Goal: Task Accomplishment & Management: Manage account settings

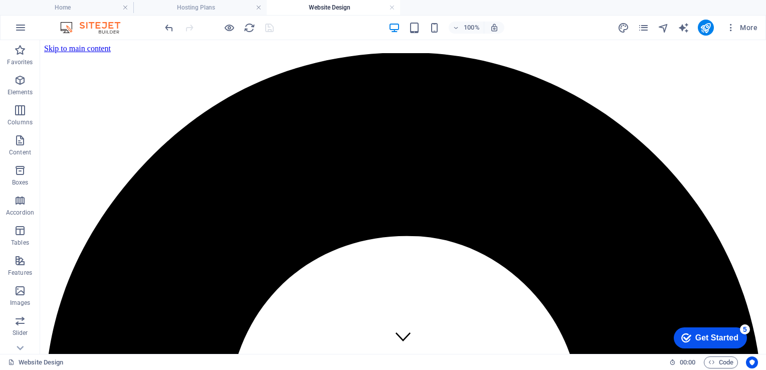
scroll to position [1284, 0]
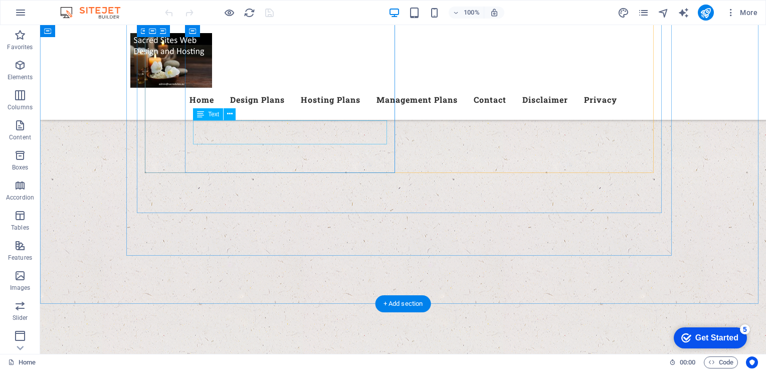
scroll to position [718, 0]
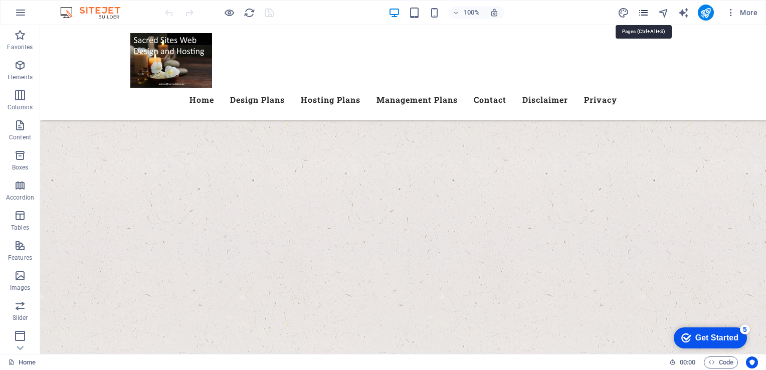
click at [644, 15] on icon "pages" at bounding box center [644, 13] width 12 height 12
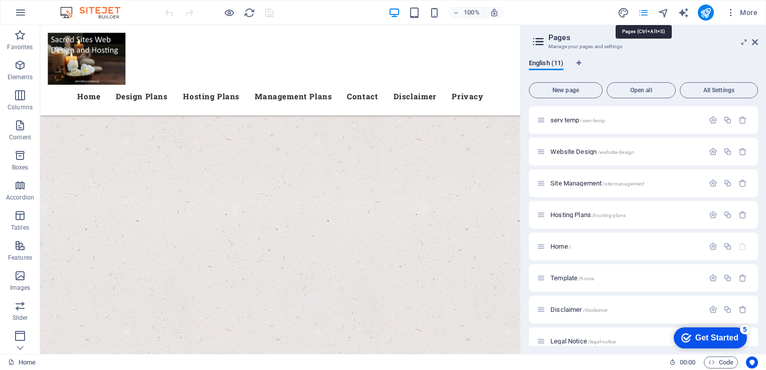
scroll to position [742, 0]
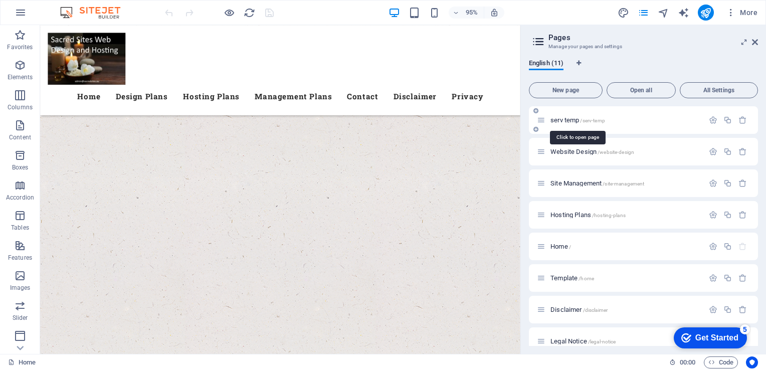
click at [576, 117] on span "serv temp /serv-temp" at bounding box center [578, 120] width 55 height 8
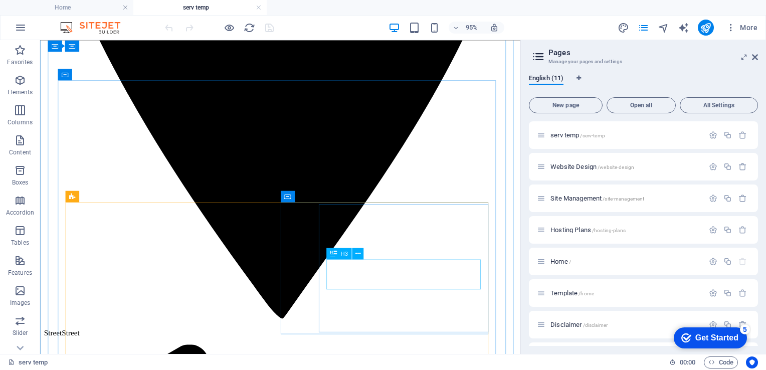
scroll to position [452, 0]
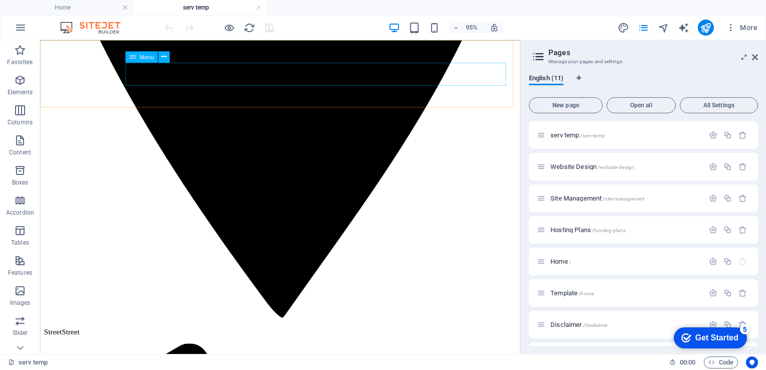
select select
select select "1"
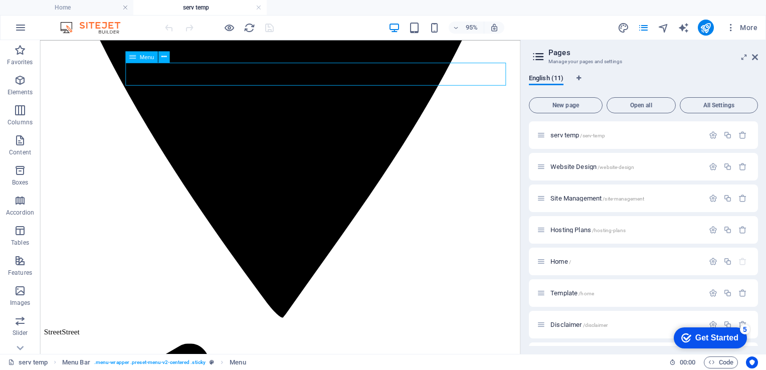
select select
select select "5"
select select
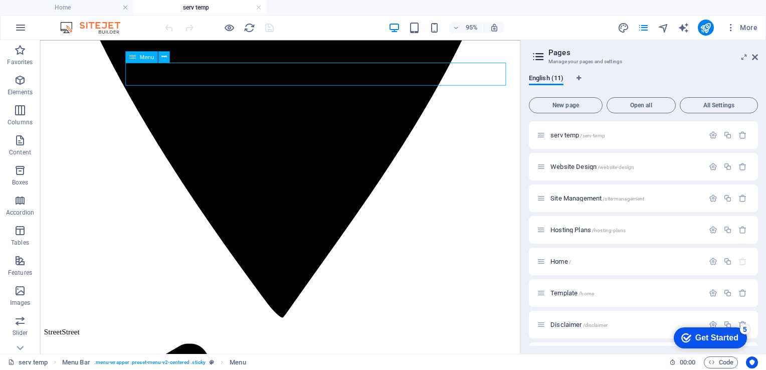
select select "9"
select select
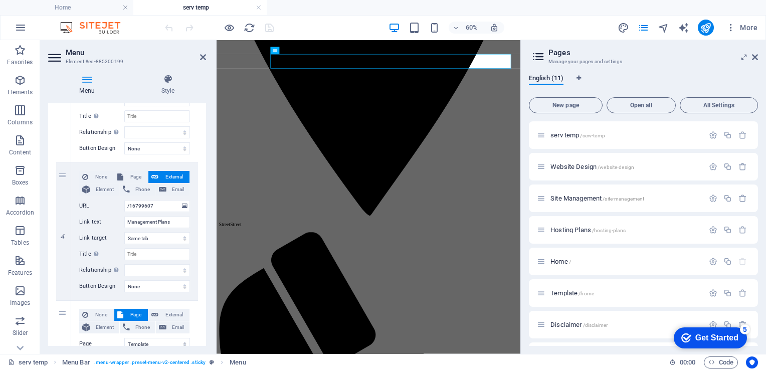
scroll to position [450, 0]
click at [126, 175] on span "Page" at bounding box center [135, 176] width 19 height 12
select select
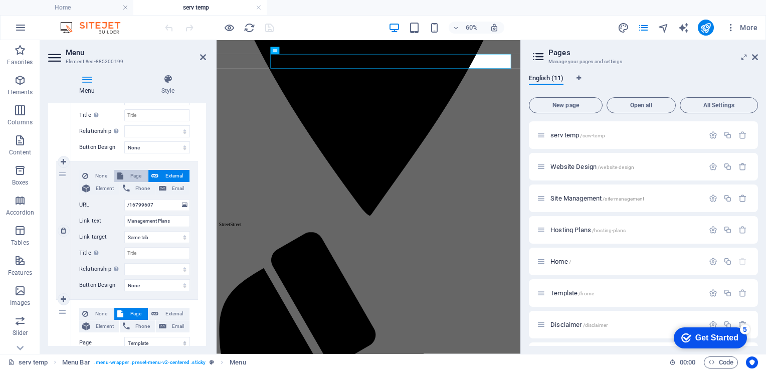
select select
click at [183, 203] on select "serv temp Website Design Site Management Hosting Plans Home Template Disclaimer…" at bounding box center [157, 205] width 66 height 12
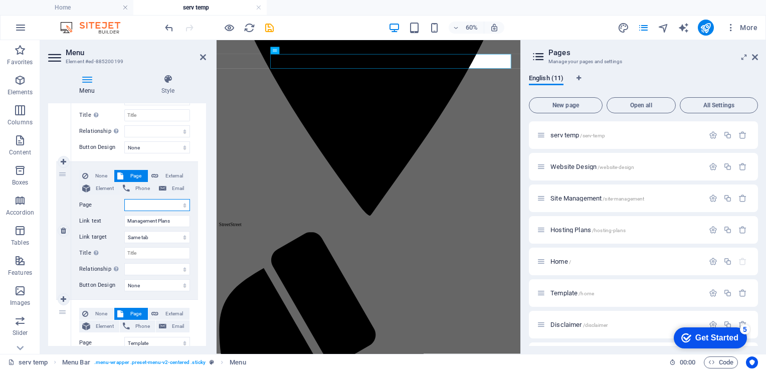
select select "2"
click at [124, 199] on select "serv temp Website Design Site Management Hosting Plans Home Template Disclaimer…" at bounding box center [157, 205] width 66 height 12
select select
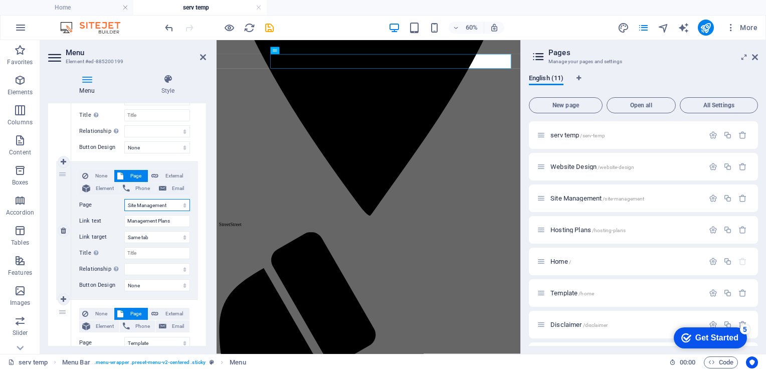
select select
click at [273, 28] on icon "save" at bounding box center [270, 28] width 12 height 12
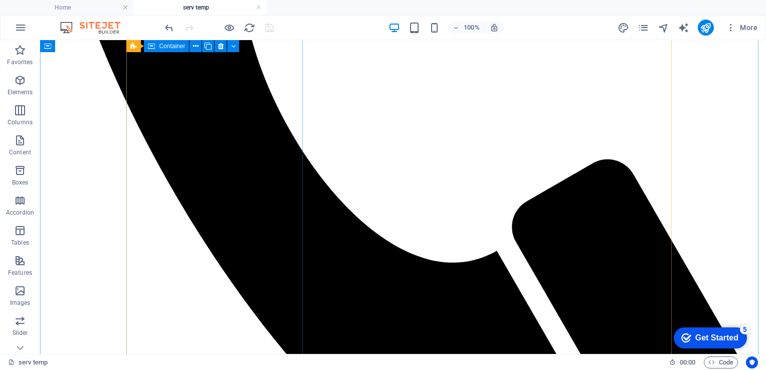
scroll to position [1571, 0]
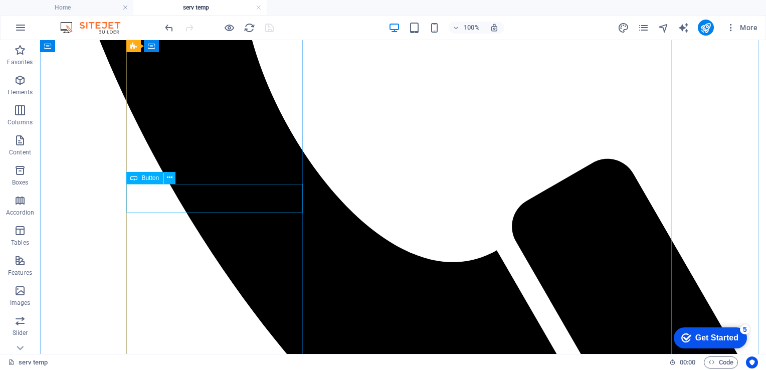
select select
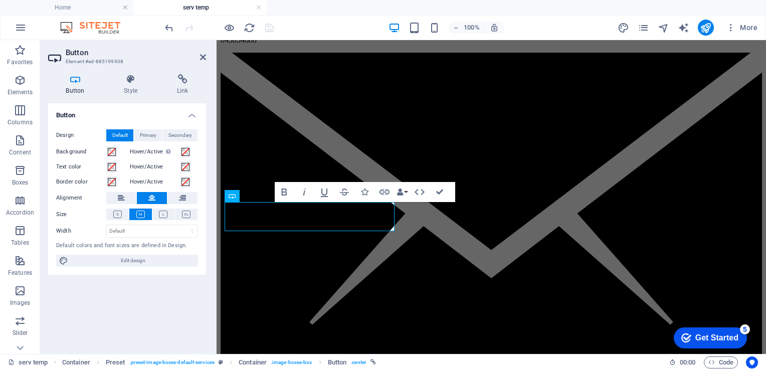
scroll to position [1580, 0]
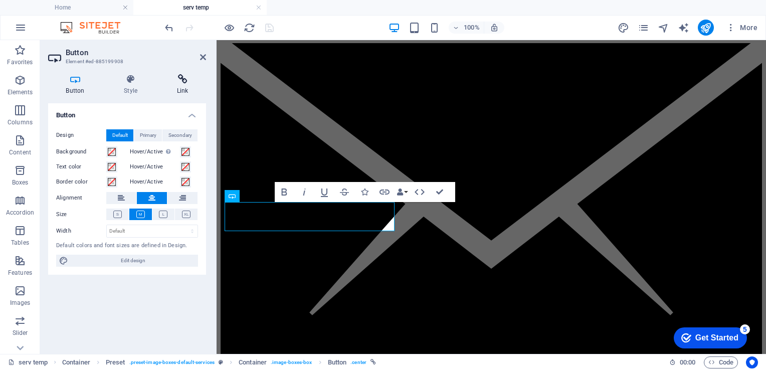
click at [185, 84] on icon at bounding box center [182, 79] width 47 height 10
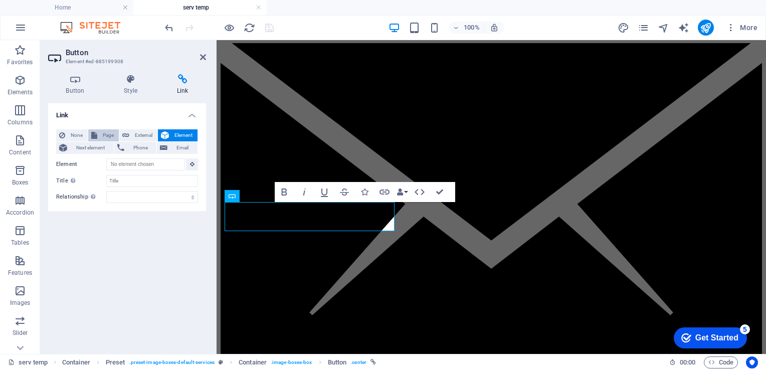
click at [105, 133] on span "Page" at bounding box center [108, 135] width 16 height 12
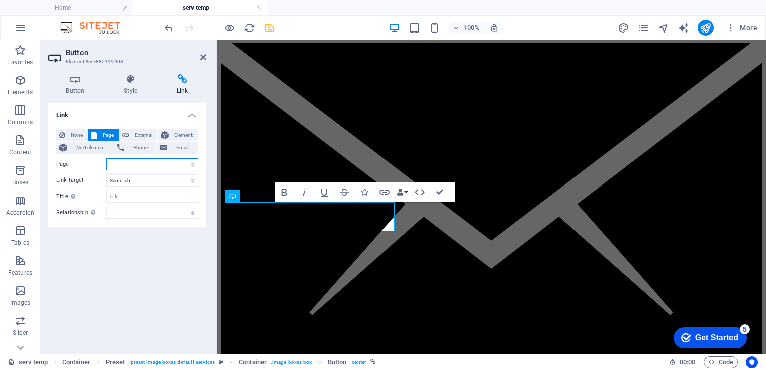
click at [192, 164] on select "serv temp Website Design Site Management Hosting Plans Home Template Disclaimer…" at bounding box center [152, 165] width 92 height 12
select select "9"
click at [106, 159] on select "serv temp Website Design Site Management Hosting Plans Home Template Disclaimer…" at bounding box center [152, 165] width 92 height 12
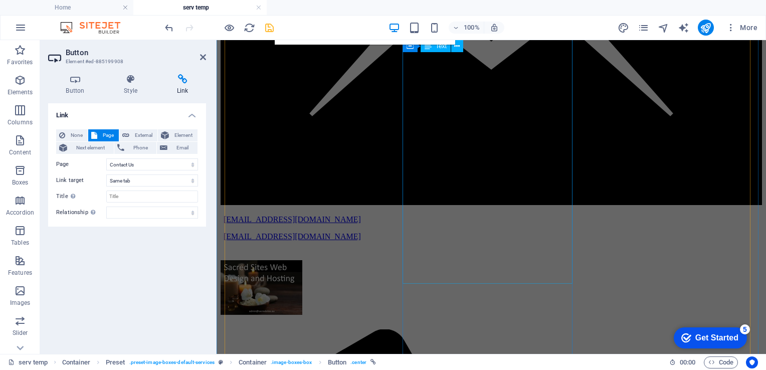
scroll to position [1780, 0]
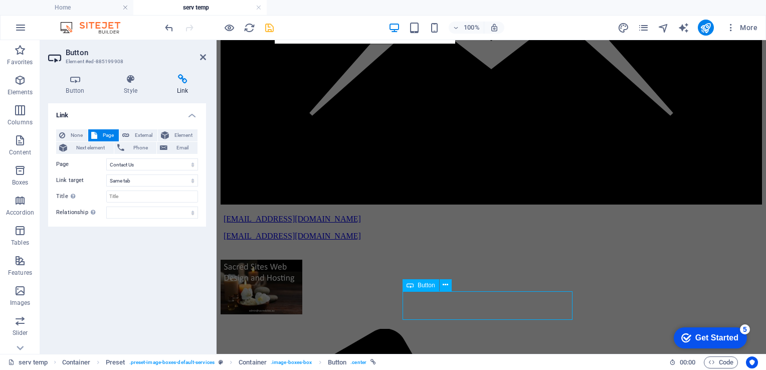
select select
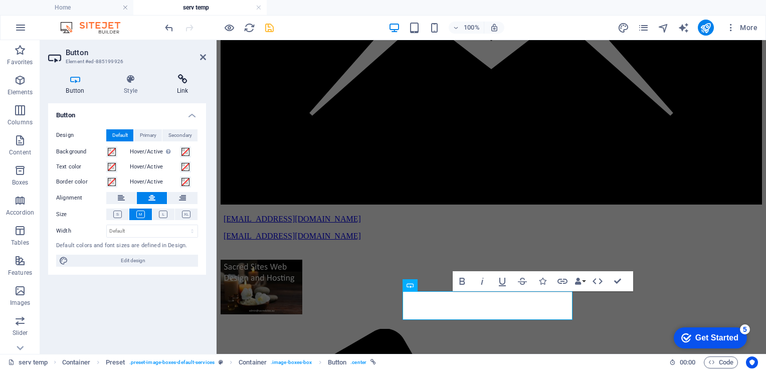
click at [182, 88] on h4 "Link" at bounding box center [182, 84] width 47 height 21
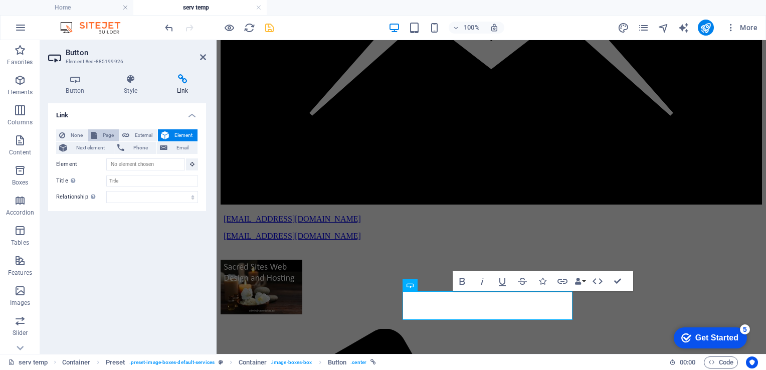
click at [98, 134] on button "Page" at bounding box center [103, 135] width 31 height 12
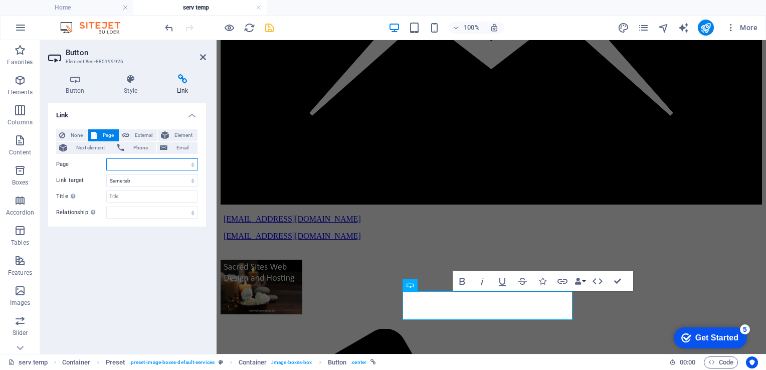
click at [192, 167] on select "serv temp Website Design Site Management Hosting Plans Home Template Disclaimer…" at bounding box center [152, 165] width 92 height 12
select select "9"
click at [106, 159] on select "serv temp Website Design Site Management Hosting Plans Home Template Disclaimer…" at bounding box center [152, 165] width 92 height 12
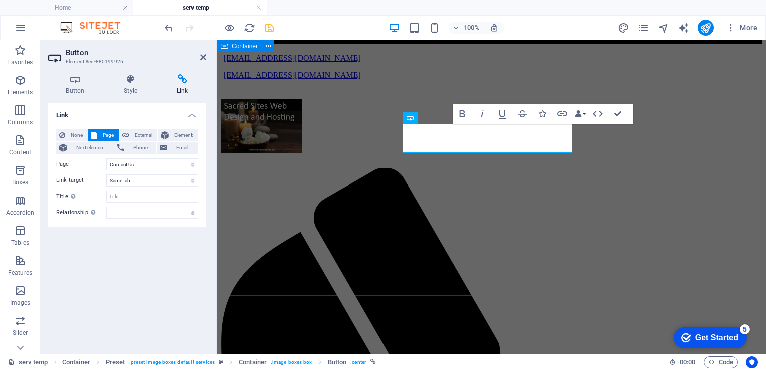
scroll to position [1963, 0]
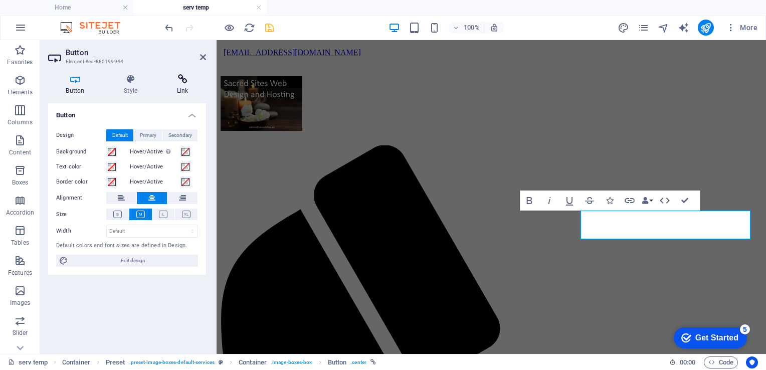
click at [181, 87] on h4 "Link" at bounding box center [182, 84] width 47 height 21
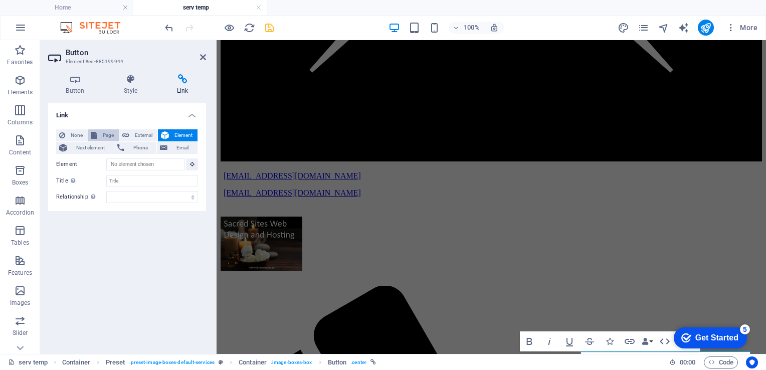
scroll to position [1822, 0]
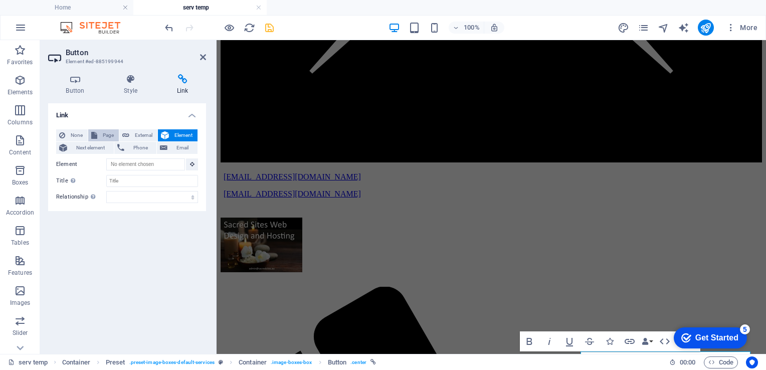
click at [102, 133] on span "Page" at bounding box center [108, 135] width 16 height 12
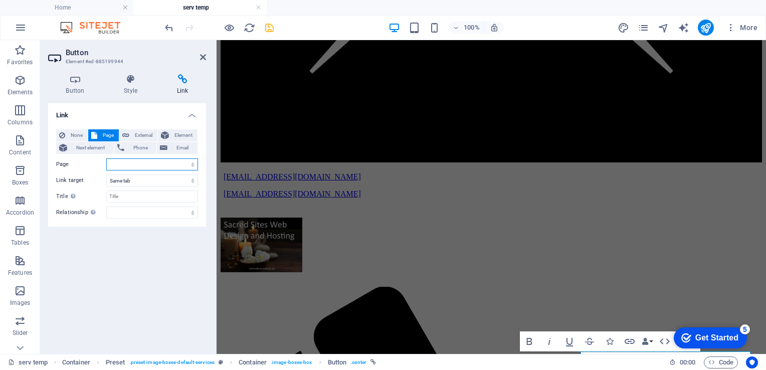
click at [192, 168] on select "serv temp Website Design Site Management Hosting Plans Home Template Disclaimer…" at bounding box center [152, 165] width 92 height 12
select select "9"
click at [106, 159] on select "serv temp Website Design Site Management Hosting Plans Home Template Disclaimer…" at bounding box center [152, 165] width 92 height 12
click at [269, 26] on icon "save" at bounding box center [270, 28] width 12 height 12
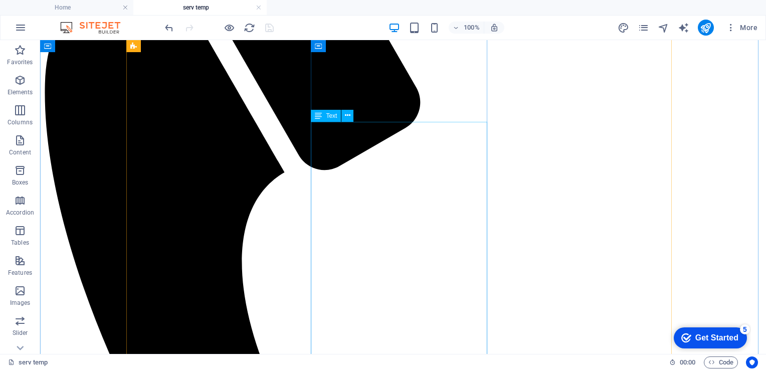
scroll to position [1280, 0]
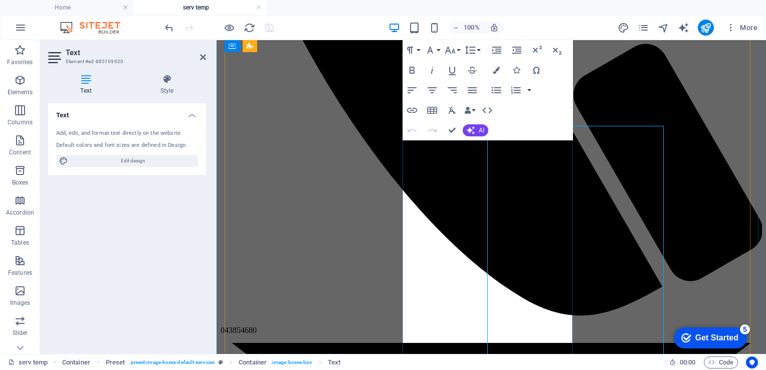
scroll to position [1276, 0]
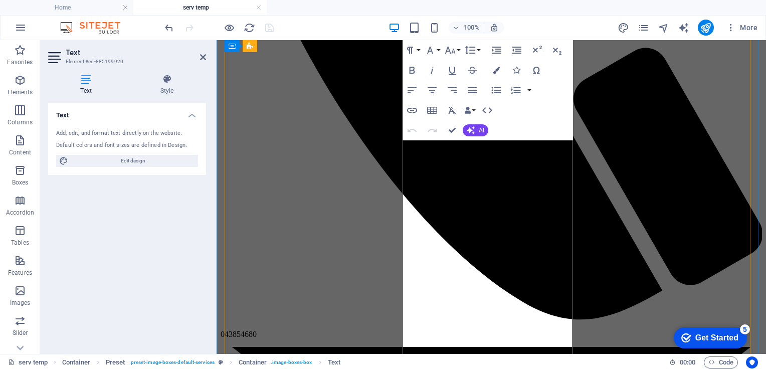
click at [135, 289] on div "Text Add, edit, and format text directly on the website. Default colors and fon…" at bounding box center [127, 224] width 158 height 243
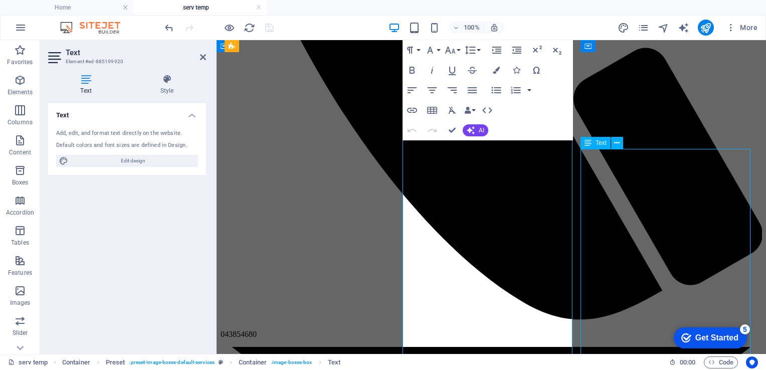
scroll to position [1280, 0]
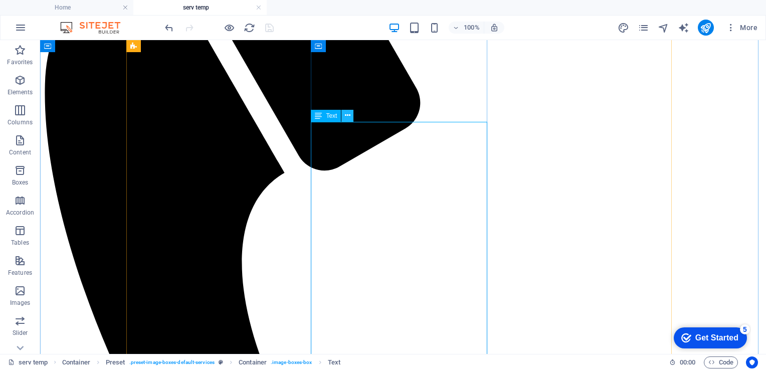
click at [350, 115] on icon at bounding box center [348, 115] width 6 height 11
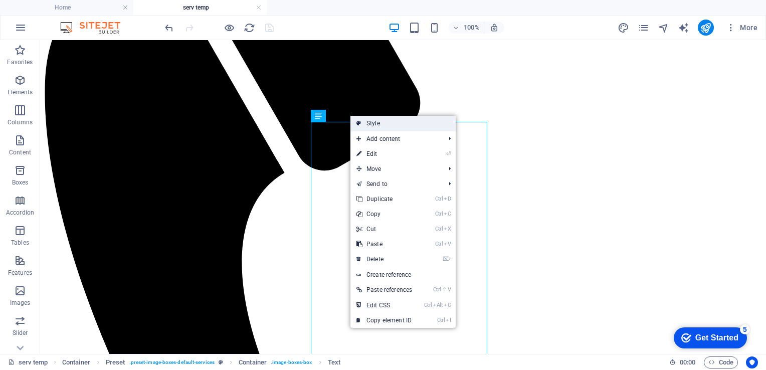
click at [371, 128] on link "Style" at bounding box center [403, 123] width 105 height 15
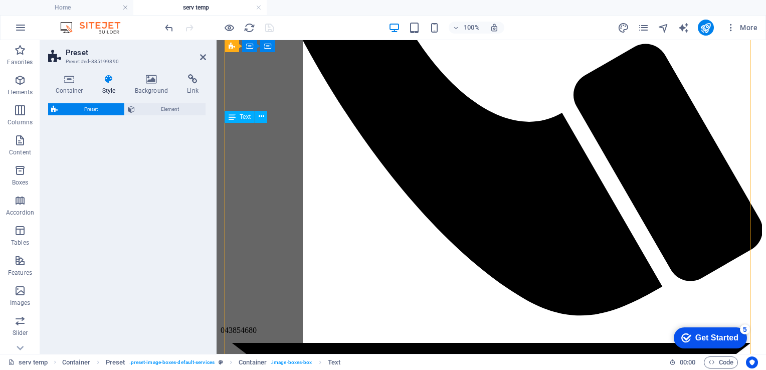
select select "px"
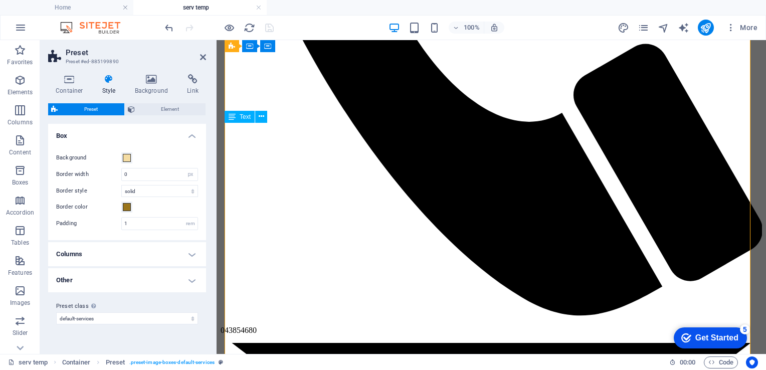
scroll to position [1276, 0]
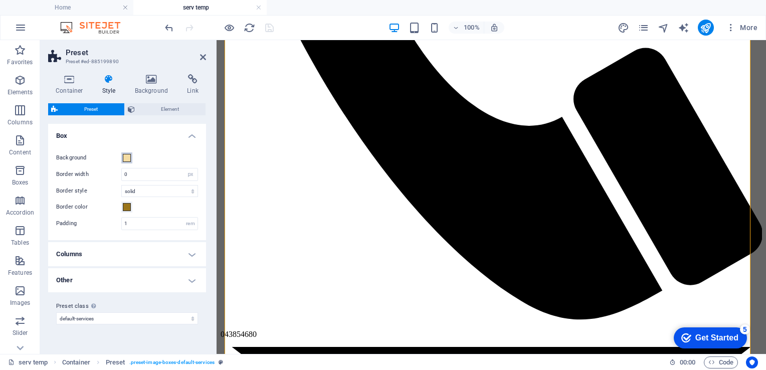
click at [128, 158] on span at bounding box center [127, 158] width 8 height 8
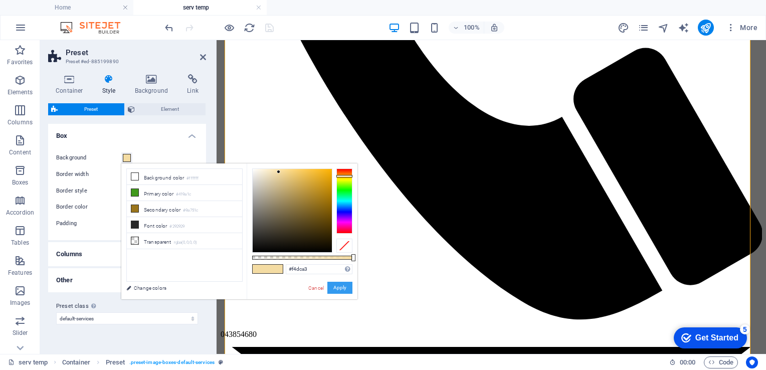
click at [343, 285] on button "Apply" at bounding box center [340, 288] width 25 height 12
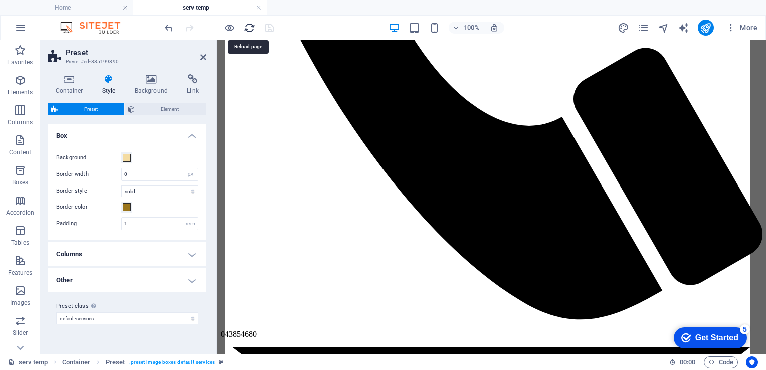
click at [250, 28] on icon "reload" at bounding box center [250, 28] width 12 height 12
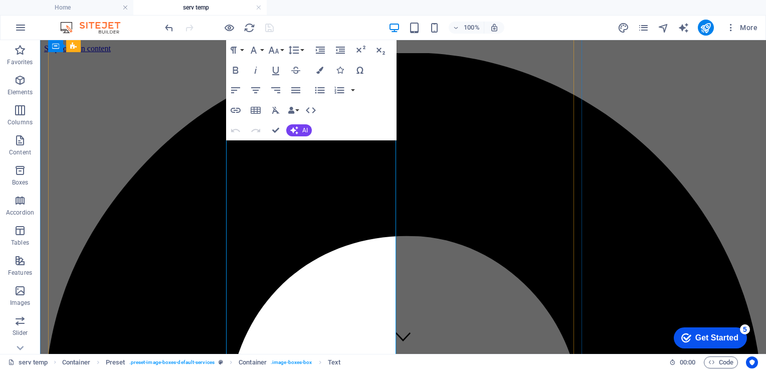
scroll to position [0, 0]
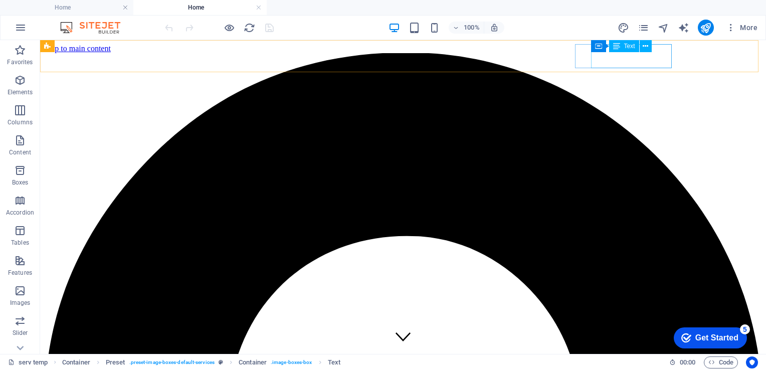
click at [643, 52] on div "Container Text" at bounding box center [624, 46] width 67 height 13
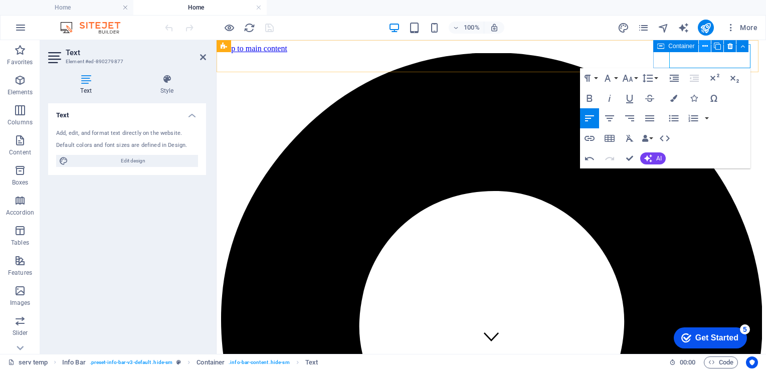
click at [702, 48] on button at bounding box center [705, 46] width 12 height 12
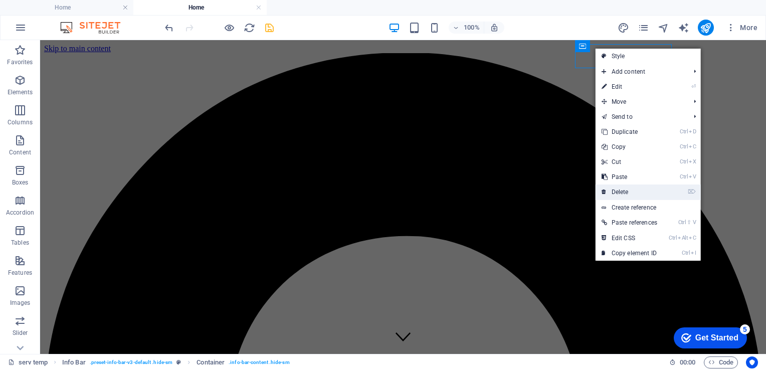
click at [620, 188] on link "⌦ Delete" at bounding box center [630, 192] width 68 height 15
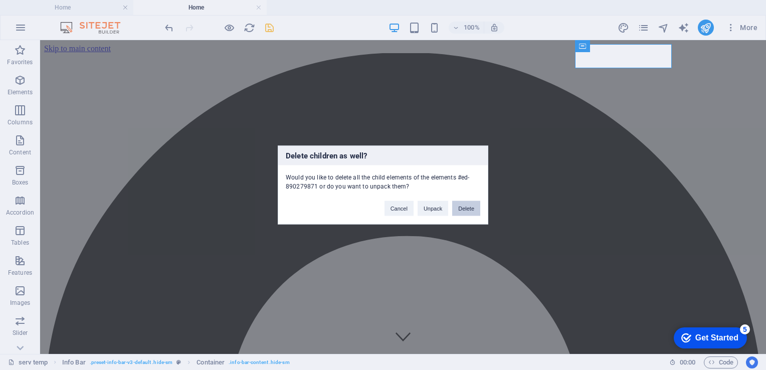
click at [460, 206] on button "Delete" at bounding box center [466, 208] width 28 height 15
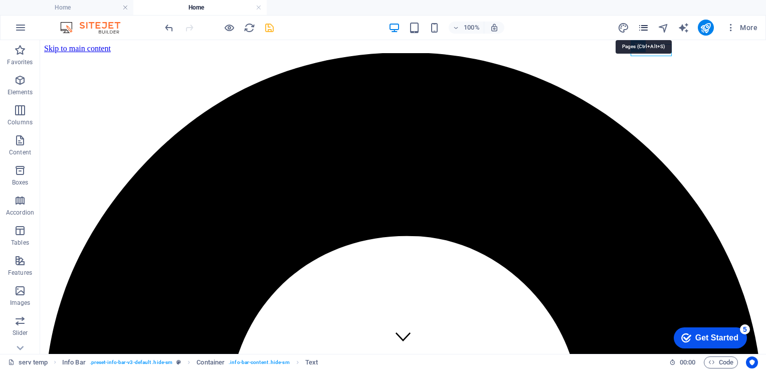
click at [644, 23] on icon "pages" at bounding box center [644, 28] width 12 height 12
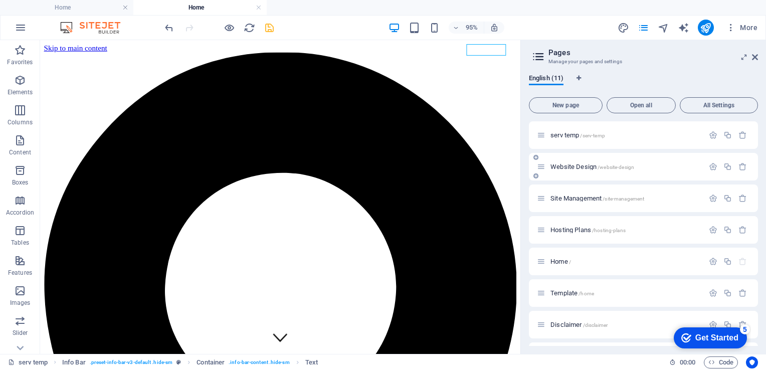
click at [572, 168] on span "Website Design /website-design" at bounding box center [593, 167] width 84 height 8
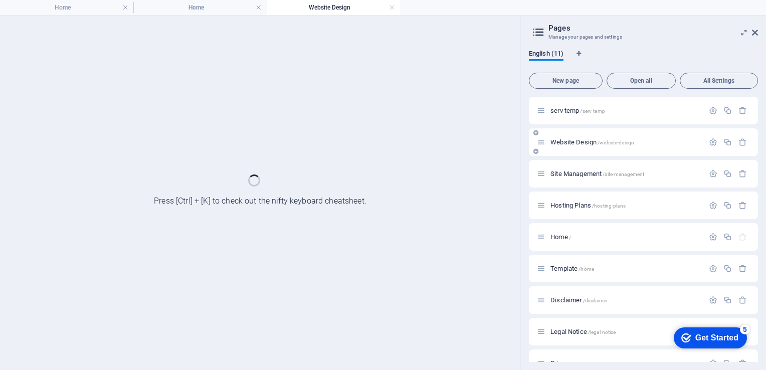
click at [572, 168] on div "Site Management /site-management" at bounding box center [620, 174] width 167 height 12
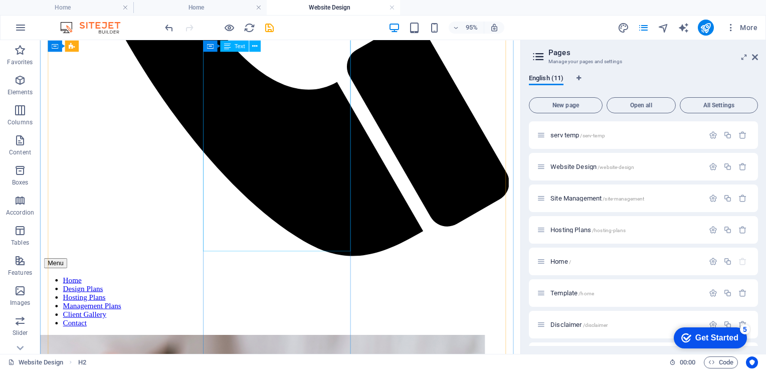
scroll to position [2340, 0]
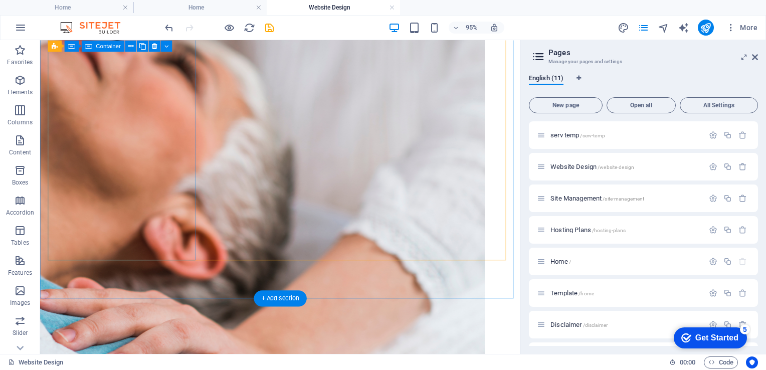
scroll to position [2706, 0]
drag, startPoint x: 420, startPoint y: 266, endPoint x: 268, endPoint y: 282, distance: 152.8
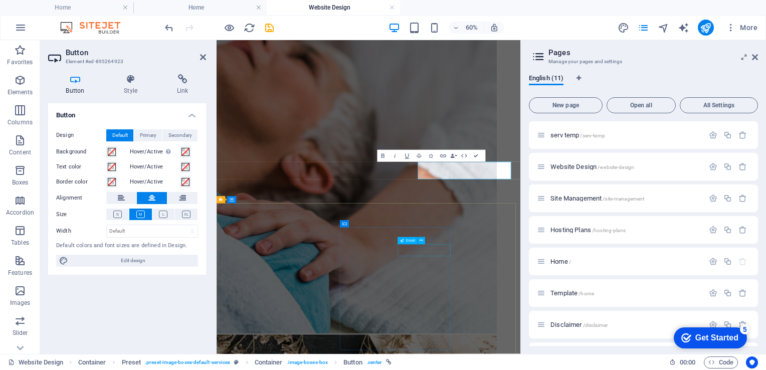
scroll to position [2803, 0]
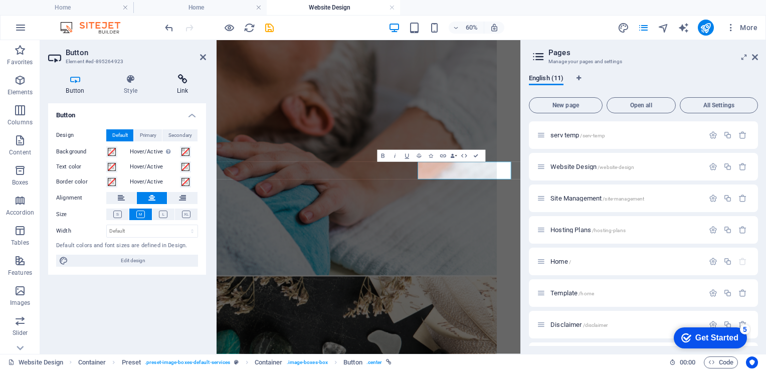
click at [182, 78] on icon at bounding box center [182, 79] width 47 height 10
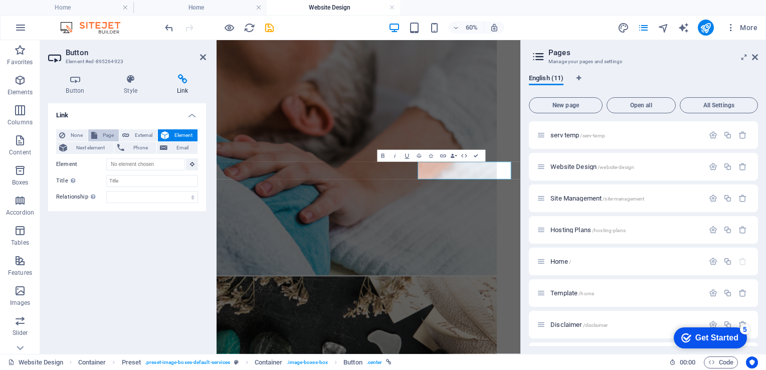
click at [100, 135] on span "Page" at bounding box center [108, 135] width 16 height 12
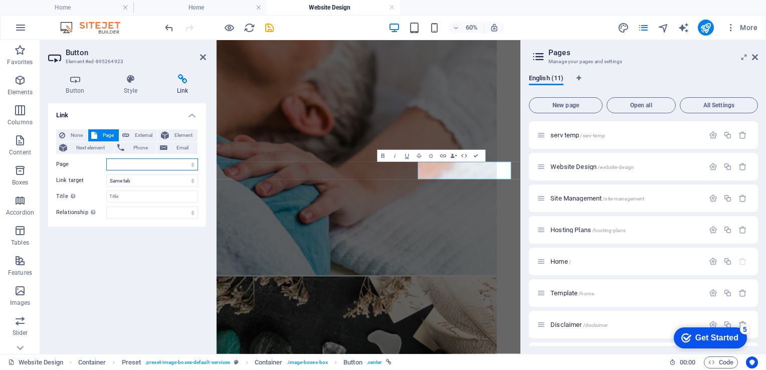
click at [193, 167] on select "serv temp Website Design Site Management Hosting Plans Home Template Disclaimer…" at bounding box center [152, 165] width 92 height 12
select select "9"
click at [106, 159] on select "serv temp Website Design Site Management Hosting Plans Home Template Disclaimer…" at bounding box center [152, 165] width 92 height 12
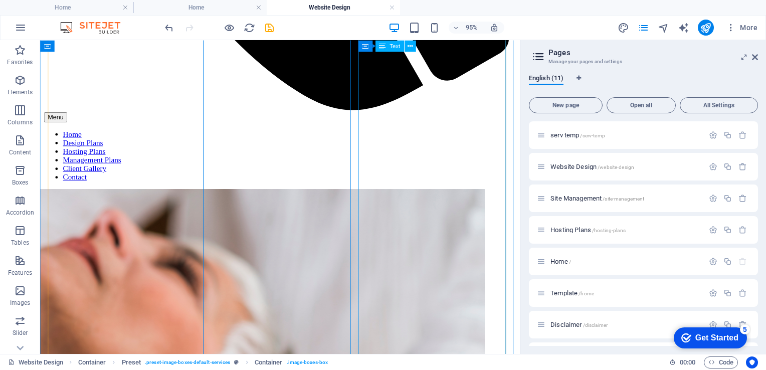
scroll to position [2492, 0]
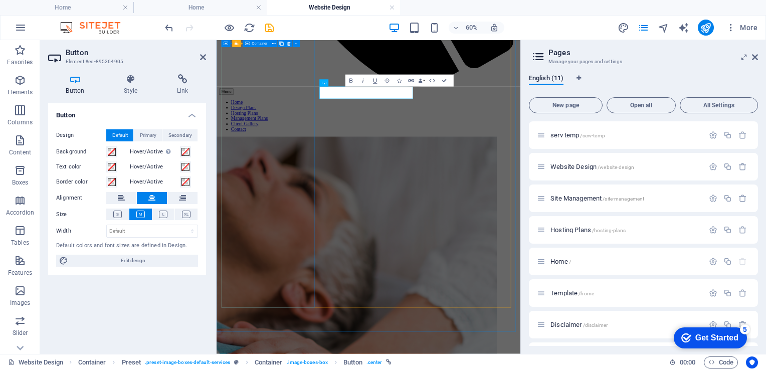
scroll to position [2588, 0]
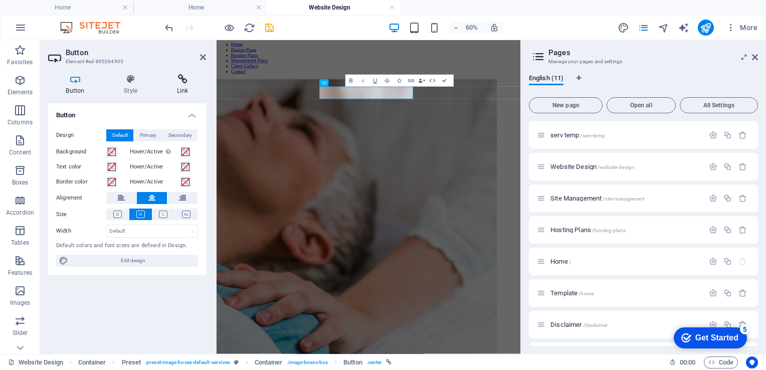
click at [182, 80] on icon at bounding box center [182, 79] width 47 height 10
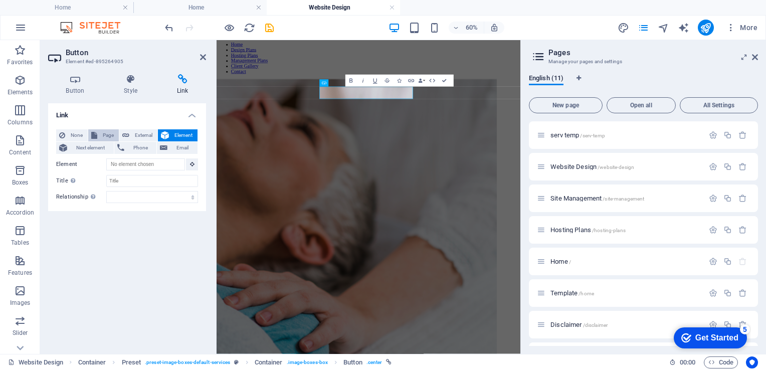
click at [106, 136] on span "Page" at bounding box center [108, 135] width 16 height 12
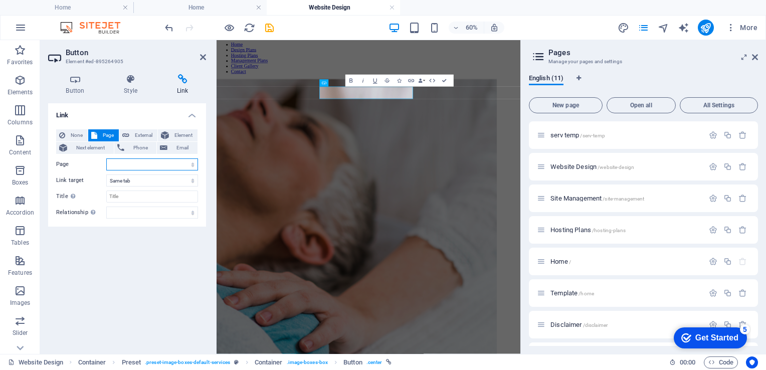
click at [195, 163] on select "serv temp Website Design Site Management Hosting Plans Home Template Disclaimer…" at bounding box center [152, 165] width 92 height 12
select select "9"
click at [106, 159] on select "serv temp Website Design Site Management Hosting Plans Home Template Disclaimer…" at bounding box center [152, 165] width 92 height 12
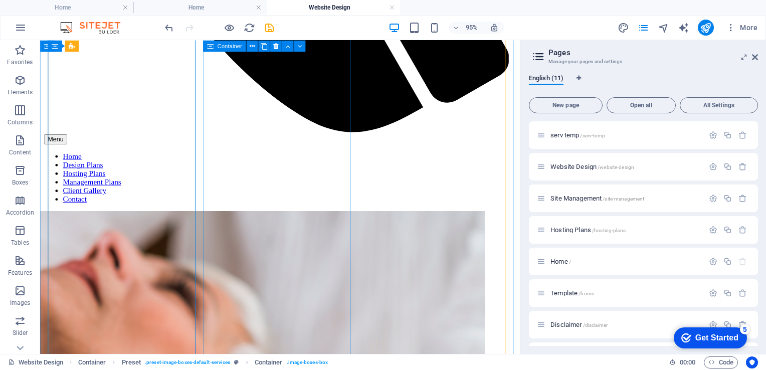
scroll to position [2468, 0]
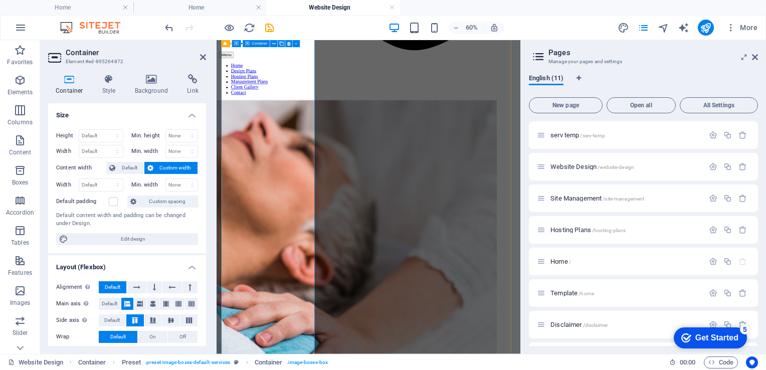
scroll to position [2355, 0]
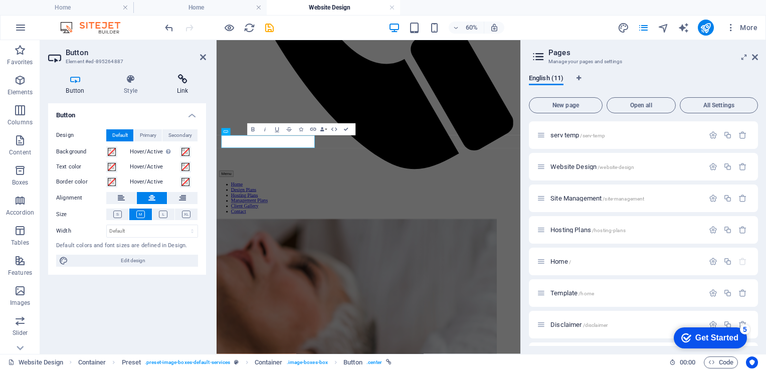
click at [184, 87] on h4 "Link" at bounding box center [182, 84] width 47 height 21
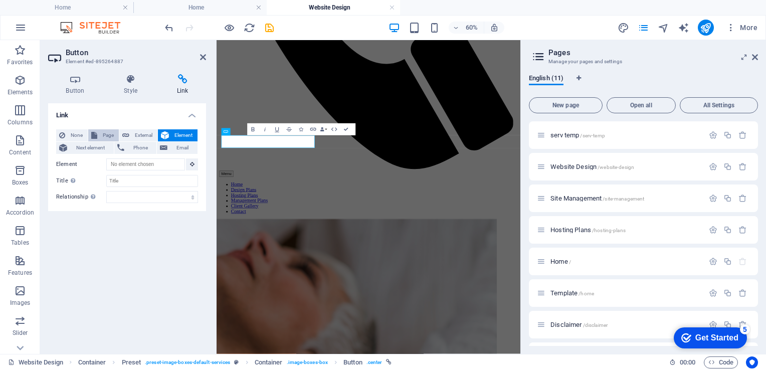
click at [108, 133] on span "Page" at bounding box center [108, 135] width 16 height 12
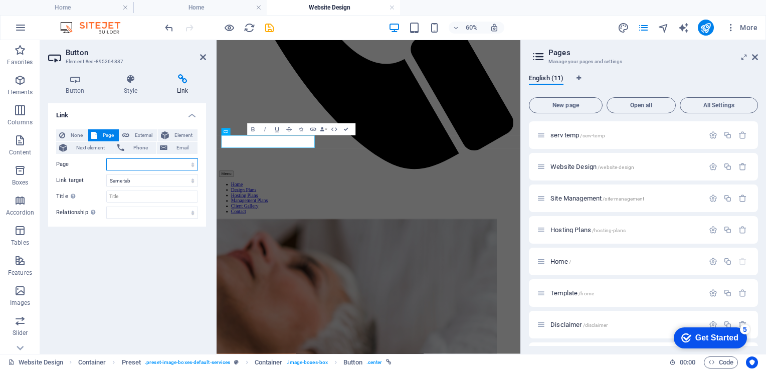
click at [195, 164] on select "serv temp Website Design Site Management Hosting Plans Home Template Disclaimer…" at bounding box center [152, 165] width 92 height 12
select select "9"
click at [106, 159] on select "serv temp Website Design Site Management Hosting Plans Home Template Disclaimer…" at bounding box center [152, 165] width 92 height 12
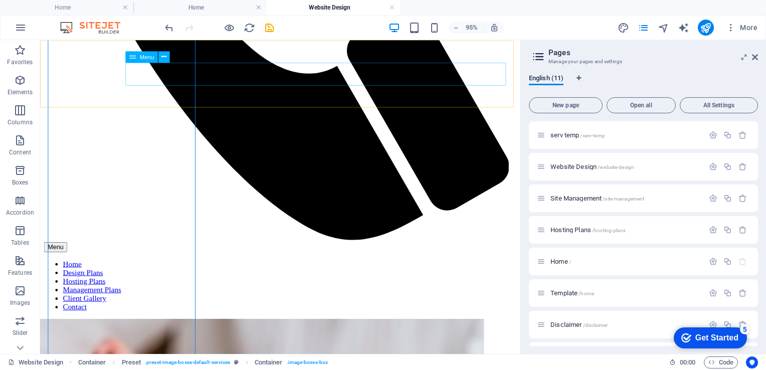
scroll to position [2270, 0]
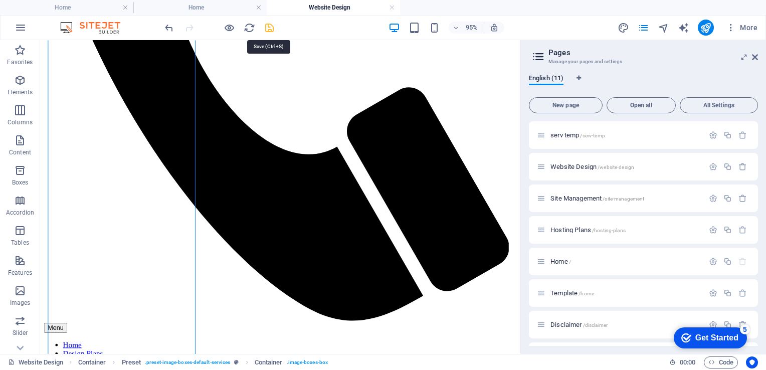
click at [269, 25] on icon "save" at bounding box center [270, 28] width 12 height 12
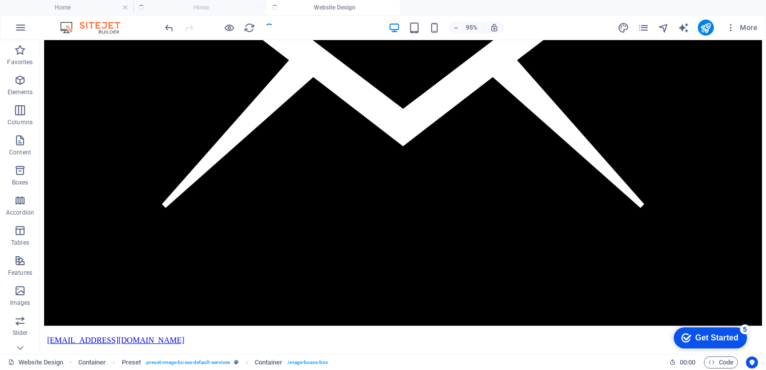
scroll to position [2071, 0]
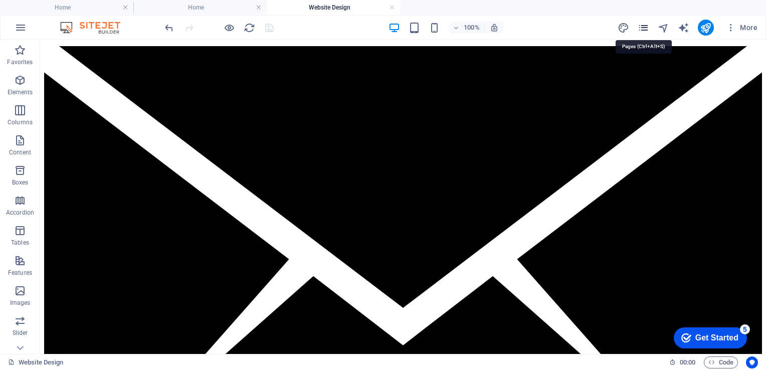
click at [646, 26] on icon "pages" at bounding box center [644, 28] width 12 height 12
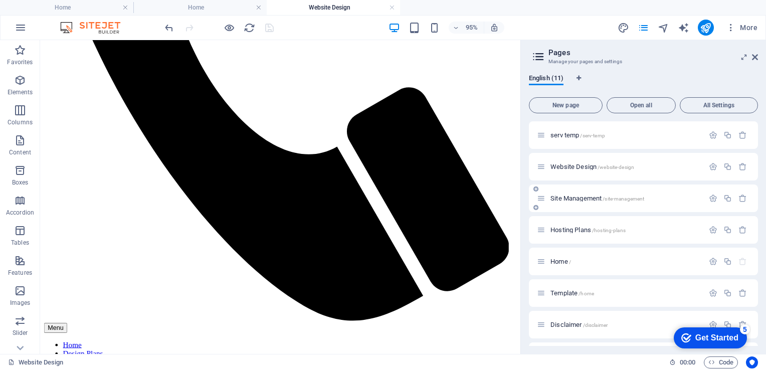
click at [578, 198] on span "Site Management /site-management" at bounding box center [598, 199] width 94 height 8
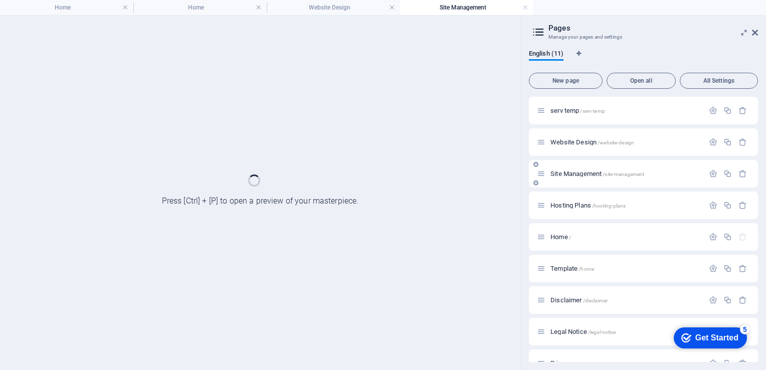
scroll to position [0, 0]
click at [578, 198] on div "Hosting Plans /hosting-plans" at bounding box center [643, 206] width 229 height 28
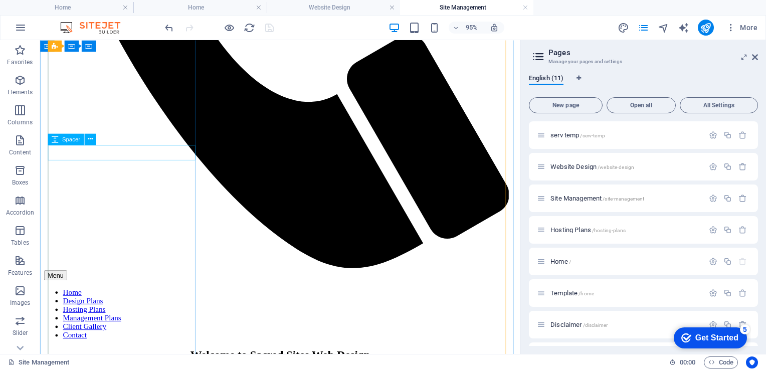
scroll to position [1550, 0]
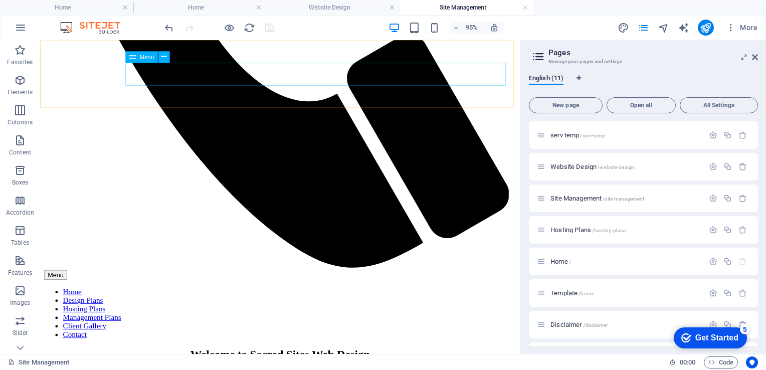
click at [188, 300] on nav "Home Design Plans Hosting Plans Management Plans Client Gallery Contact" at bounding box center [293, 327] width 498 height 54
click at [187, 300] on nav "Home Design Plans Hosting Plans Management Plans Client Gallery Contact" at bounding box center [293, 327] width 498 height 54
select select
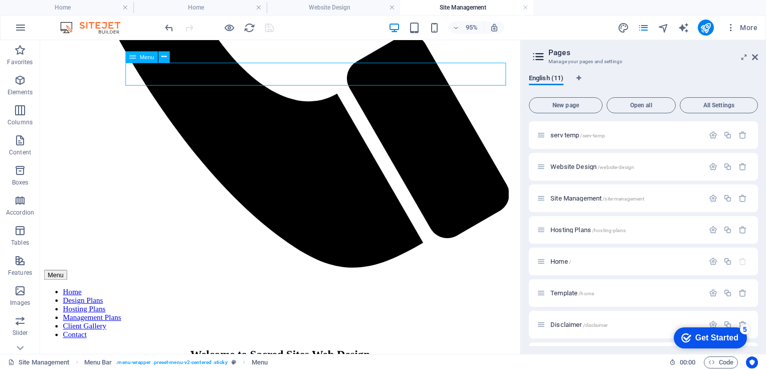
select select
select select "5"
select select
select select "9"
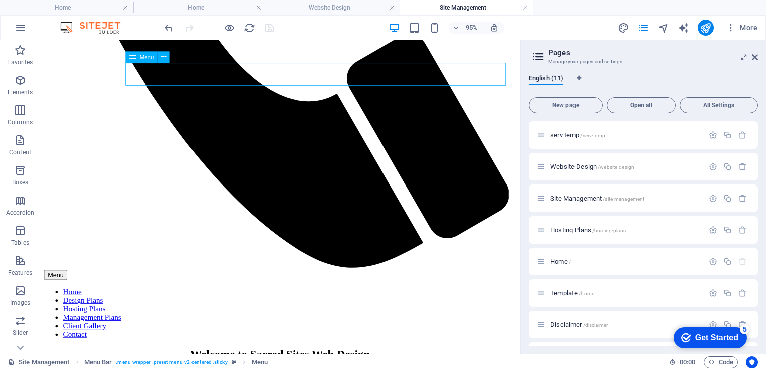
select select
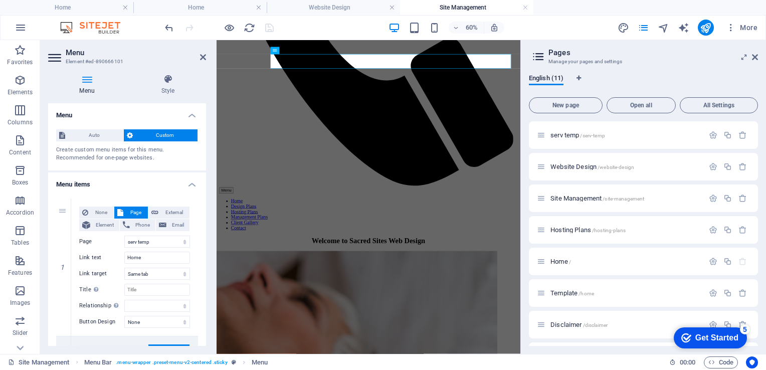
scroll to position [1647, 0]
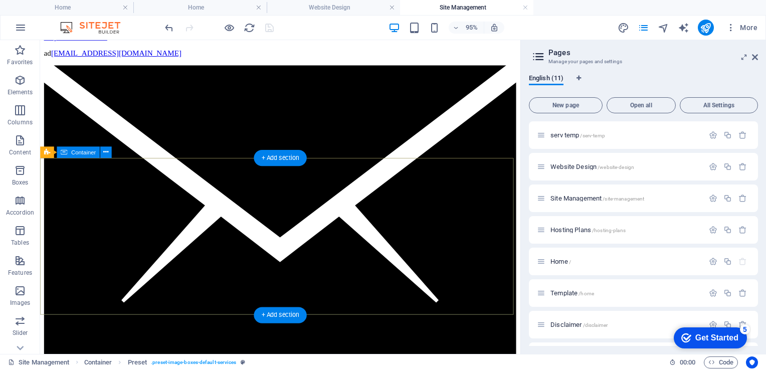
scroll to position [0, 0]
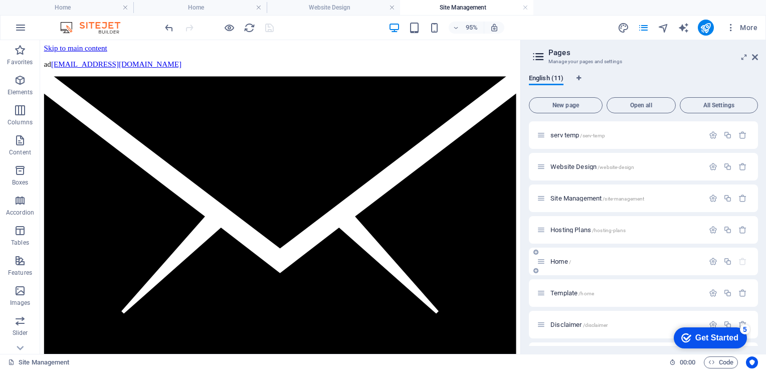
click at [550, 261] on div "Home /" at bounding box center [626, 261] width 157 height 7
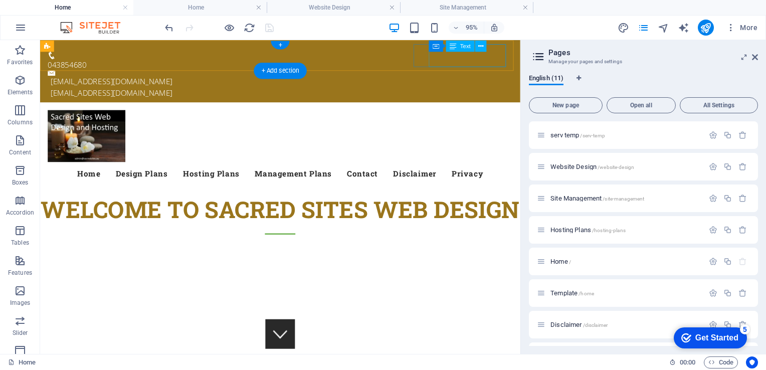
click at [486, 78] on div "admin@sacredsites.au admin@sacredsites.au" at bounding box center [294, 90] width 487 height 24
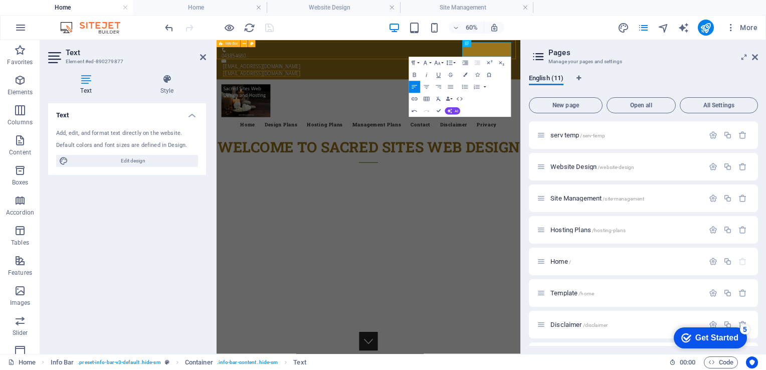
click at [588, 63] on div "043854680 dmin@sacredsites.au admin@sacredsites.au" at bounding box center [470, 73] width 507 height 66
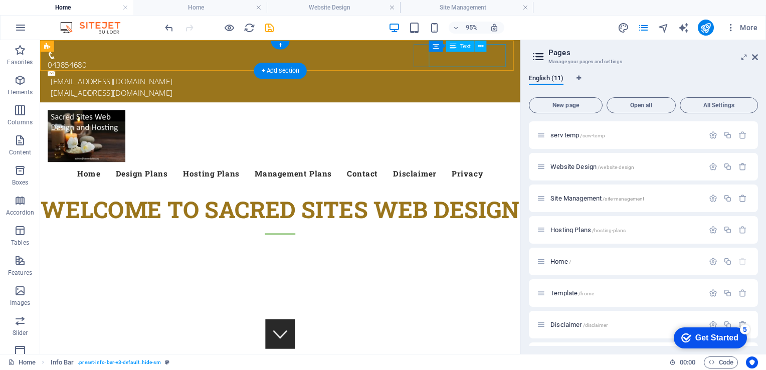
click at [495, 78] on div "dmin@sacredsites.au admin@sacredsites.au" at bounding box center [294, 90] width 487 height 24
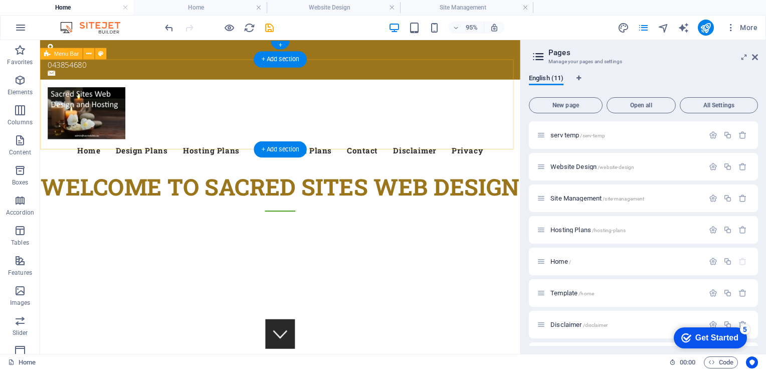
click at [457, 82] on div "Menu Home Design Plans Hosting Plans Management Plans Contact Disclaimer Privacy" at bounding box center [293, 129] width 506 height 95
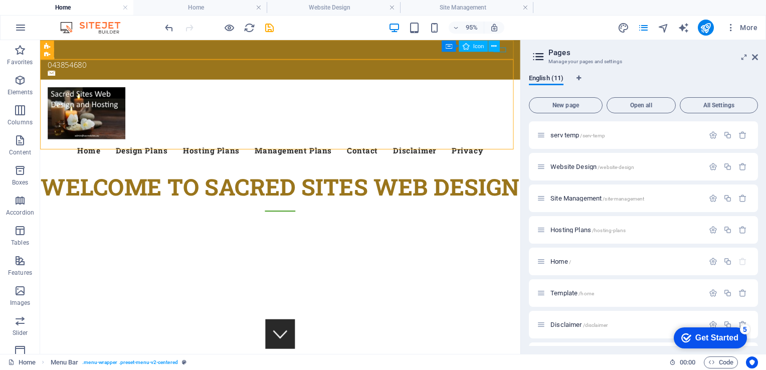
click at [500, 51] on div "Container Icon" at bounding box center [474, 46] width 64 height 12
click at [501, 51] on div "Container Icon" at bounding box center [474, 46] width 64 height 12
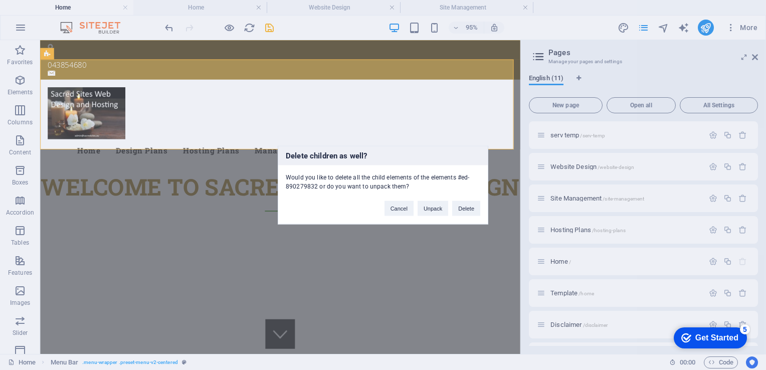
click at [448, 53] on div "Delete children as well? Would you like to delete all the child elements of the…" at bounding box center [383, 185] width 766 height 370
click at [407, 206] on button "Cancel" at bounding box center [399, 208] width 29 height 15
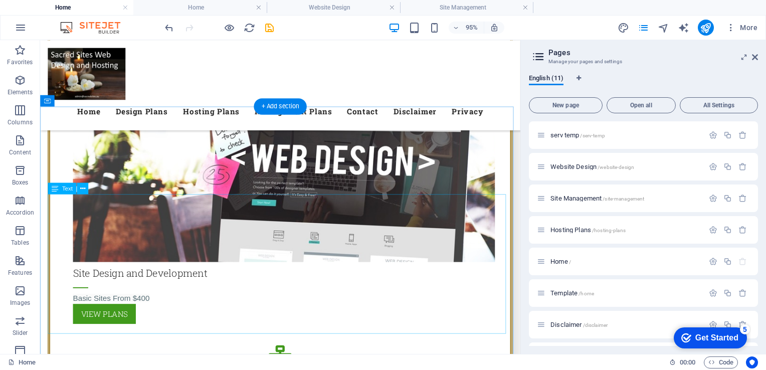
scroll to position [1166, 0]
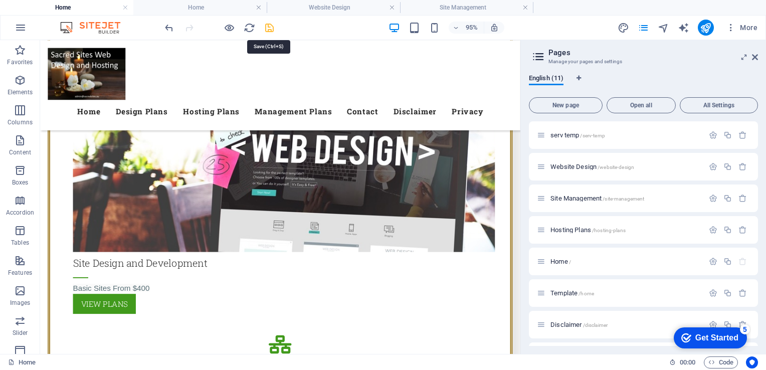
click at [268, 32] on icon "save" at bounding box center [270, 28] width 12 height 12
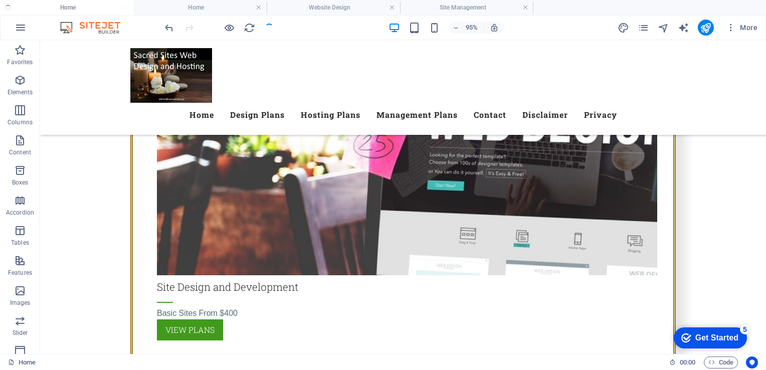
scroll to position [1086, 0]
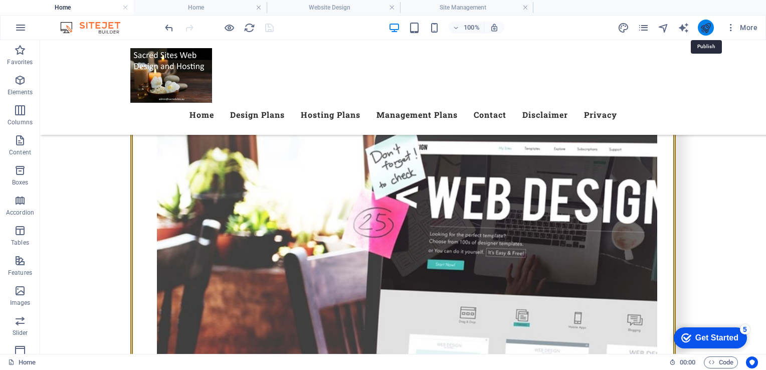
click at [705, 27] on icon "publish" at bounding box center [706, 28] width 12 height 12
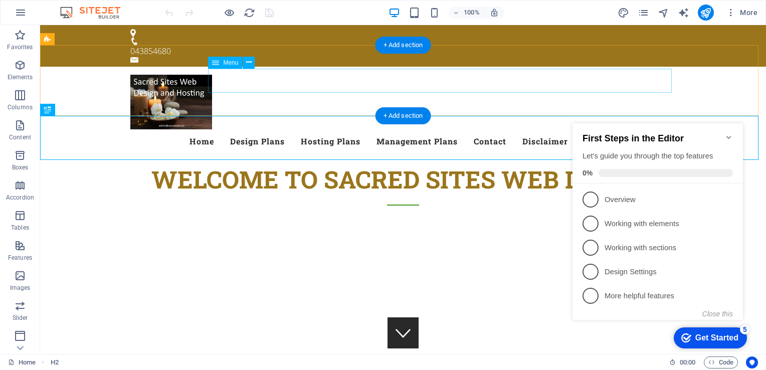
click at [441, 129] on nav "Home Design Plans Hosting Plans Management Plans Contact Disclaimer Privacy" at bounding box center [403, 141] width 546 height 24
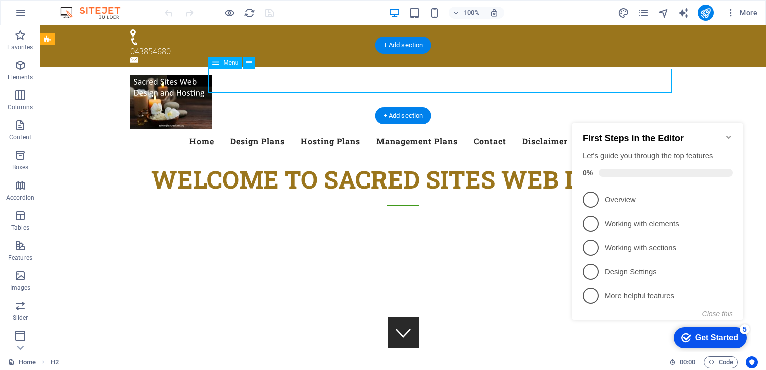
click at [441, 129] on nav "Home Design Plans Hosting Plans Management Plans Contact Disclaimer Privacy" at bounding box center [403, 141] width 546 height 24
select select
select select "1"
select select
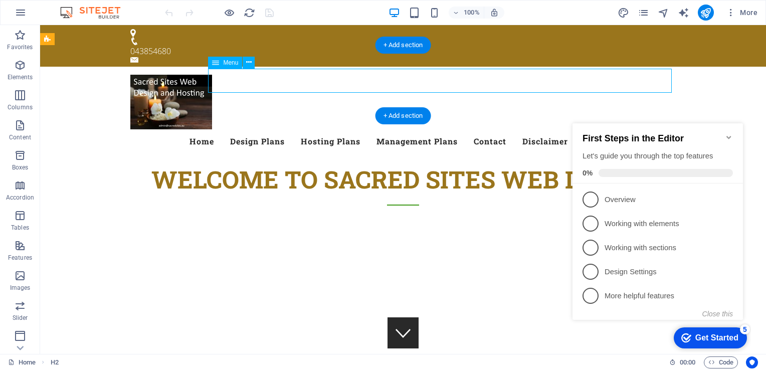
select select "2"
select select
select select "9"
select select
select select "6"
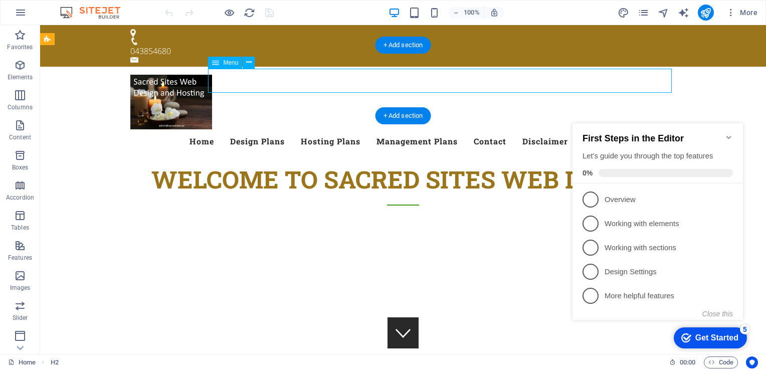
select select
select select "8"
select select
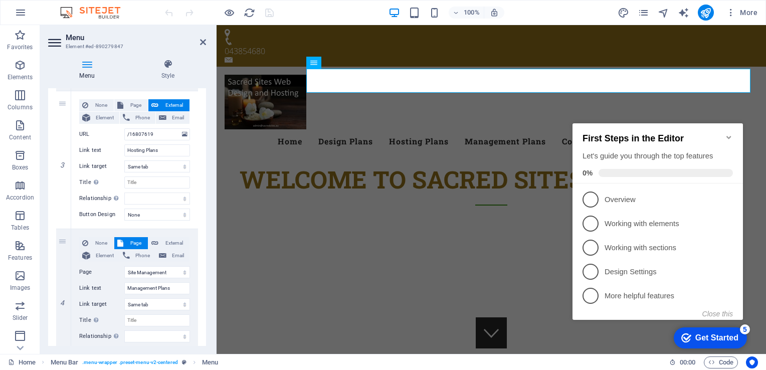
scroll to position [369, 0]
click at [130, 101] on span "Page" at bounding box center [135, 105] width 19 height 12
select select
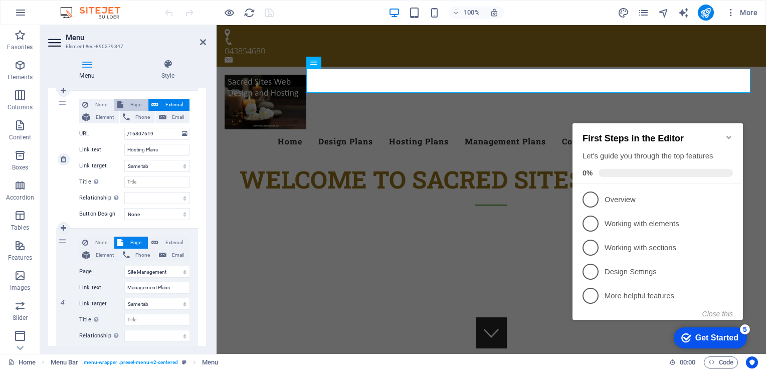
select select
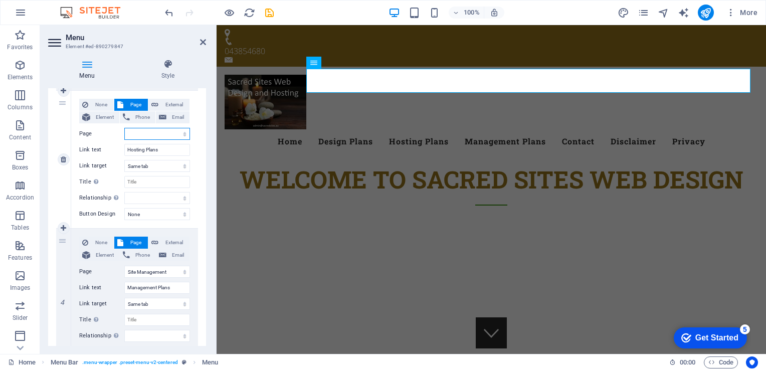
click at [179, 133] on select "serv temp Website Design Site Management Hosting Plans Home Template Disclaimer…" at bounding box center [157, 134] width 66 height 12
select select "3"
click at [124, 128] on select "serv temp Website Design Site Management Hosting Plans Home Template Disclaimer…" at bounding box center [157, 134] width 66 height 12
select select
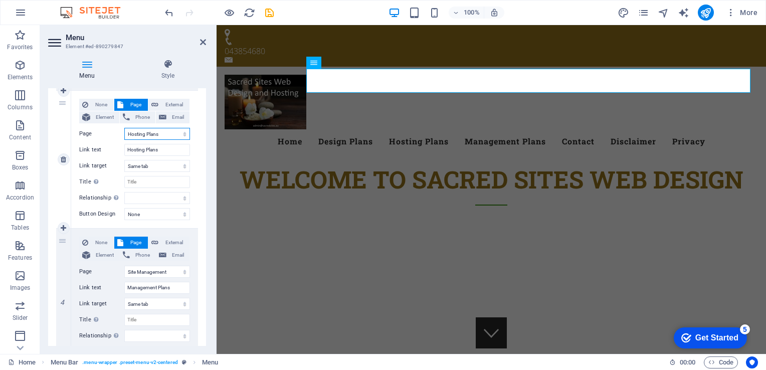
select select
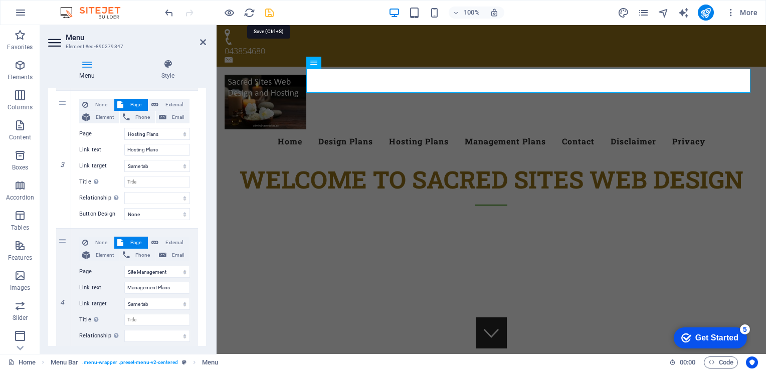
click at [269, 13] on icon "save" at bounding box center [270, 13] width 12 height 12
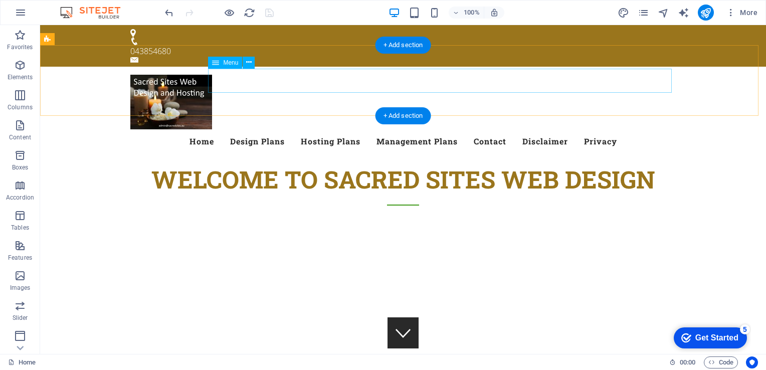
click at [427, 129] on nav "Home Design Plans Hosting Plans Management Plans Contact Disclaimer Privacy" at bounding box center [403, 141] width 546 height 24
select select
select select "1"
select select
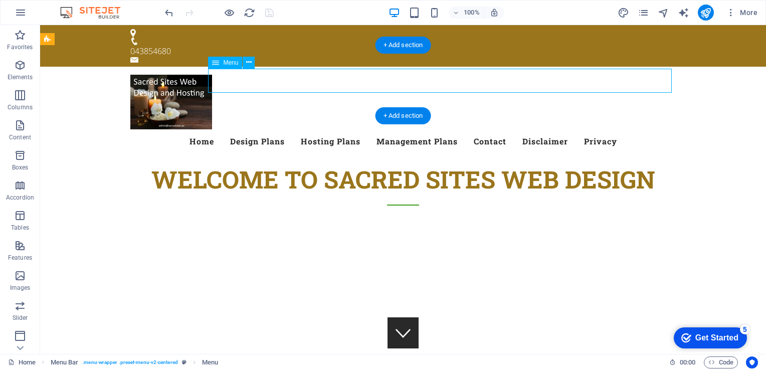
select select "3"
select select
select select "2"
select select
select select "9"
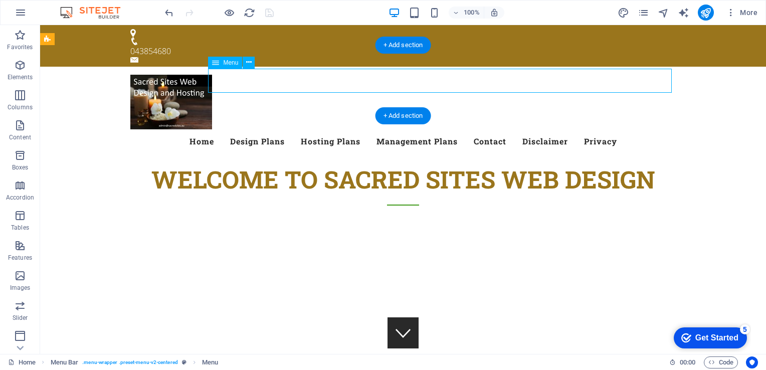
select select
select select "6"
select select
select select "8"
select select
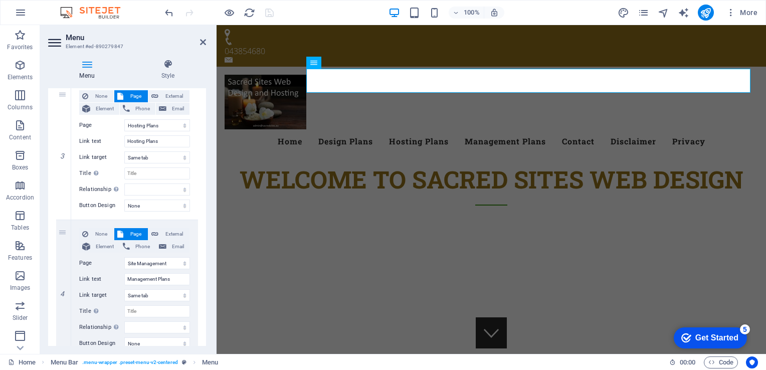
scroll to position [378, 0]
click at [472, 67] on div "Menu Home Design Plans Hosting Plans Management Plans Contact Disclaimer Privacy" at bounding box center [492, 114] width 550 height 95
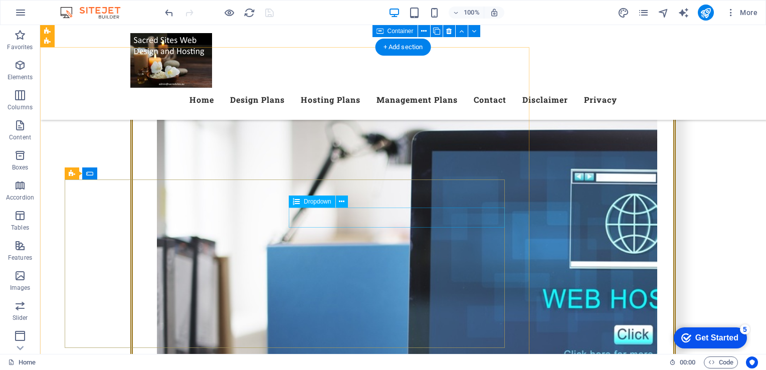
scroll to position [1738, 0]
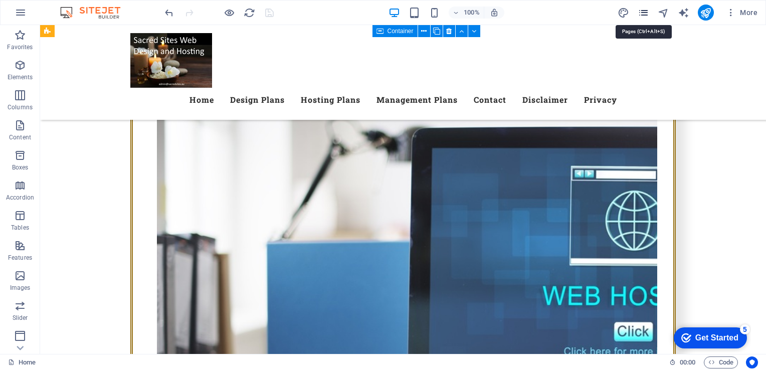
click at [646, 17] on icon "pages" at bounding box center [644, 13] width 12 height 12
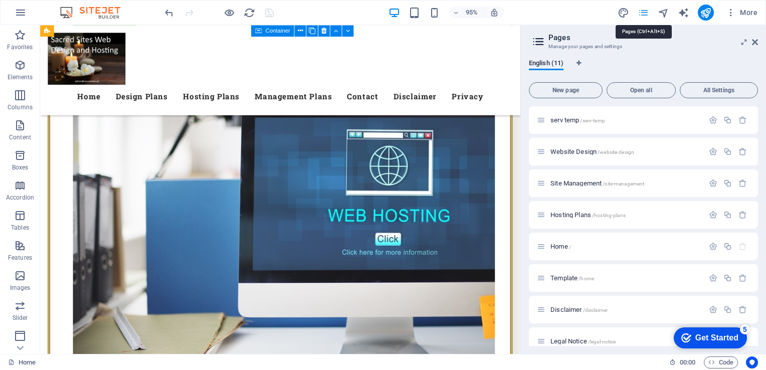
scroll to position [1852, 0]
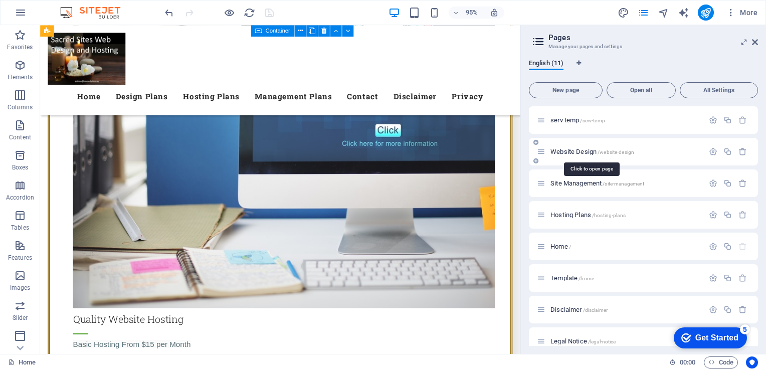
click at [555, 152] on span "Website Design /website-design" at bounding box center [593, 152] width 84 height 8
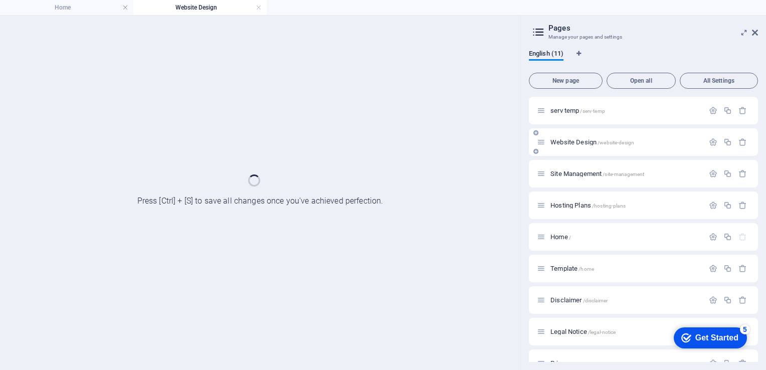
scroll to position [0, 0]
click at [555, 152] on div "Website Design /website-design" at bounding box center [643, 142] width 229 height 28
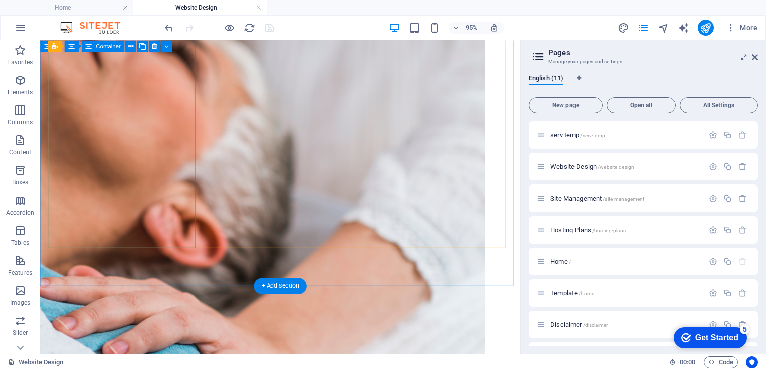
scroll to position [2719, 0]
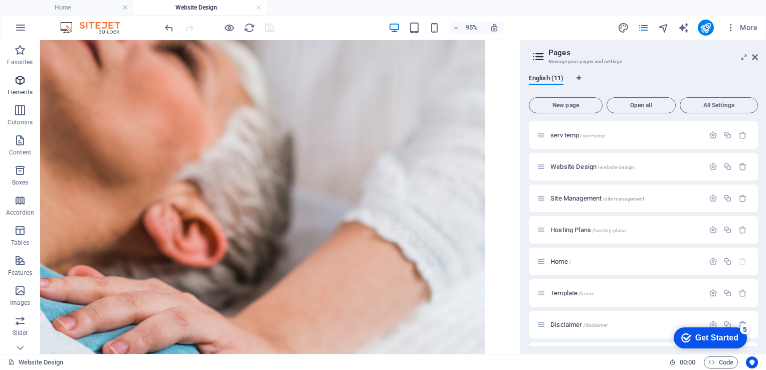
click at [19, 81] on icon "button" at bounding box center [20, 80] width 12 height 12
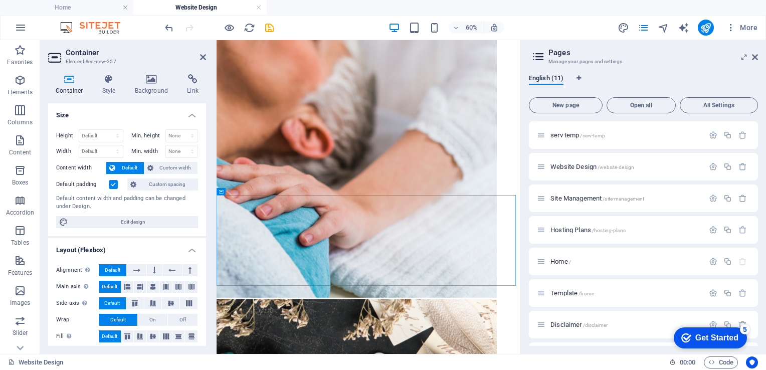
scroll to position [2816, 0]
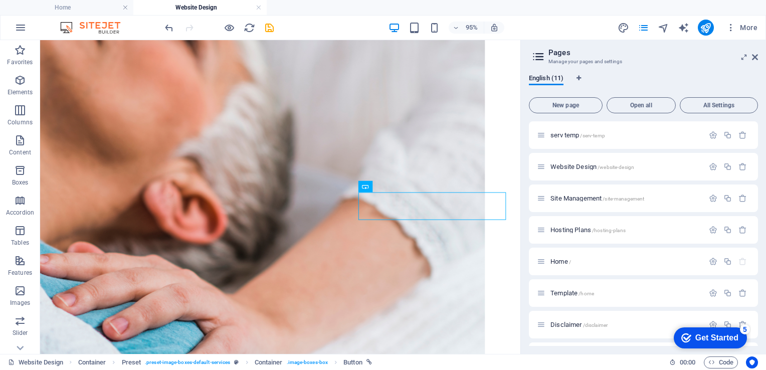
scroll to position [2755, 0]
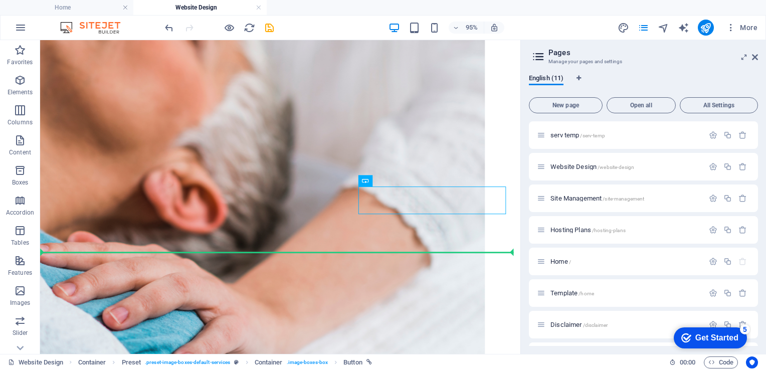
drag, startPoint x: 406, startPoint y: 254, endPoint x: 257, endPoint y: 270, distance: 150.4
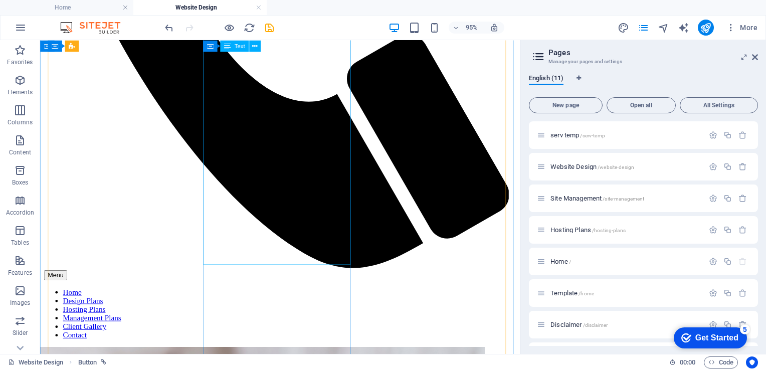
scroll to position [2324, 0]
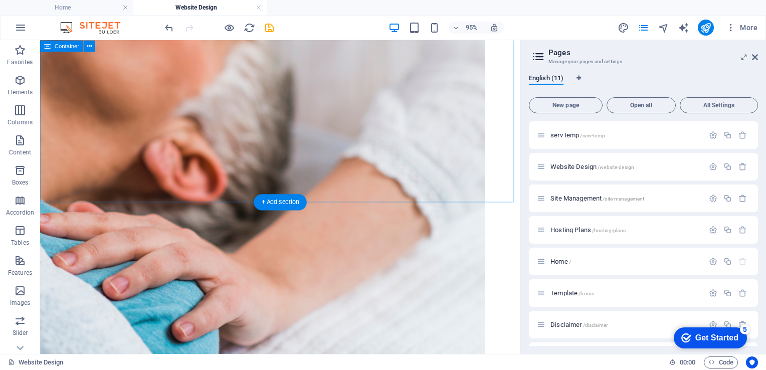
scroll to position [2786, 0]
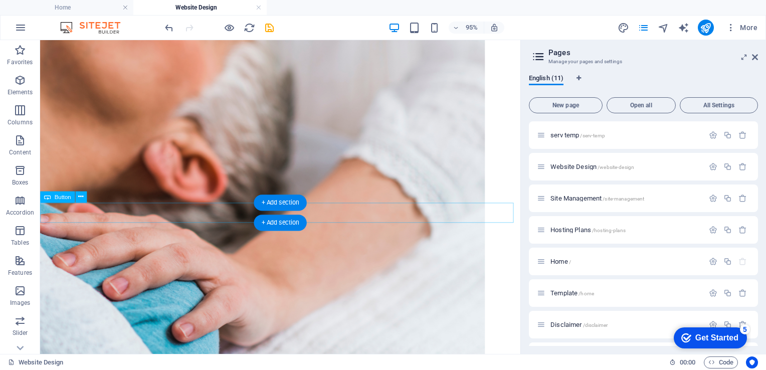
select select "9"
select select
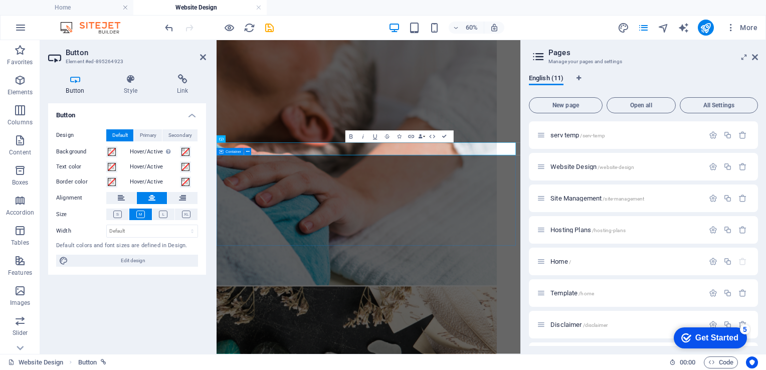
scroll to position [2883, 0]
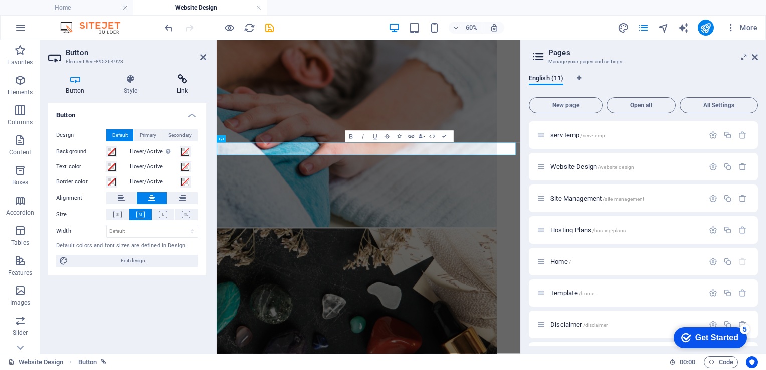
click at [183, 84] on icon at bounding box center [182, 79] width 47 height 10
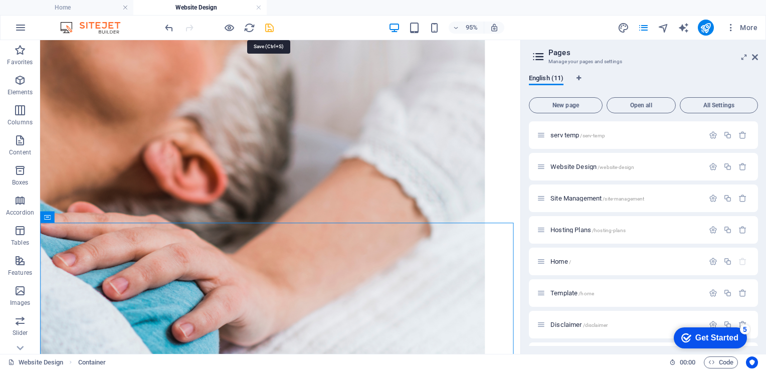
click at [269, 27] on icon "save" at bounding box center [270, 28] width 12 height 12
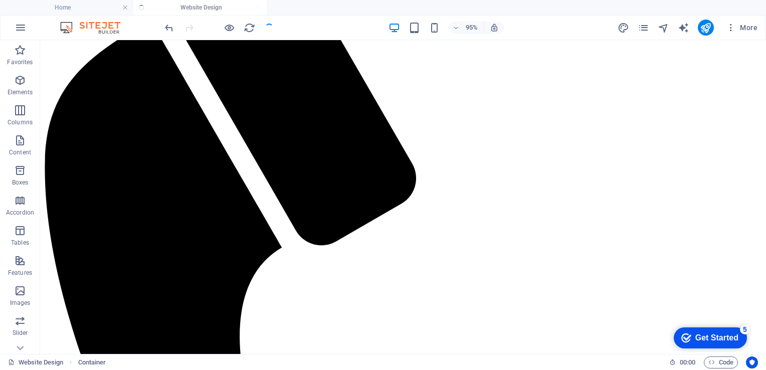
scroll to position [2741, 0]
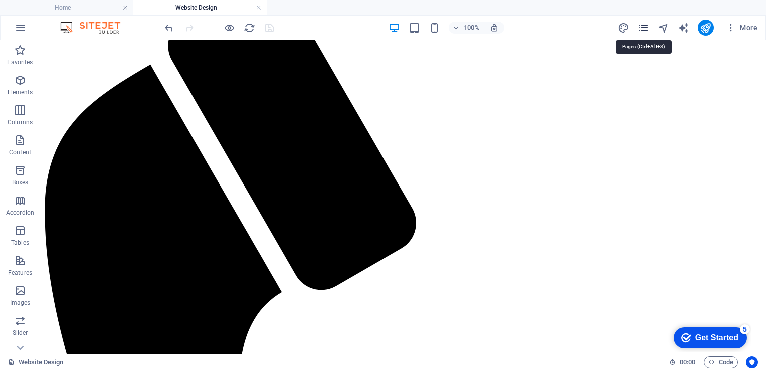
click at [647, 27] on icon "pages" at bounding box center [644, 28] width 12 height 12
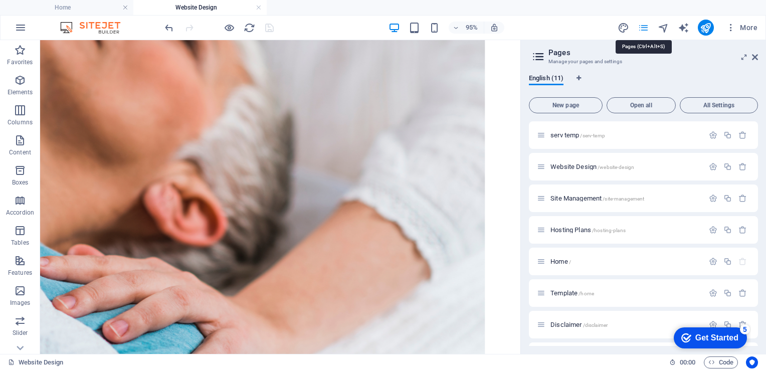
scroll to position [2786, 0]
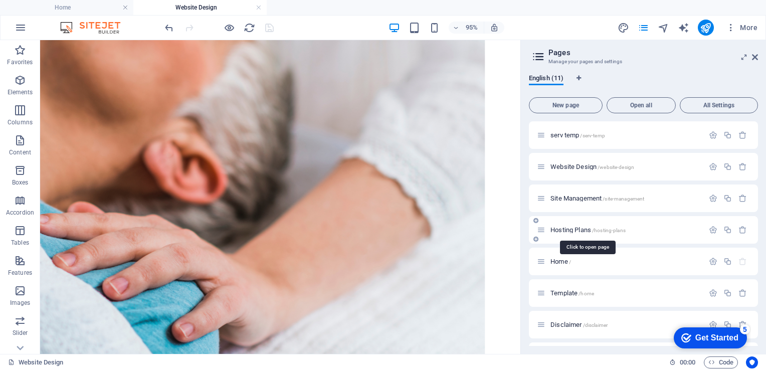
click at [574, 230] on span "Hosting Plans /hosting-plans" at bounding box center [588, 230] width 75 height 8
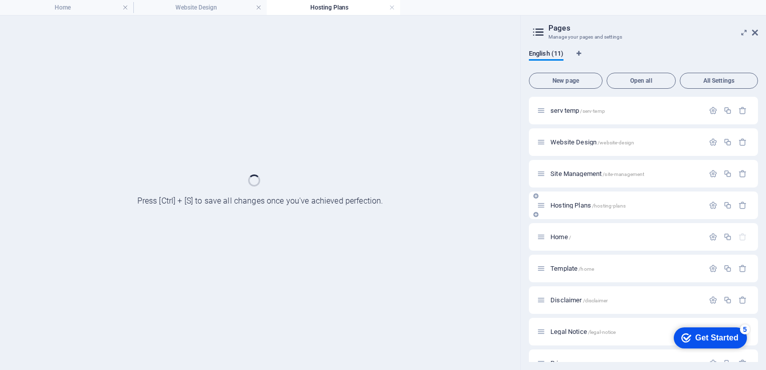
scroll to position [0, 0]
click at [574, 230] on div "Home /" at bounding box center [643, 237] width 229 height 28
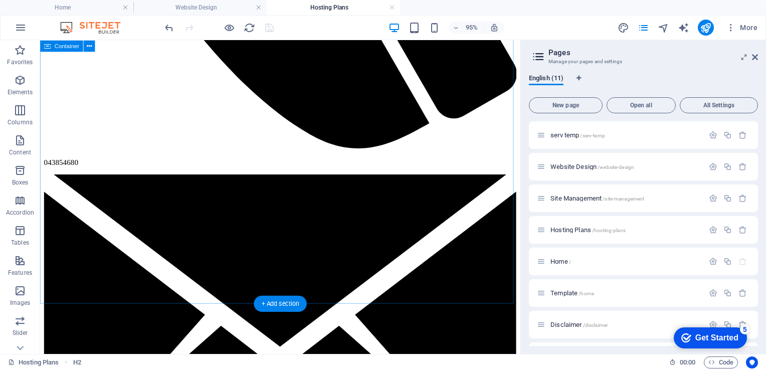
scroll to position [1292, 0]
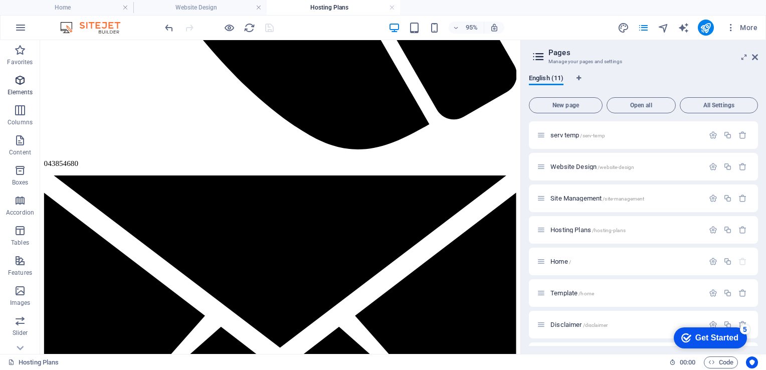
click at [22, 79] on icon "button" at bounding box center [20, 80] width 12 height 12
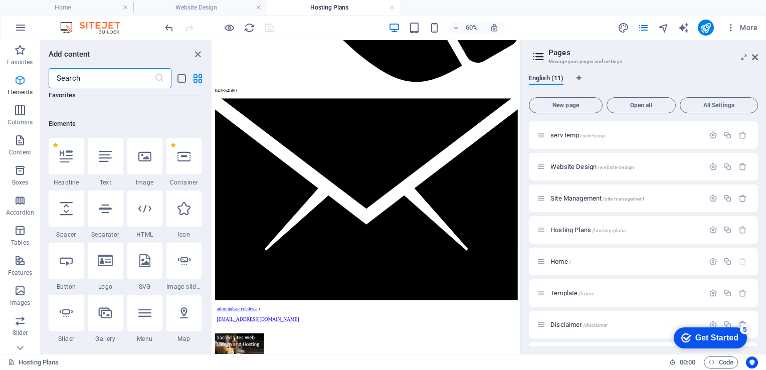
scroll to position [106, 0]
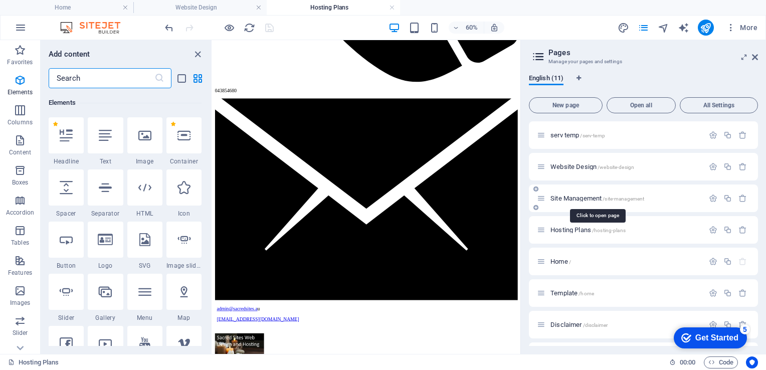
click at [564, 199] on span "Site Management /site-management" at bounding box center [598, 199] width 94 height 8
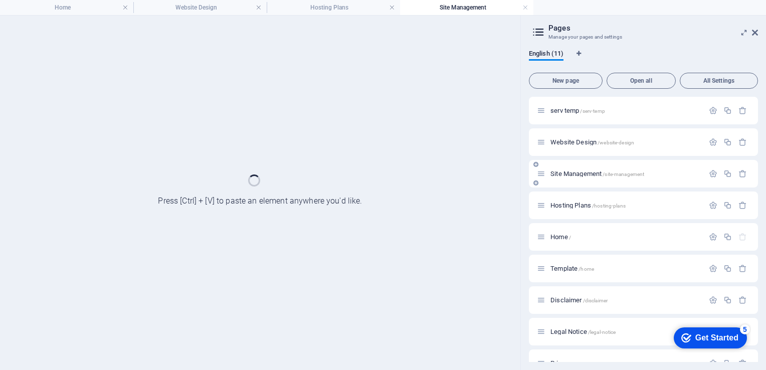
scroll to position [0, 0]
click at [564, 199] on div "Hosting Plans /hosting-plans" at bounding box center [643, 206] width 229 height 28
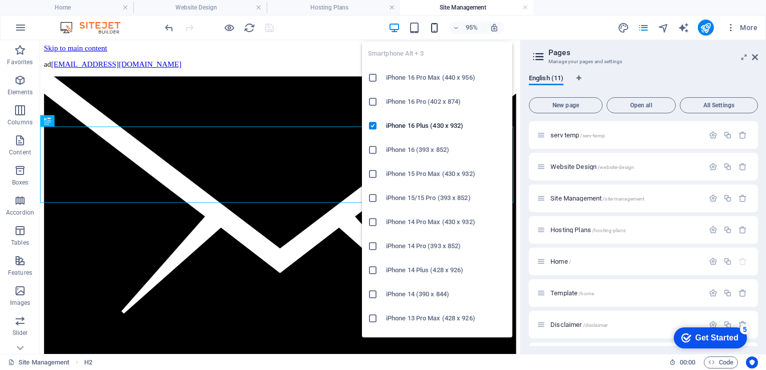
click at [434, 28] on icon "button" at bounding box center [435, 28] width 12 height 12
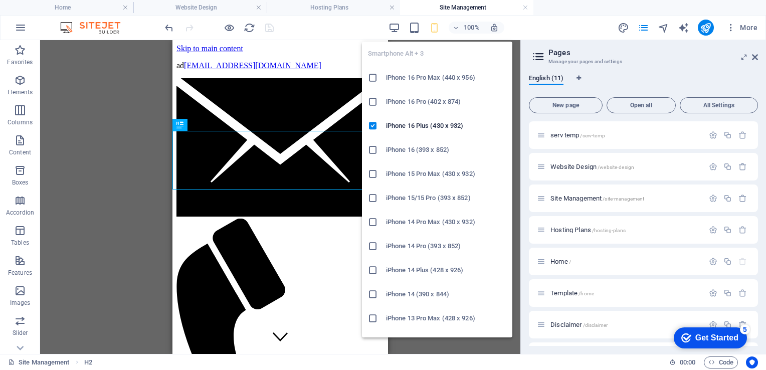
click at [415, 78] on h6 "iPhone 16 Pro Max (440 x 956)" at bounding box center [446, 78] width 120 height 12
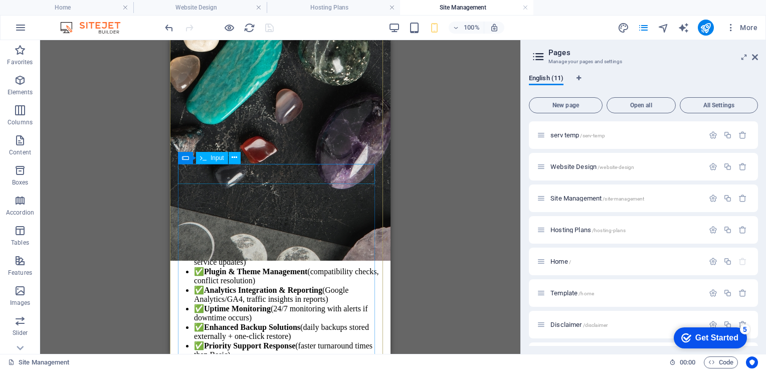
scroll to position [3521, 0]
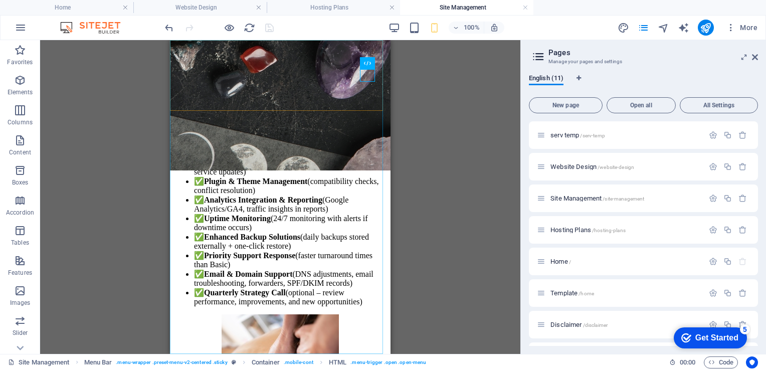
select select
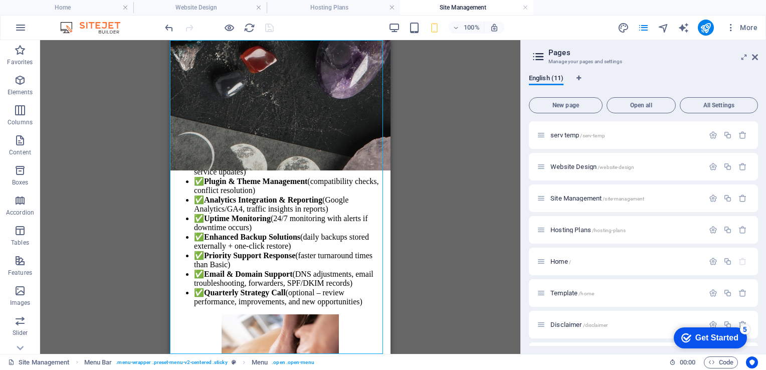
select select
select select "5"
select select
select select "9"
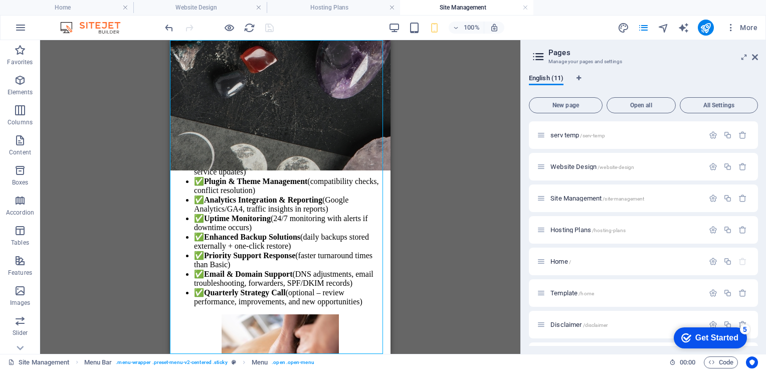
select select
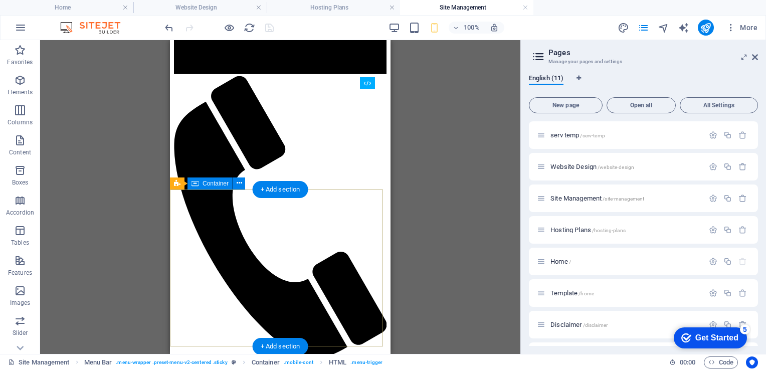
scroll to position [0, 0]
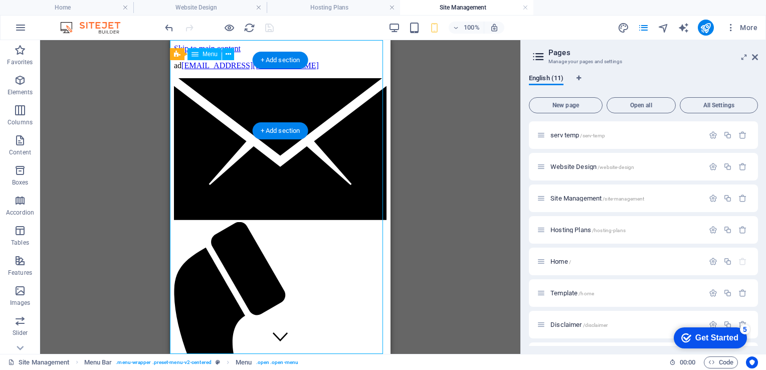
select select
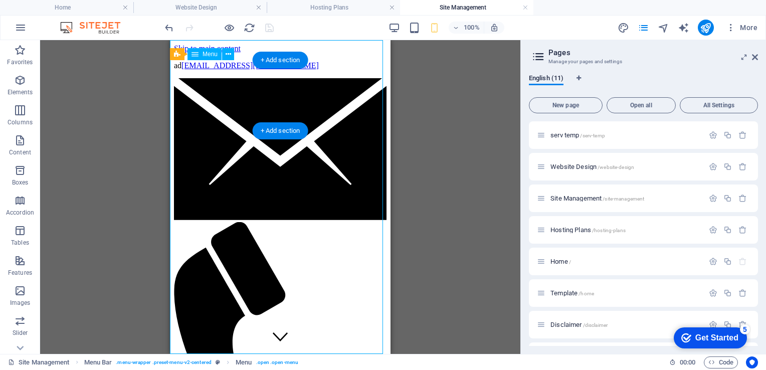
select select
select select "5"
select select
select select "9"
select select
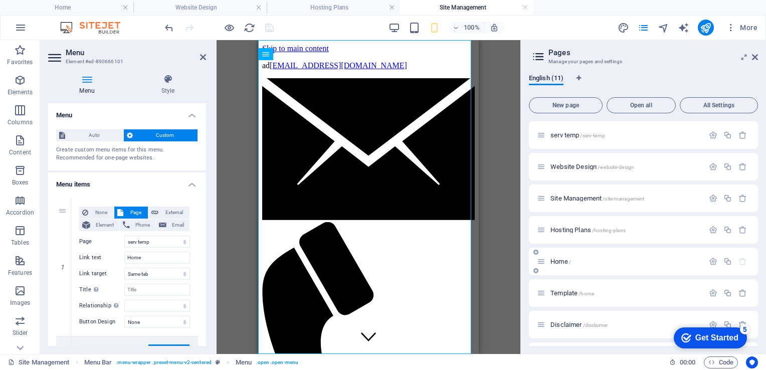
click at [561, 263] on span "Home /" at bounding box center [561, 262] width 21 height 8
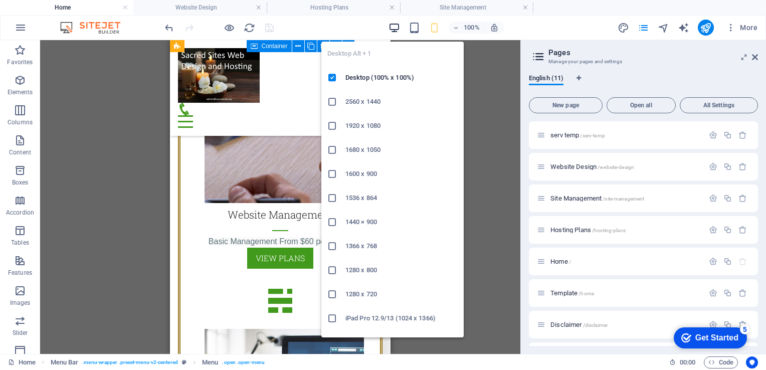
click at [397, 29] on icon "button" at bounding box center [395, 28] width 12 height 12
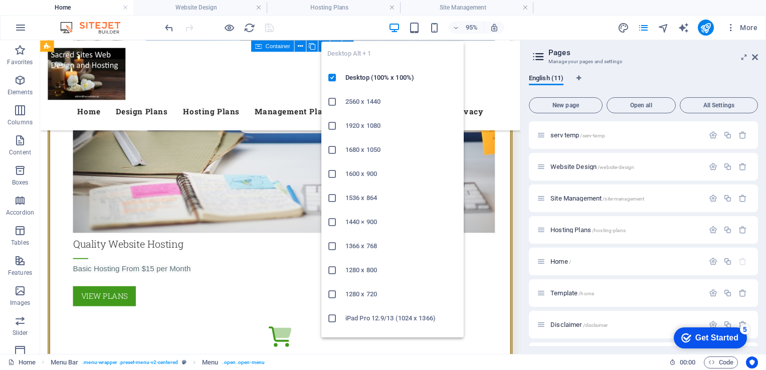
scroll to position [1944, 0]
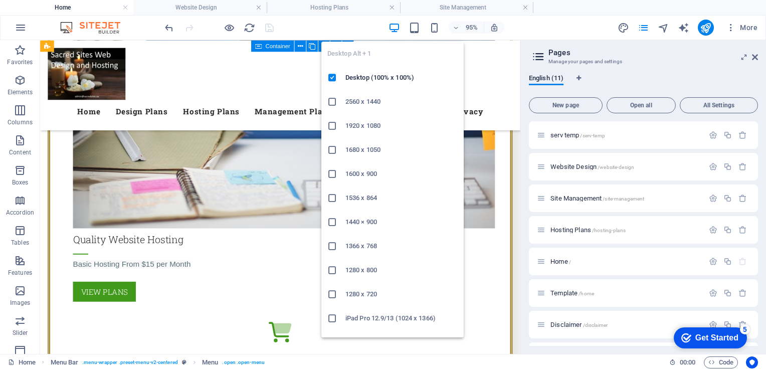
click at [396, 25] on icon "button" at bounding box center [395, 28] width 12 height 12
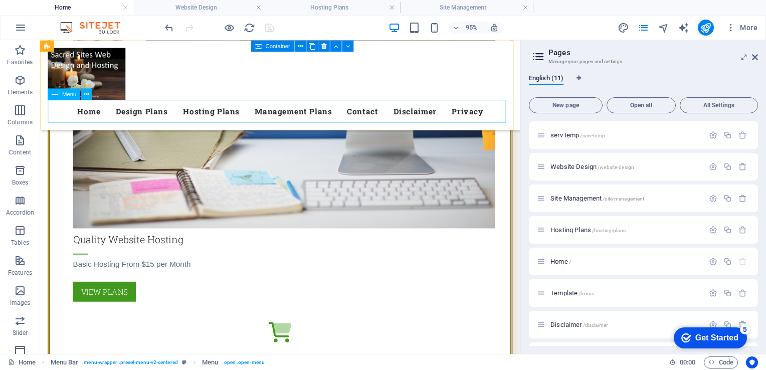
click at [283, 109] on nav "Home Design Plans Hosting Plans Management Plans Contact Disclaimer Privacy" at bounding box center [293, 115] width 490 height 24
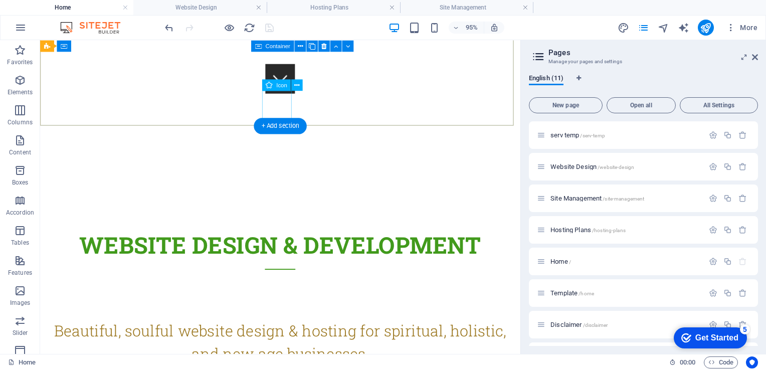
scroll to position [271, 0]
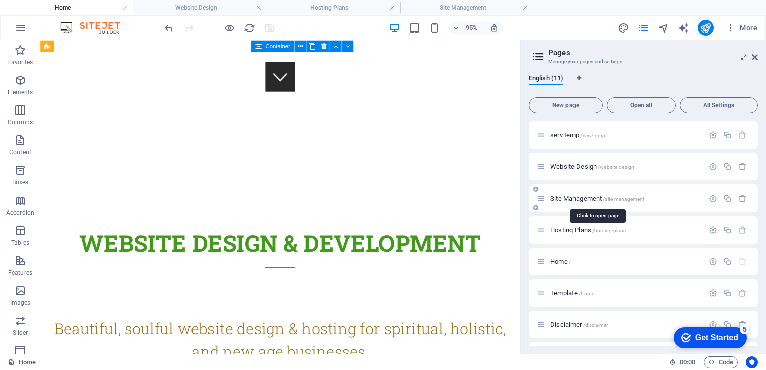
click at [568, 197] on span "Site Management /site-management" at bounding box center [598, 199] width 94 height 8
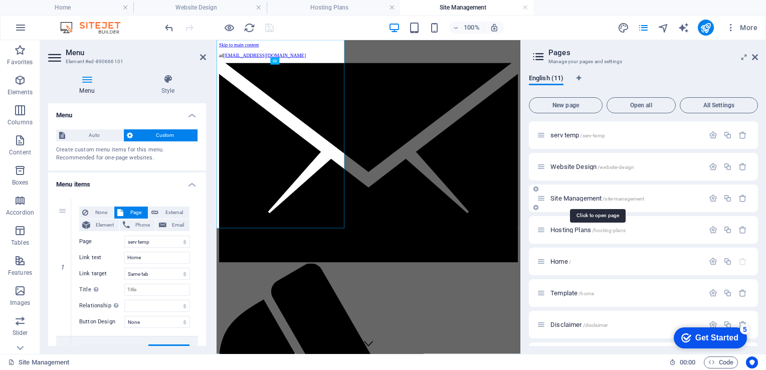
click at [568, 197] on span "Site Management /site-management" at bounding box center [598, 199] width 94 height 8
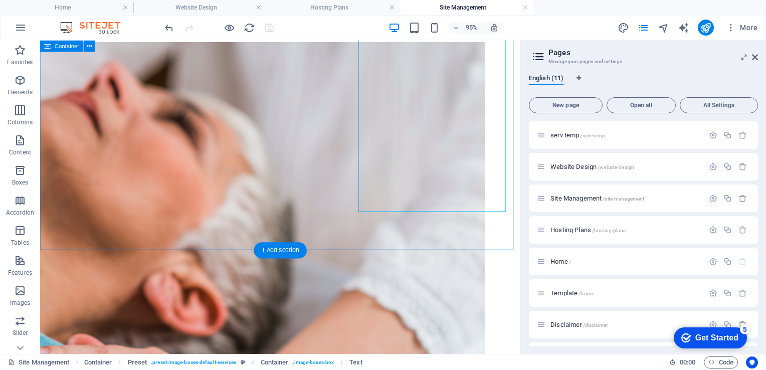
scroll to position [1905, 0]
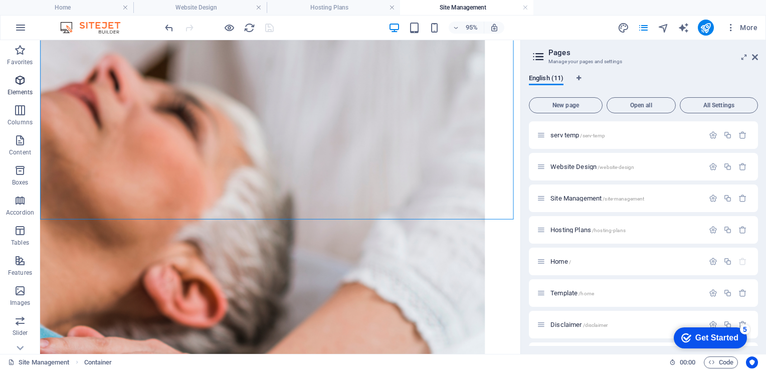
click at [23, 75] on icon "button" at bounding box center [20, 80] width 12 height 12
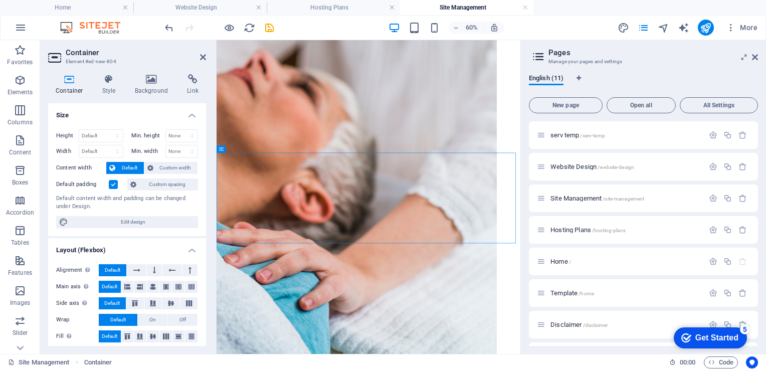
scroll to position [2002, 0]
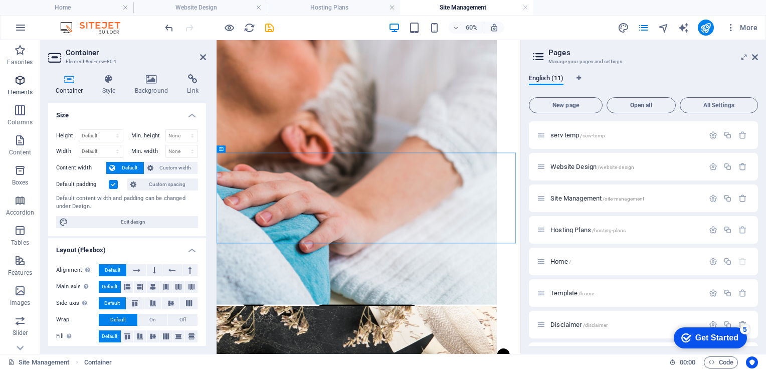
click at [16, 79] on icon "button" at bounding box center [20, 80] width 12 height 12
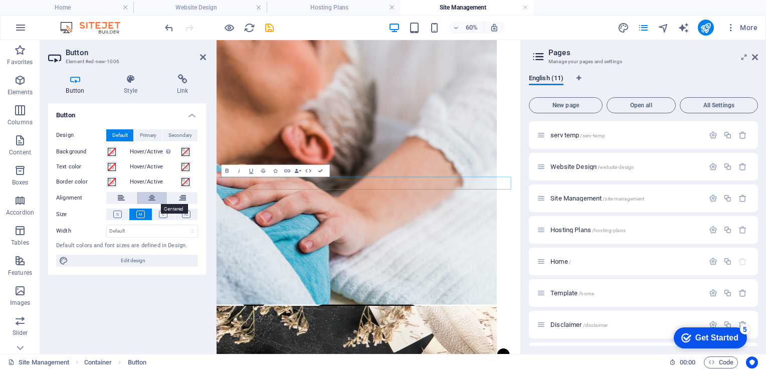
click at [149, 199] on icon at bounding box center [151, 198] width 7 height 12
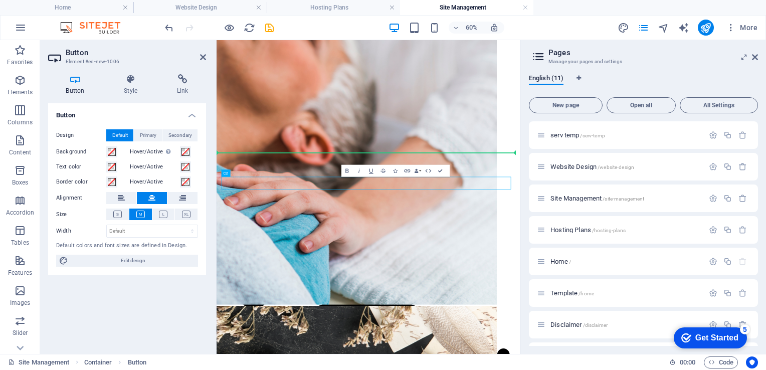
drag, startPoint x: 452, startPoint y: 216, endPoint x: 239, endPoint y: 204, distance: 213.6
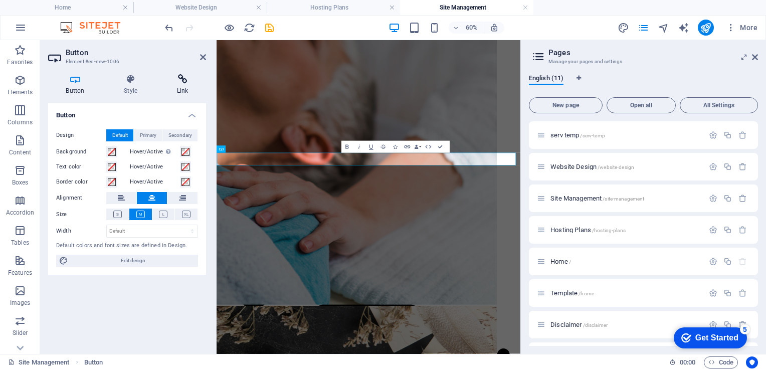
click at [179, 87] on h4 "Link" at bounding box center [182, 84] width 47 height 21
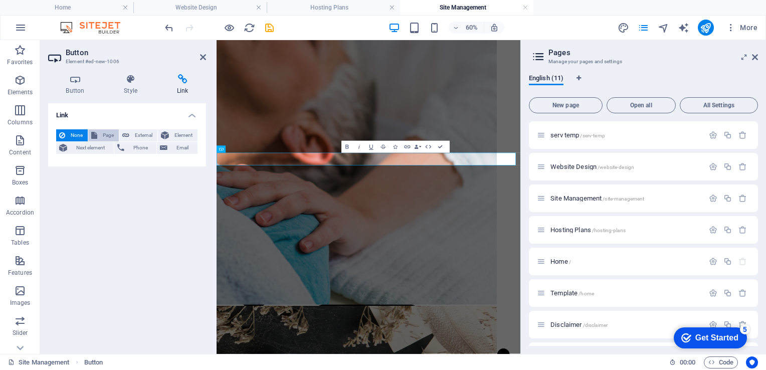
click at [102, 134] on span "Page" at bounding box center [108, 135] width 16 height 12
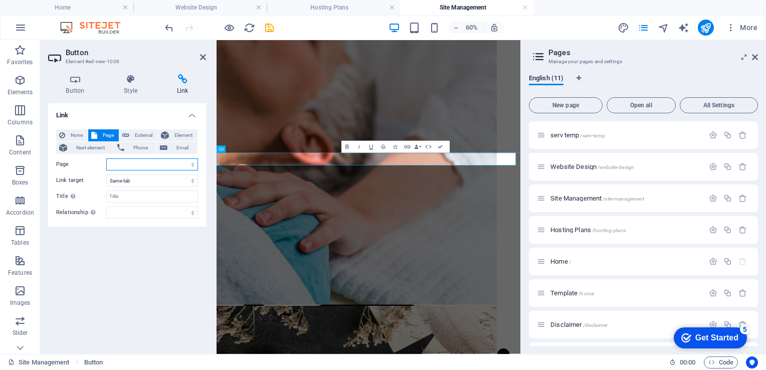
click at [193, 165] on select "serv temp Website Design Site Management Hosting Plans Home Template Disclaimer…" at bounding box center [152, 165] width 92 height 12
select select "9"
click at [106, 159] on select "serv temp Website Design Site Management Hosting Plans Home Template Disclaimer…" at bounding box center [152, 165] width 92 height 12
click at [202, 58] on icon at bounding box center [203, 57] width 6 height 8
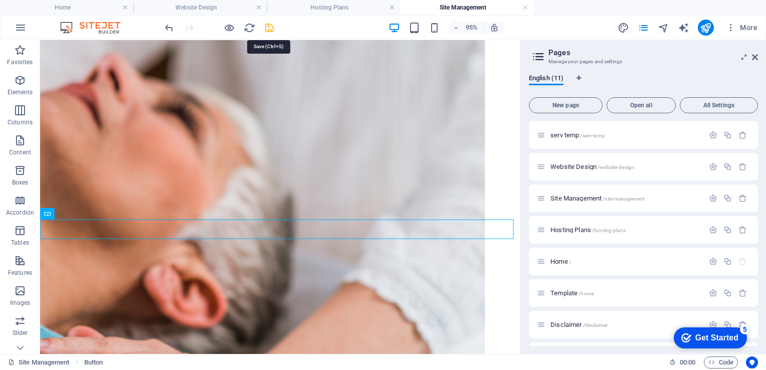
click at [272, 26] on icon "save" at bounding box center [270, 28] width 12 height 12
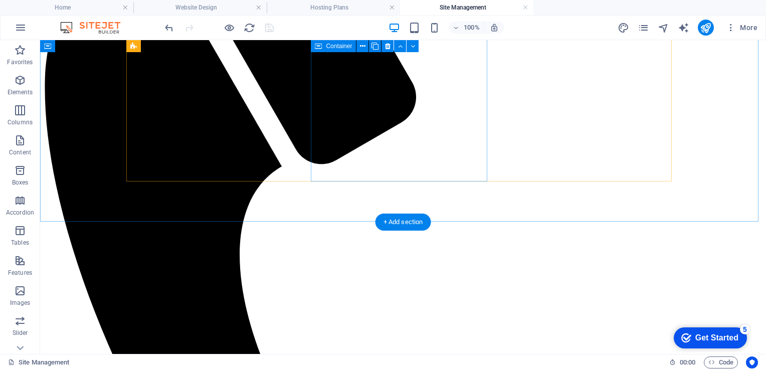
scroll to position [1763, 0]
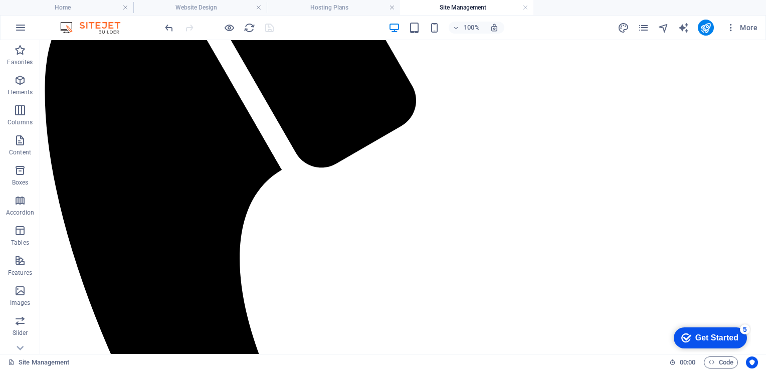
click at [288, 30] on div "100% More" at bounding box center [462, 28] width 599 height 16
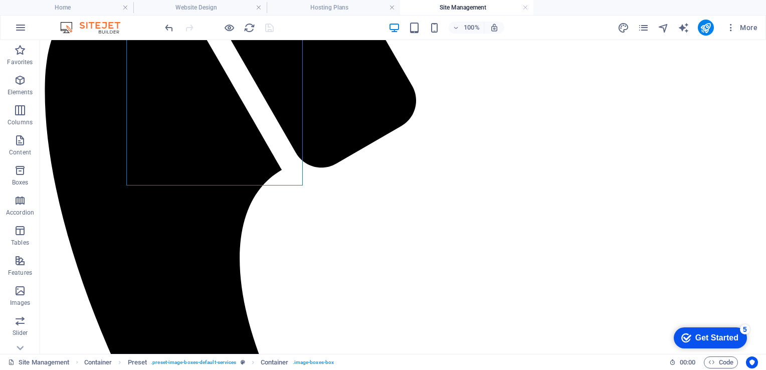
click at [267, 24] on div at bounding box center [219, 28] width 112 height 16
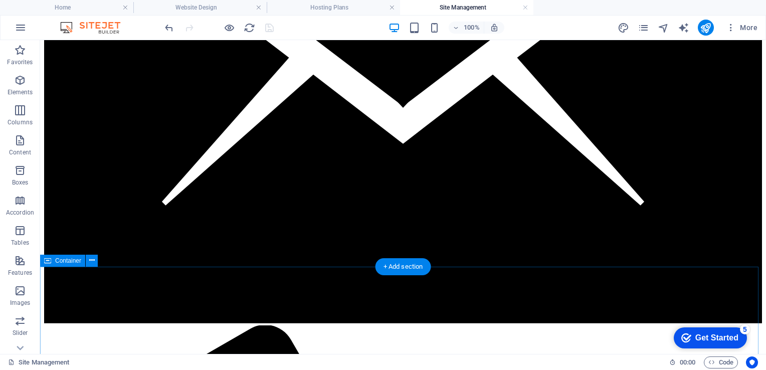
scroll to position [0, 0]
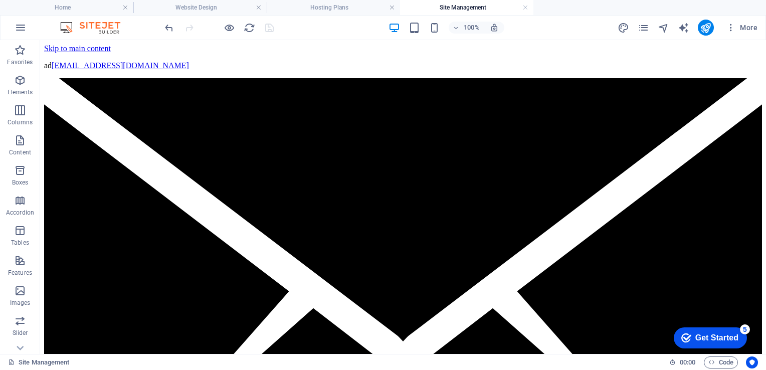
click at [273, 28] on div at bounding box center [219, 28] width 112 height 16
click at [706, 32] on icon "publish" at bounding box center [706, 28] width 12 height 12
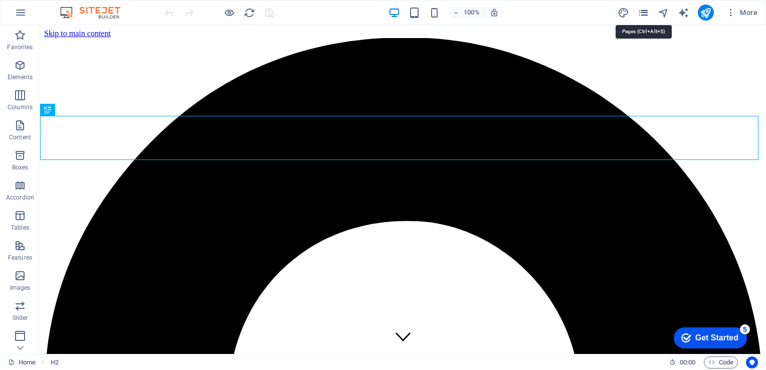
click at [644, 11] on icon "pages" at bounding box center [644, 13] width 12 height 12
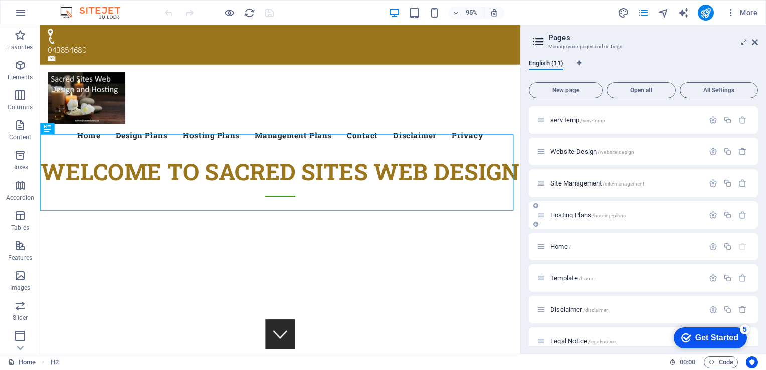
click at [562, 214] on span "Hosting Plans /hosting-plans" at bounding box center [588, 215] width 75 height 8
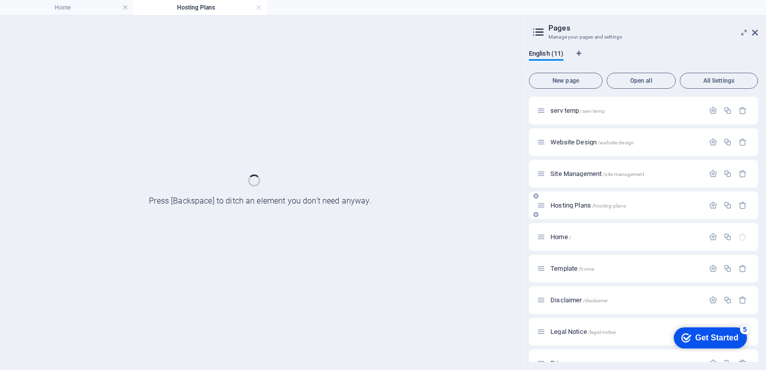
click at [562, 214] on div "Hosting Plans /hosting-plans" at bounding box center [643, 206] width 229 height 28
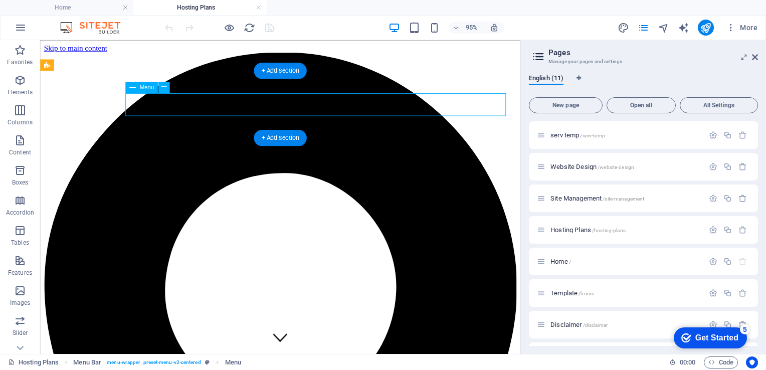
select select
select select "3"
select select
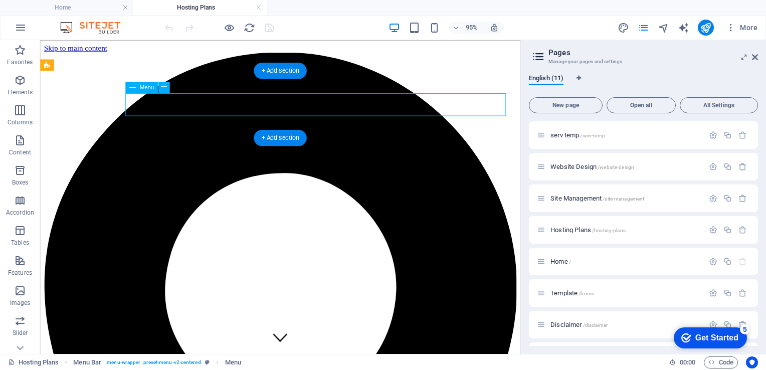
select select
select select "5"
select select
select select "9"
select select
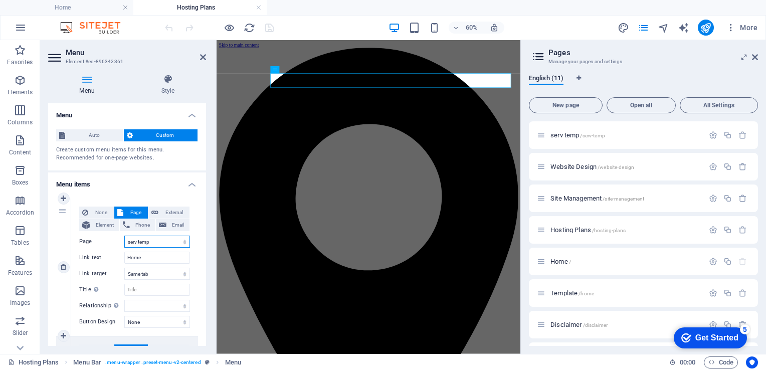
click at [179, 236] on select "serv temp Website Design Site Management Hosting Plans Home Template Disclaimer…" at bounding box center [157, 242] width 66 height 12
select select "2"
click at [124, 236] on select "serv temp Website Design Site Management Hosting Plans Home Template Disclaimer…" at bounding box center [157, 242] width 66 height 12
select select
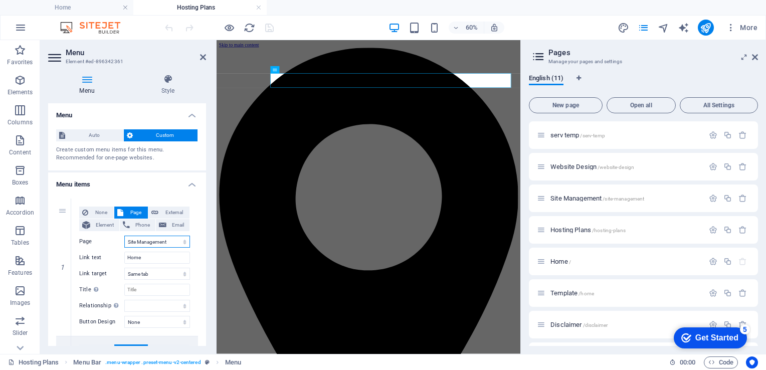
select select
click at [269, 26] on icon "save" at bounding box center [270, 28] width 12 height 12
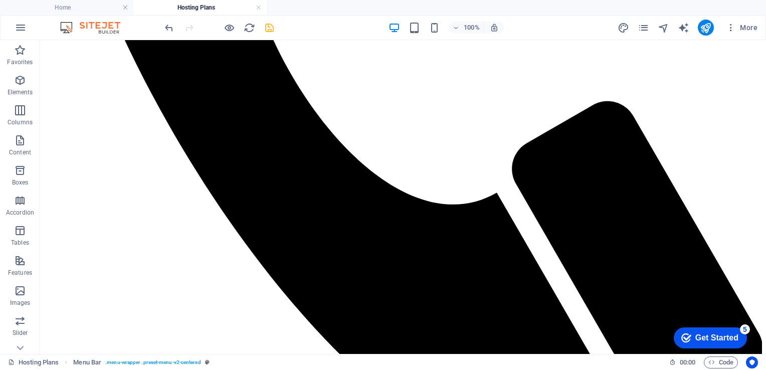
scroll to position [1613, 0]
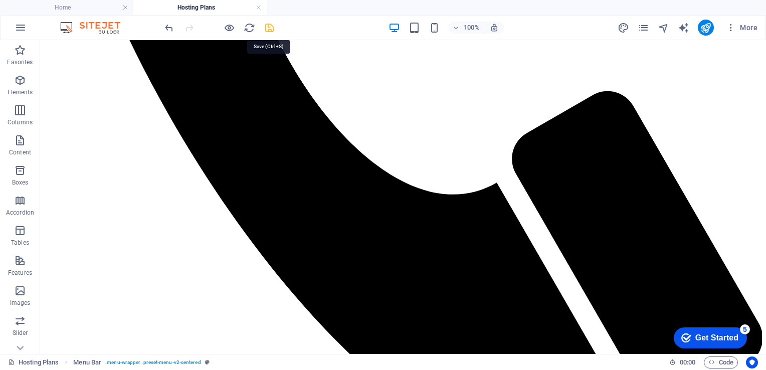
click at [267, 27] on icon "save" at bounding box center [270, 28] width 12 height 12
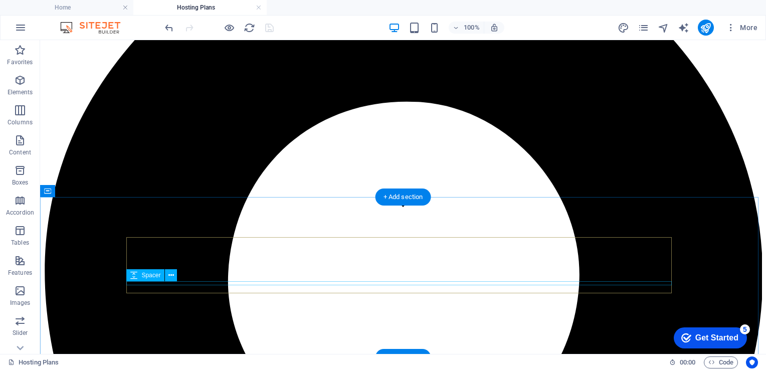
scroll to position [0, 0]
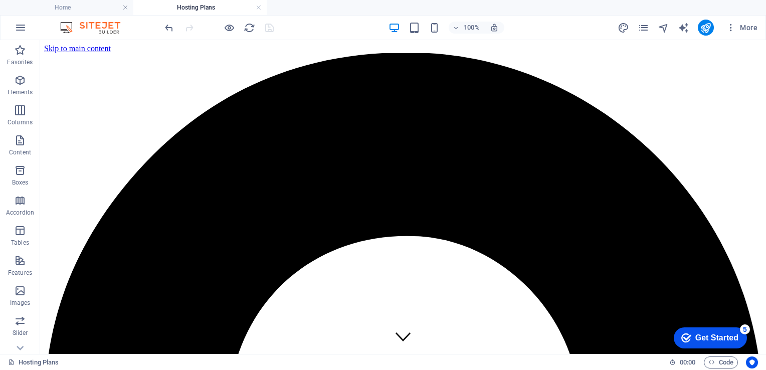
click at [92, 16] on div "100% More" at bounding box center [383, 28] width 765 height 24
click at [643, 27] on icon "pages" at bounding box center [644, 28] width 12 height 12
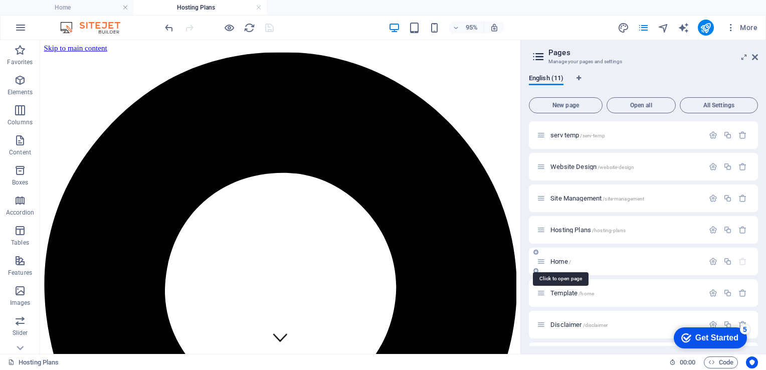
click at [559, 262] on span "Home /" at bounding box center [561, 262] width 21 height 8
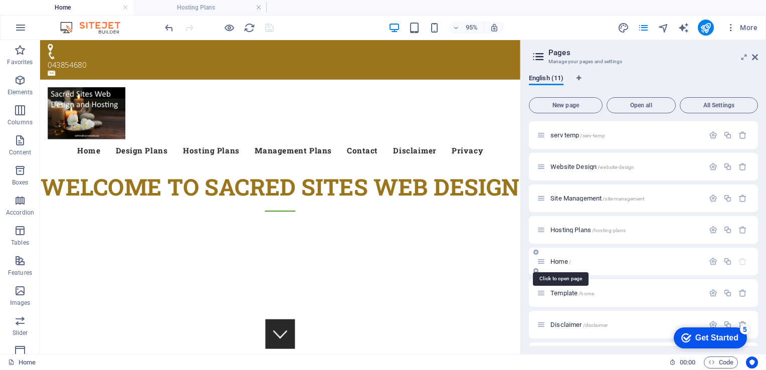
click at [559, 262] on span "Home /" at bounding box center [561, 262] width 21 height 8
click at [559, 261] on span "Home /" at bounding box center [561, 262] width 21 height 8
click at [567, 165] on span "Website Design /website-design" at bounding box center [593, 167] width 84 height 8
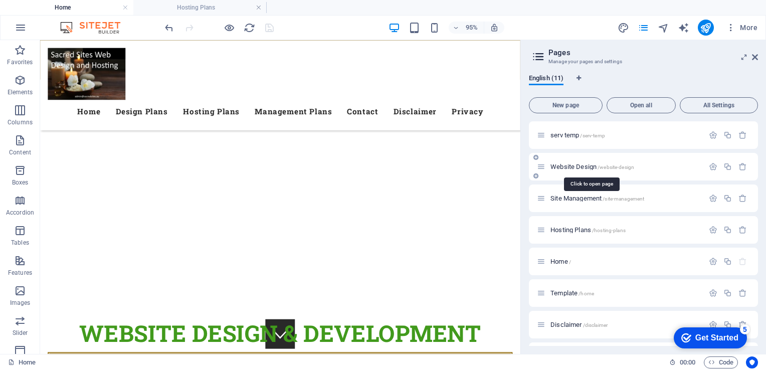
click at [567, 185] on div "Site Management /site-management" at bounding box center [643, 199] width 229 height 28
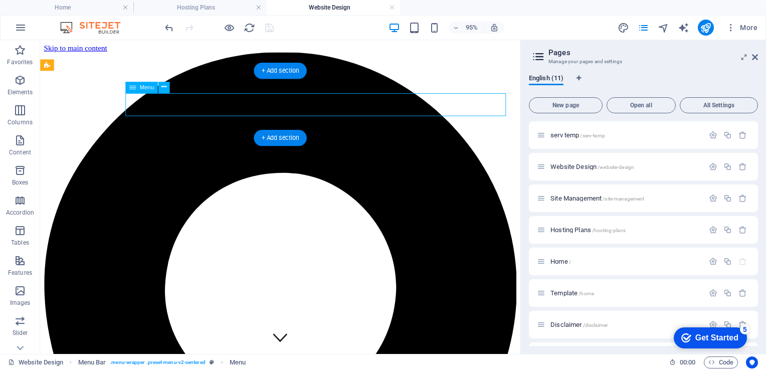
select select
select select "1"
select select
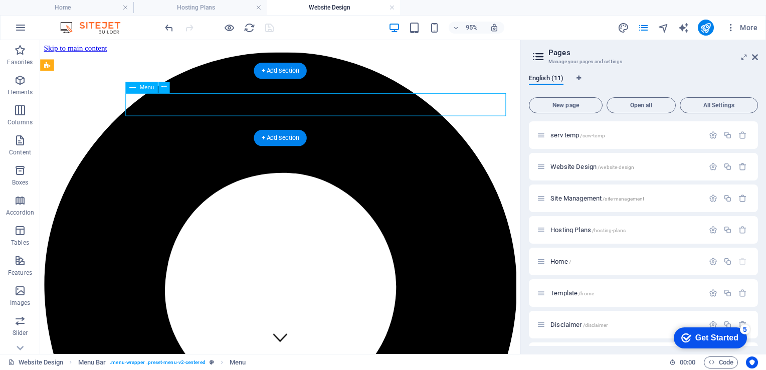
select select
select select "5"
select select
select select "9"
select select
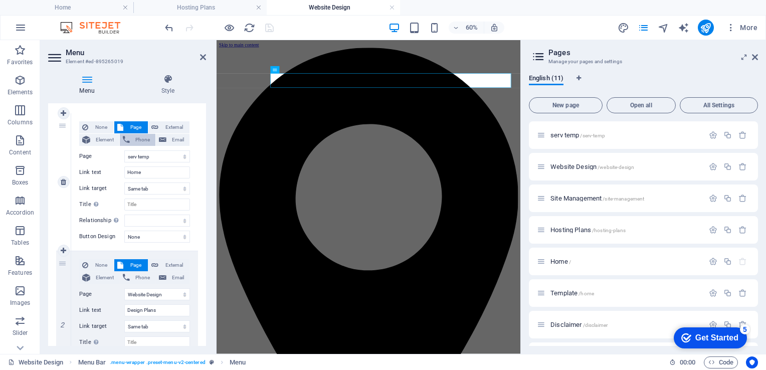
scroll to position [84, 0]
click at [180, 154] on select "serv temp Website Design Site Management Hosting Plans Home Template Disclaimer…" at bounding box center [157, 157] width 66 height 12
select select "4"
click at [124, 151] on select "serv temp Website Design Site Management Hosting Plans Home Template Disclaimer…" at bounding box center [157, 157] width 66 height 12
select select
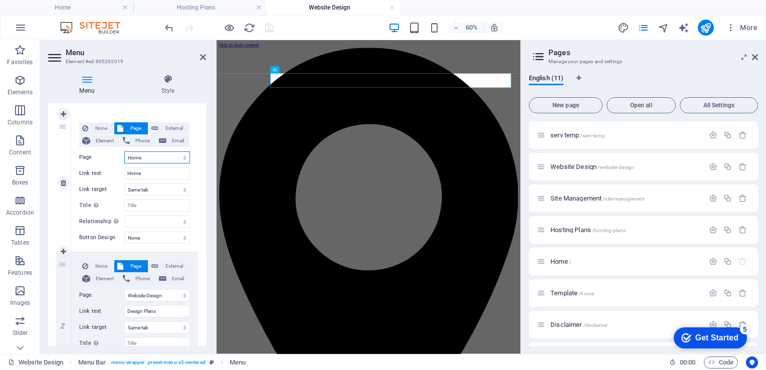
select select
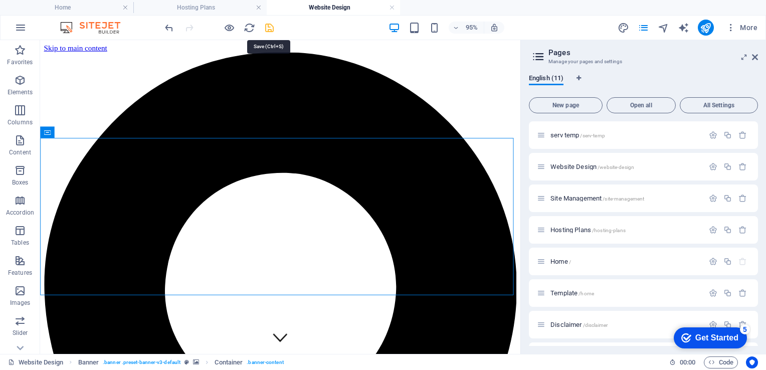
click at [270, 29] on icon "save" at bounding box center [270, 28] width 12 height 12
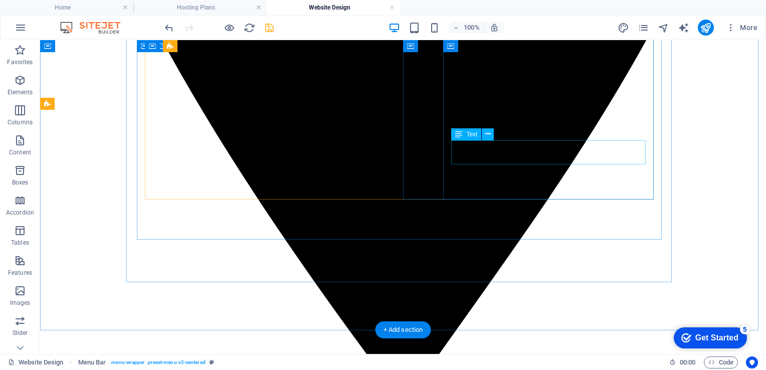
scroll to position [708, 0]
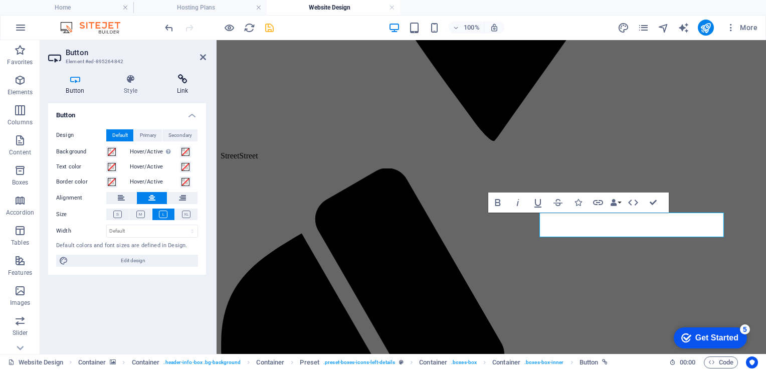
click at [188, 85] on h4 "Link" at bounding box center [182, 84] width 47 height 21
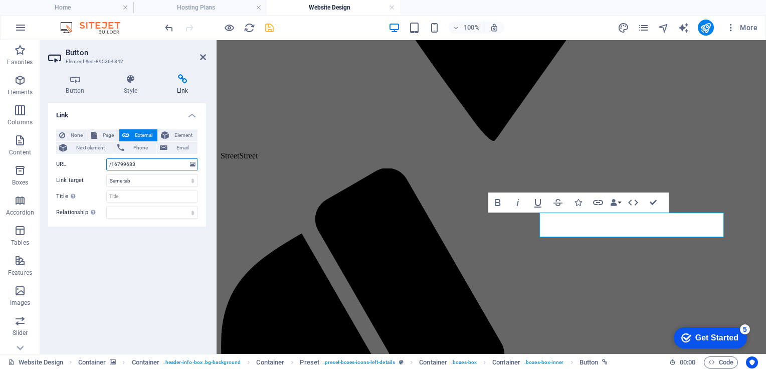
click at [149, 166] on input "/16799683" at bounding box center [152, 165] width 92 height 12
drag, startPoint x: 149, startPoint y: 166, endPoint x: 89, endPoint y: 155, distance: 61.2
click at [89, 155] on div "None Page External Element Next element Phone Email Page serv temp Website Desi…" at bounding box center [127, 173] width 142 height 89
type input "www.sacredsites.online"
click at [268, 28] on icon "save" at bounding box center [270, 28] width 12 height 12
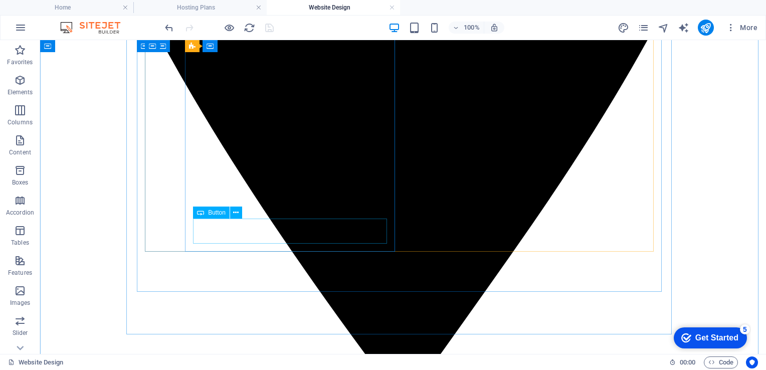
select select
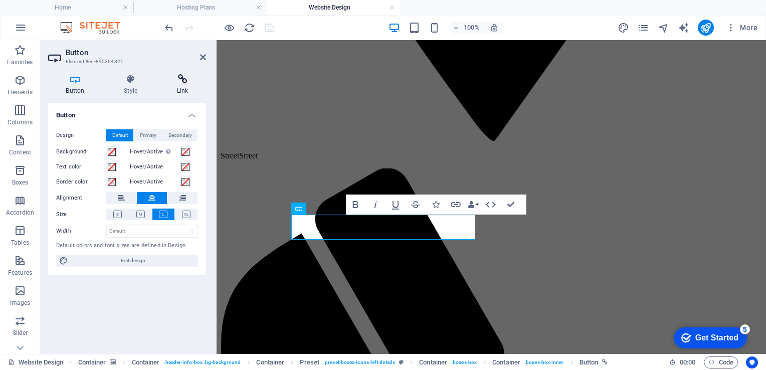
click at [182, 83] on icon at bounding box center [182, 79] width 47 height 10
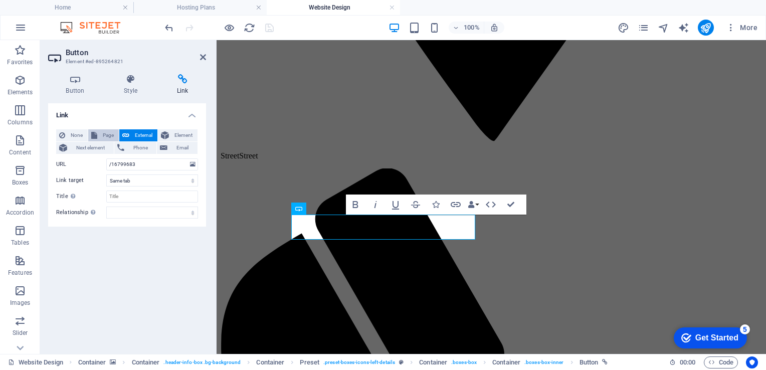
click at [102, 135] on span "Page" at bounding box center [108, 135] width 16 height 12
click at [194, 164] on select "serv temp Website Design Site Management Hosting Plans Home Template Disclaimer…" at bounding box center [152, 165] width 92 height 12
select select "3"
click at [106, 159] on select "serv temp Website Design Site Management Hosting Plans Home Template Disclaimer…" at bounding box center [152, 165] width 92 height 12
click at [267, 28] on icon "save" at bounding box center [270, 28] width 12 height 12
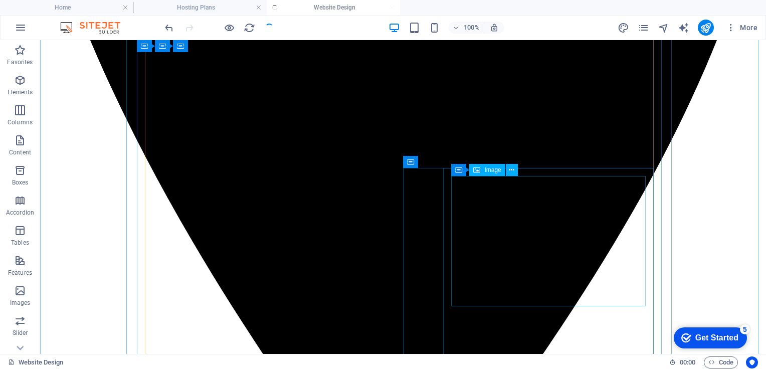
scroll to position [563, 0]
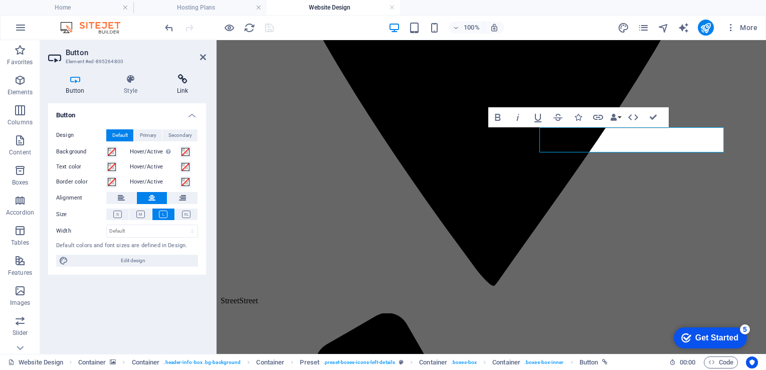
click at [184, 82] on icon at bounding box center [182, 79] width 47 height 10
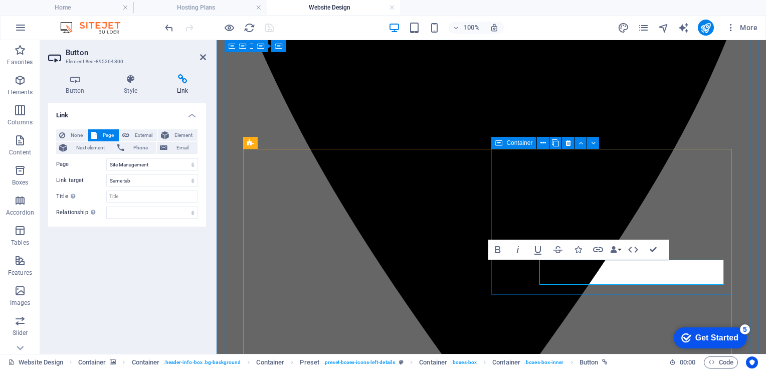
scroll to position [431, 0]
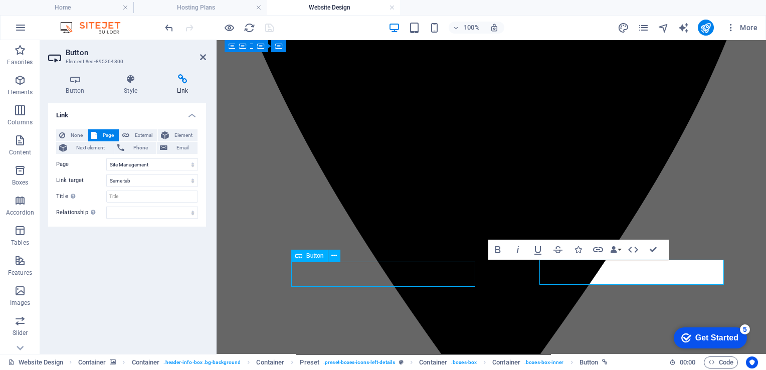
select select "4"
select select
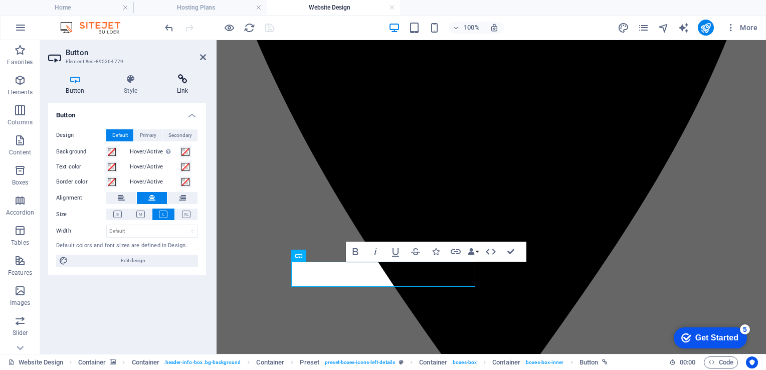
click at [176, 78] on icon at bounding box center [182, 79] width 47 height 10
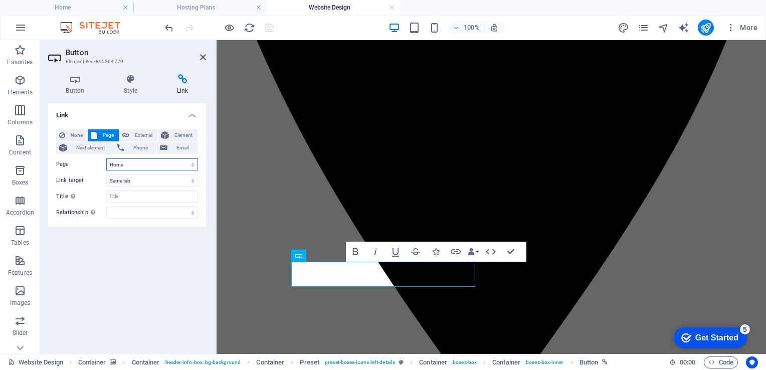
click at [192, 162] on select "serv temp Website Design Site Management Hosting Plans Home Template Disclaimer…" at bounding box center [152, 165] width 92 height 12
select select "1"
click at [106, 159] on select "serv temp Website Design Site Management Hosting Plans Home Template Disclaimer…" at bounding box center [152, 165] width 92 height 12
click at [269, 24] on icon "save" at bounding box center [270, 28] width 12 height 12
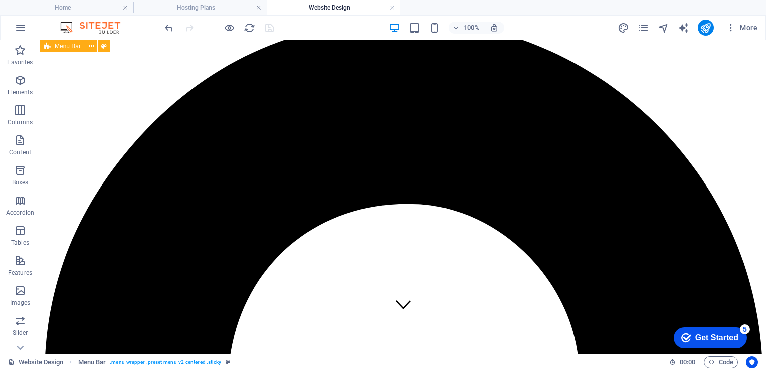
scroll to position [32, 0]
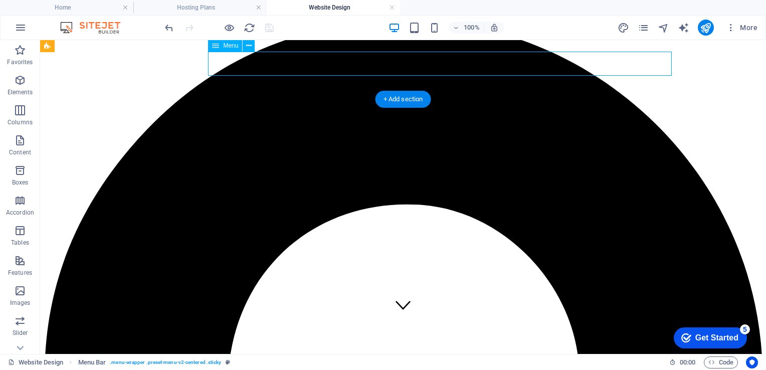
select select "4"
select select
select select "1"
select select
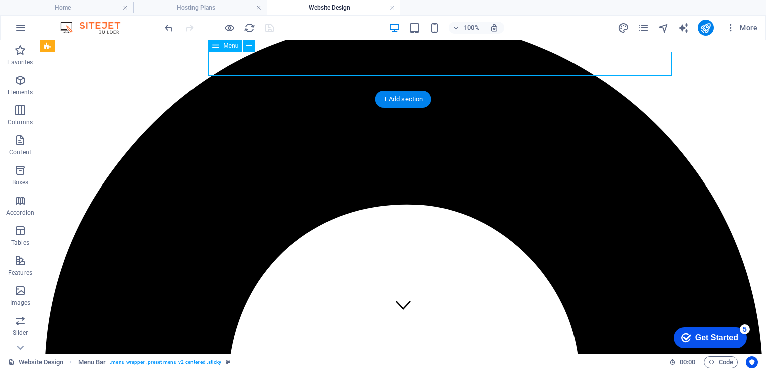
select select
select select "5"
select select
select select "9"
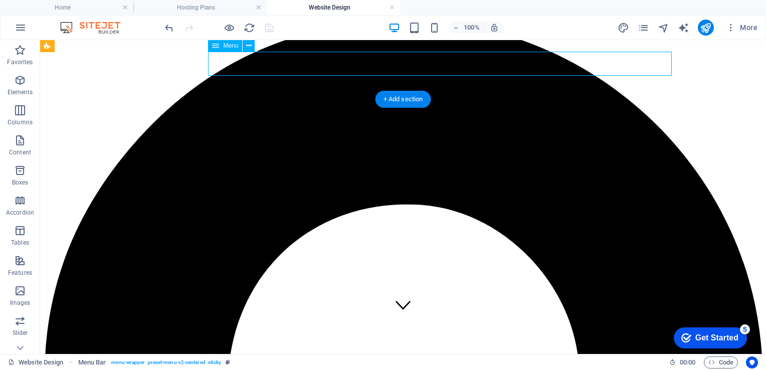
select select
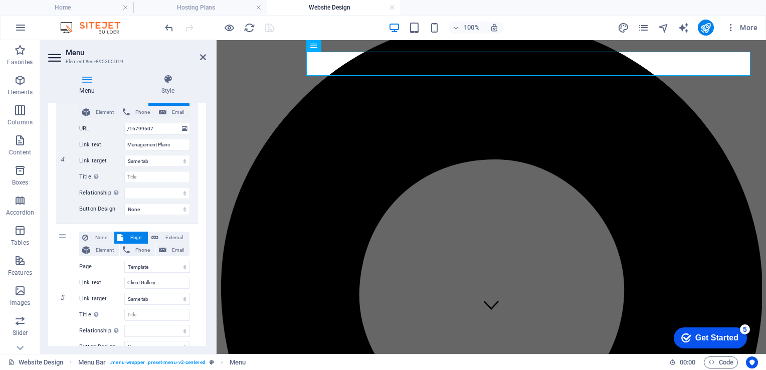
scroll to position [707, 0]
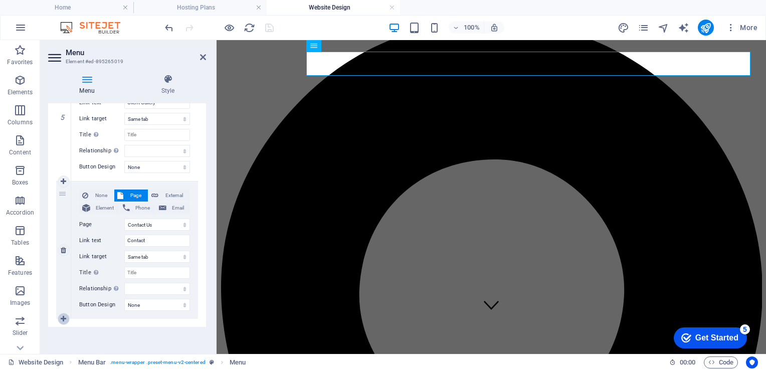
click at [61, 320] on icon at bounding box center [64, 319] width 6 height 7
select select
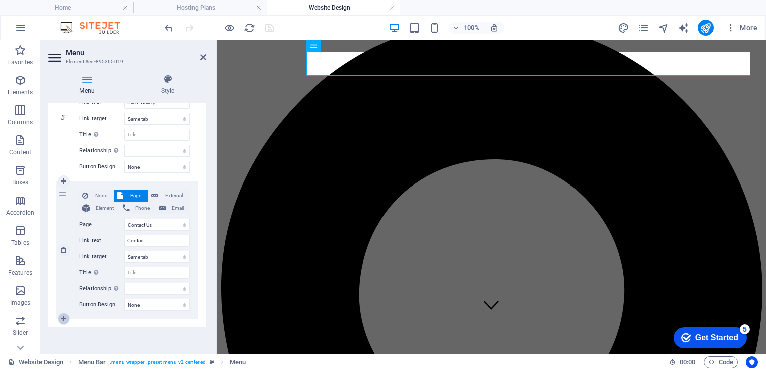
select select
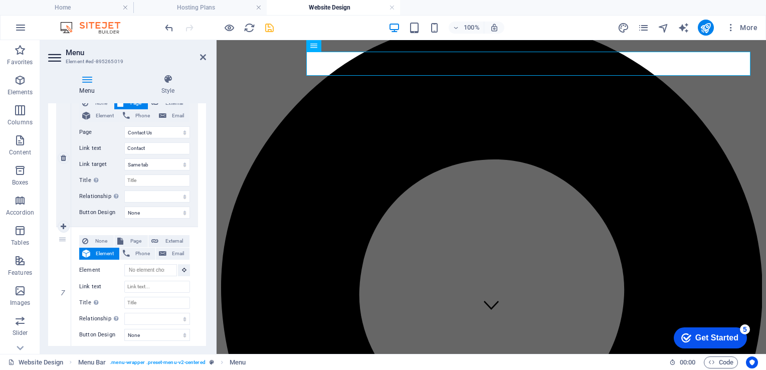
scroll to position [801, 0]
click at [130, 238] on span "Page" at bounding box center [135, 239] width 19 height 12
select select
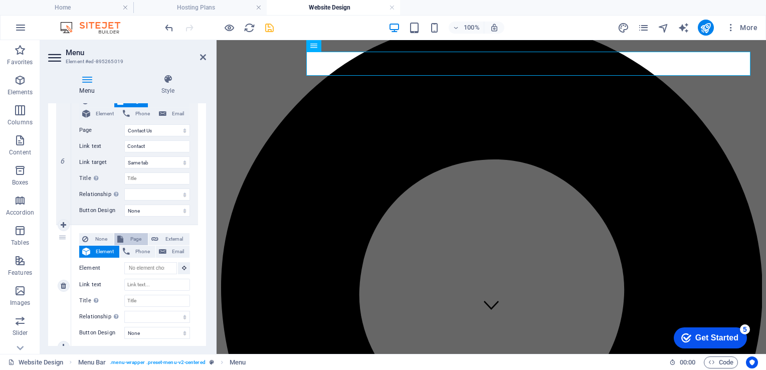
select select
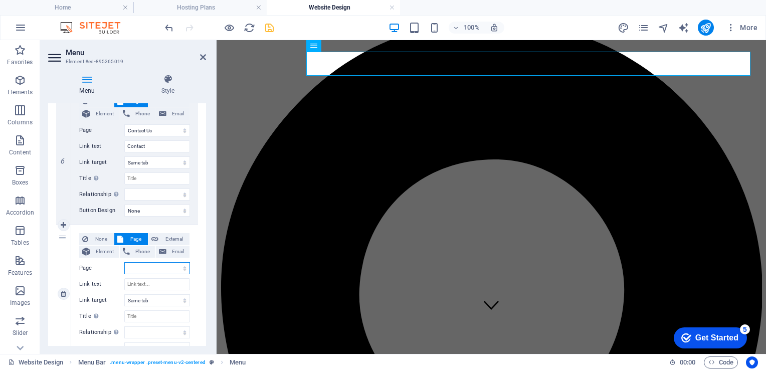
click at [176, 268] on select "serv temp Website Design Site Management Hosting Plans Home Template Disclaimer…" at bounding box center [157, 268] width 66 height 12
select select "8"
click at [124, 262] on select "serv temp Website Design Site Management Hosting Plans Home Template Disclaimer…" at bounding box center [157, 268] width 66 height 12
select select
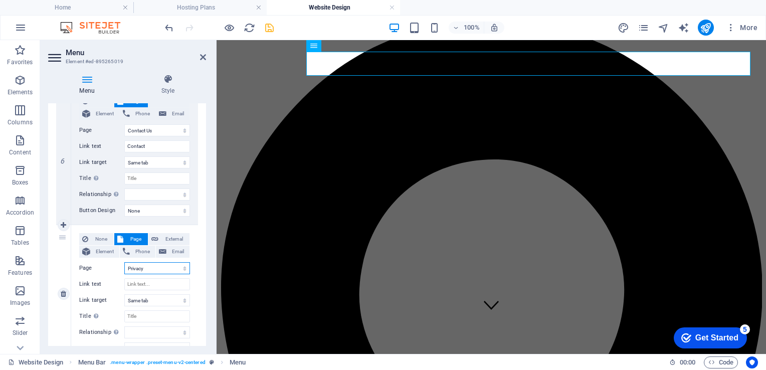
select select
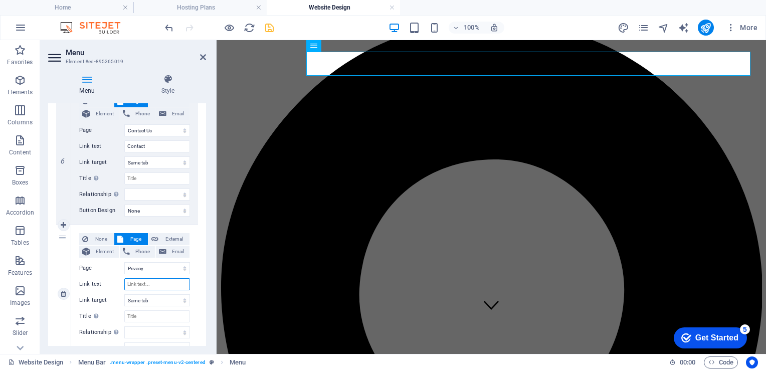
click at [169, 288] on input "Link text" at bounding box center [157, 284] width 66 height 12
type input "Privac"
select select
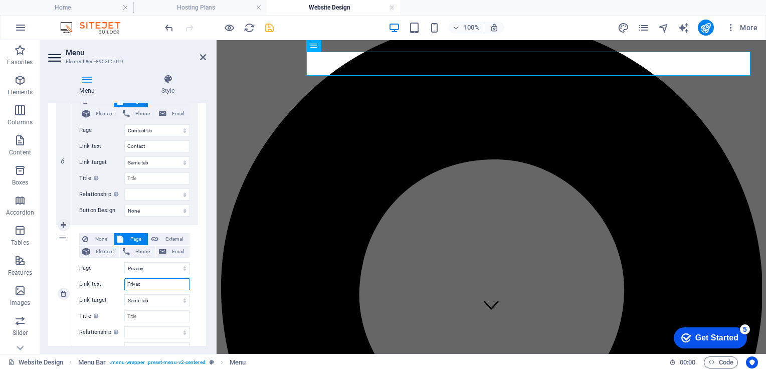
select select
type input "Privacy"
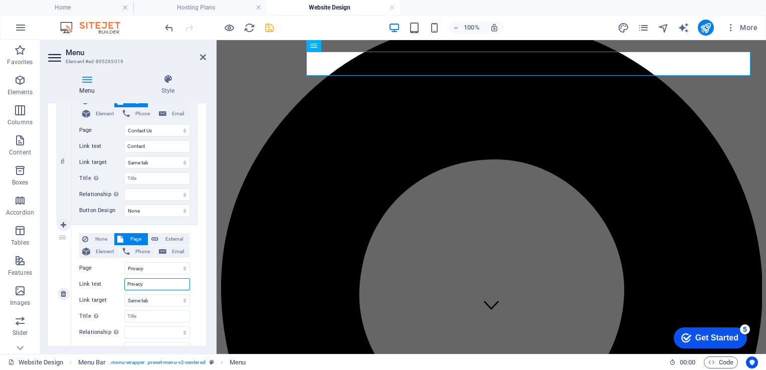
select select
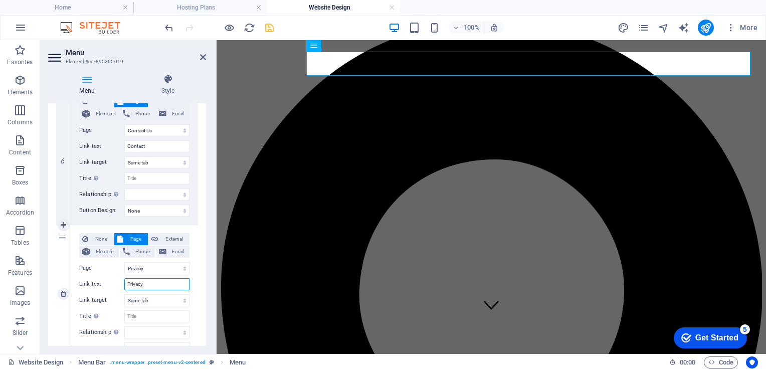
select select
type input "Privacy"
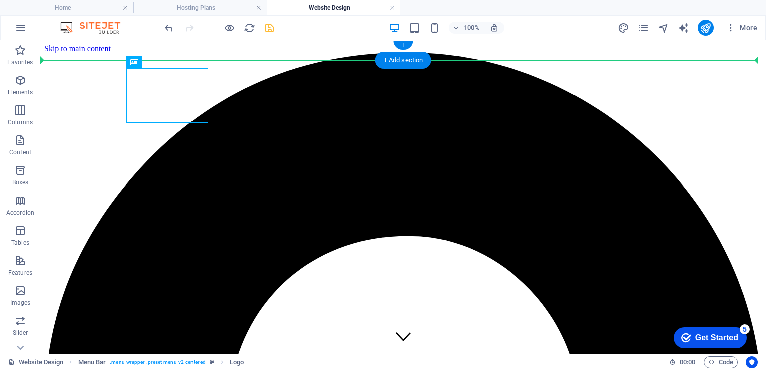
drag, startPoint x: 303, startPoint y: 103, endPoint x: 106, endPoint y: 55, distance: 202.4
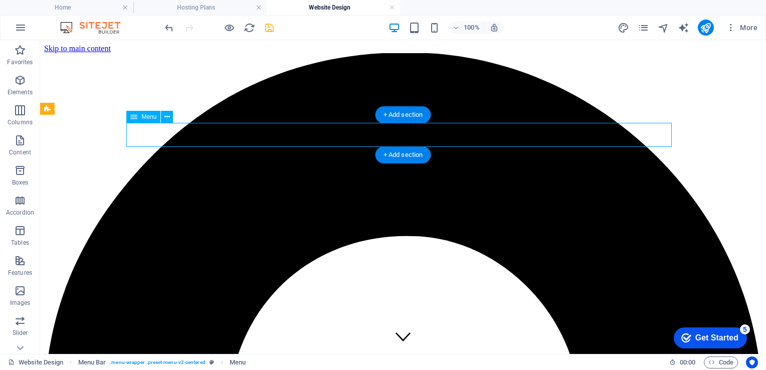
select select "4"
select select
select select "1"
select select
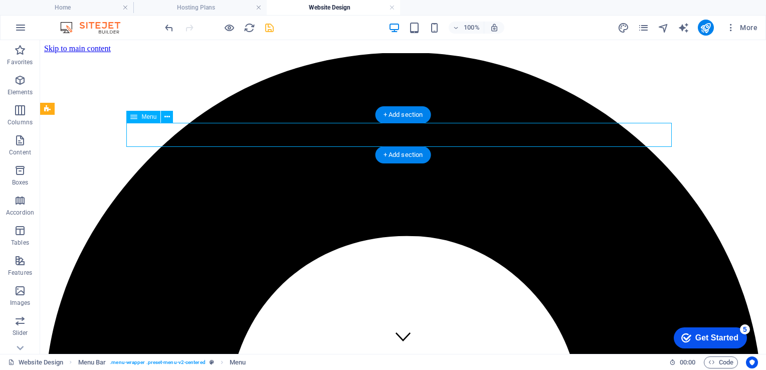
select select
select select "5"
select select
select select "9"
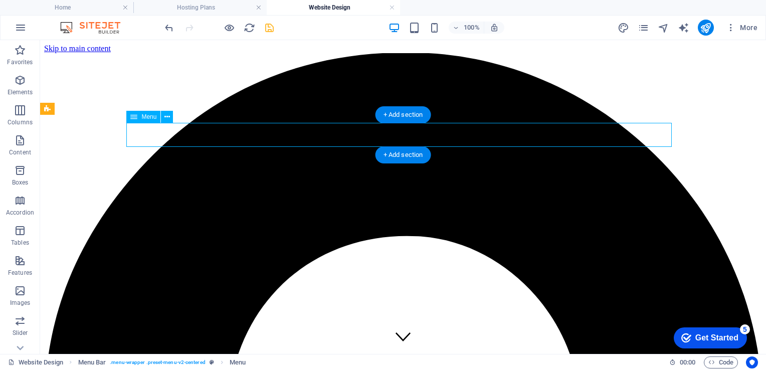
select select
select select "8"
select select
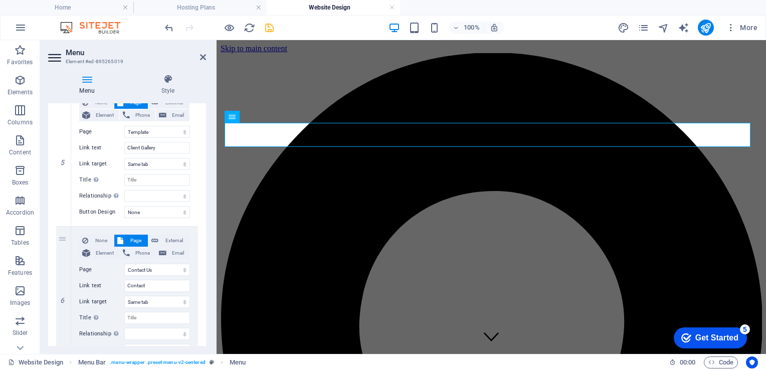
scroll to position [845, 0]
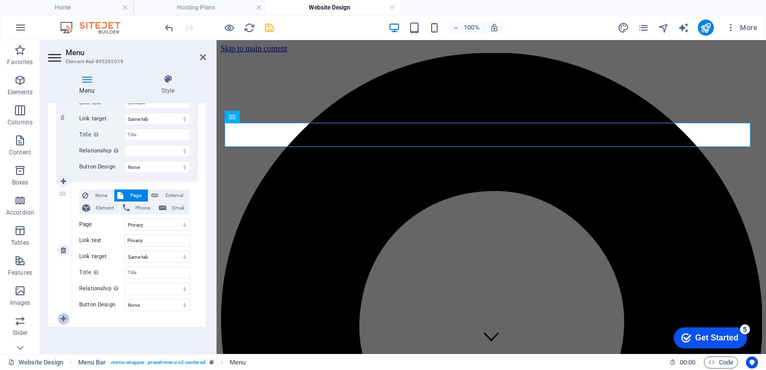
click at [63, 318] on icon at bounding box center [64, 319] width 6 height 7
select select
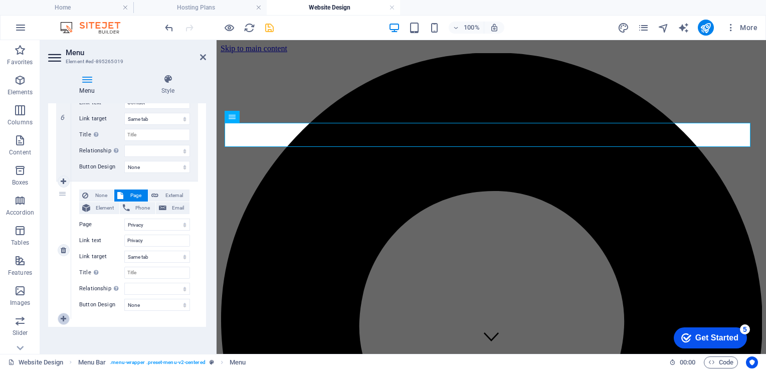
select select
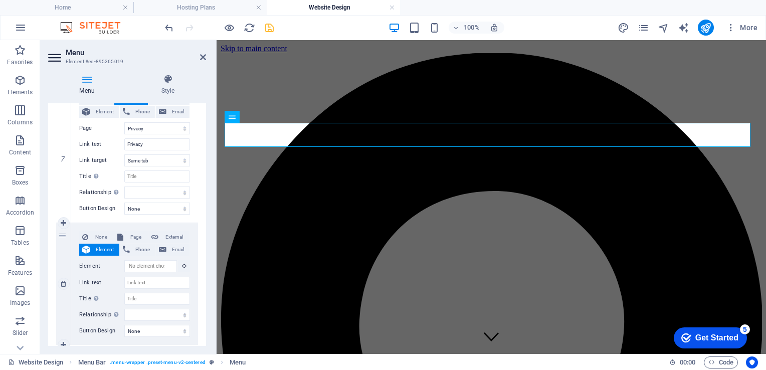
scroll to position [942, 0]
click at [132, 233] on span "Page" at bounding box center [135, 237] width 19 height 12
select select
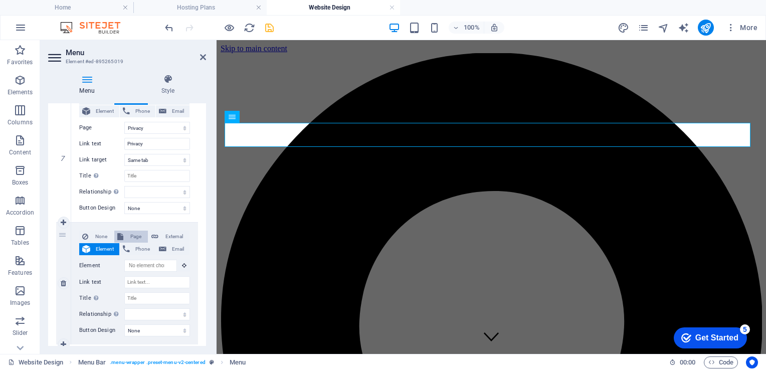
select select
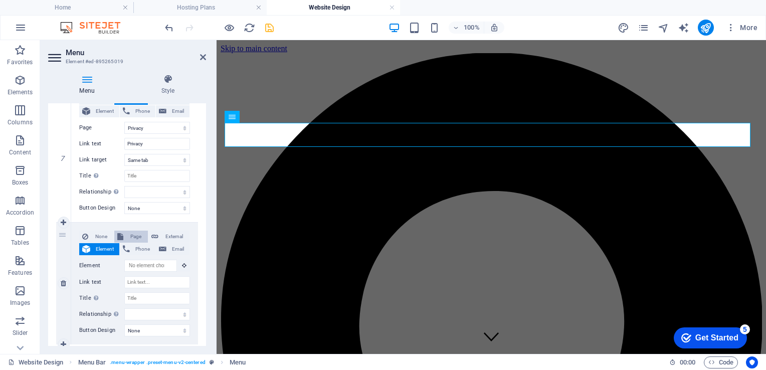
select select
click at [182, 265] on select "serv temp Website Design Site Management Hosting Plans Home Template Disclaimer…" at bounding box center [157, 266] width 66 height 12
select select "6"
click at [124, 260] on select "serv temp Website Design Site Management Hosting Plans Home Template Disclaimer…" at bounding box center [157, 266] width 66 height 12
select select
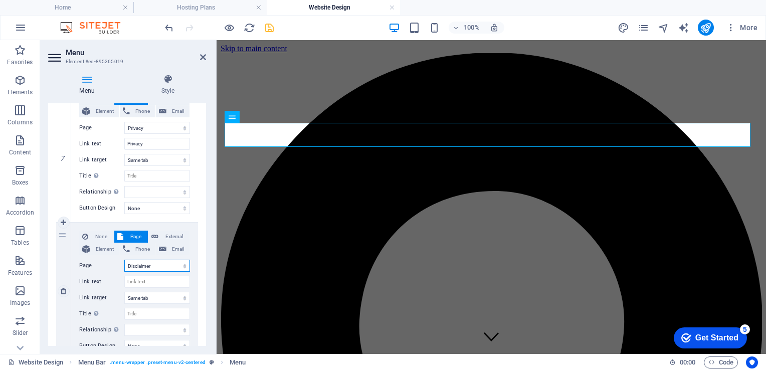
select select
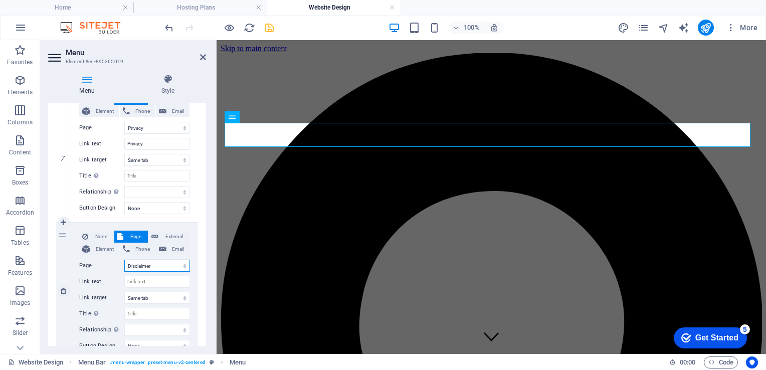
select select
click at [161, 278] on input "Link text" at bounding box center [157, 282] width 66 height 12
type input "D"
select select
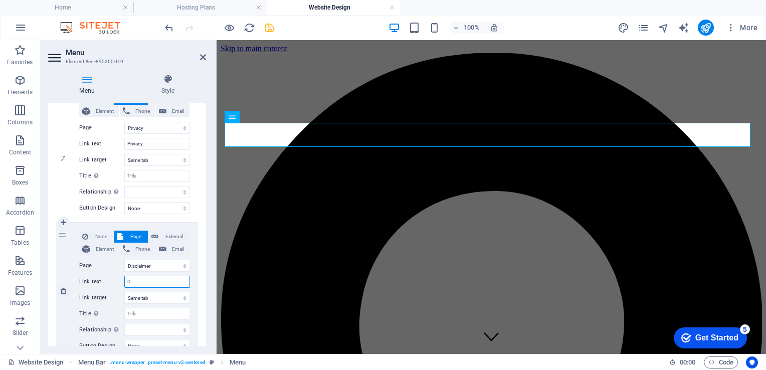
select select
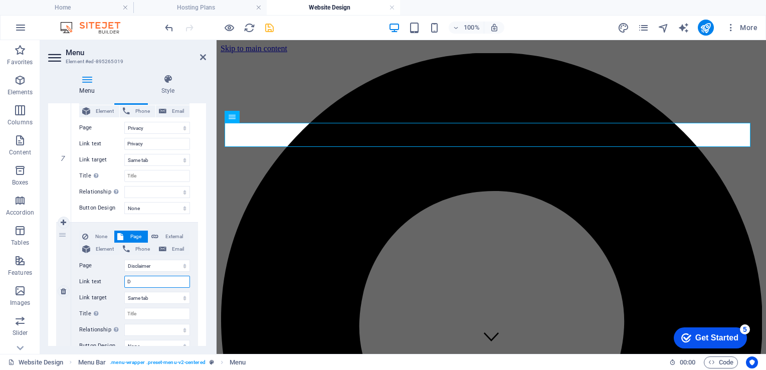
select select
type input "Disc"
select select
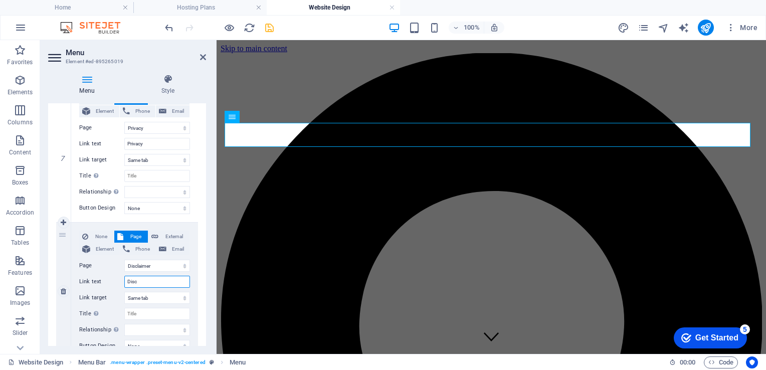
select select
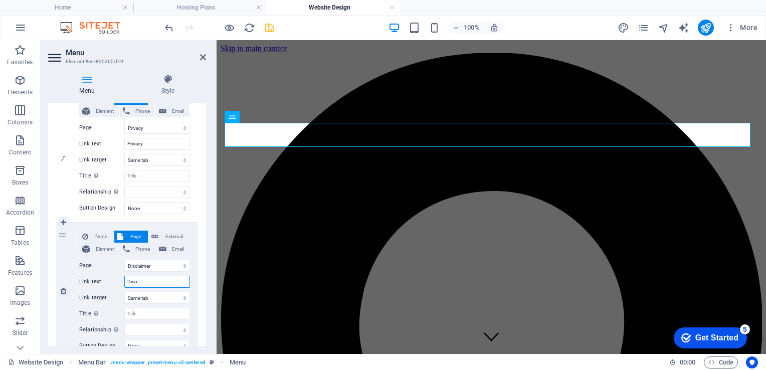
select select
type input "Disclaimer"
select select
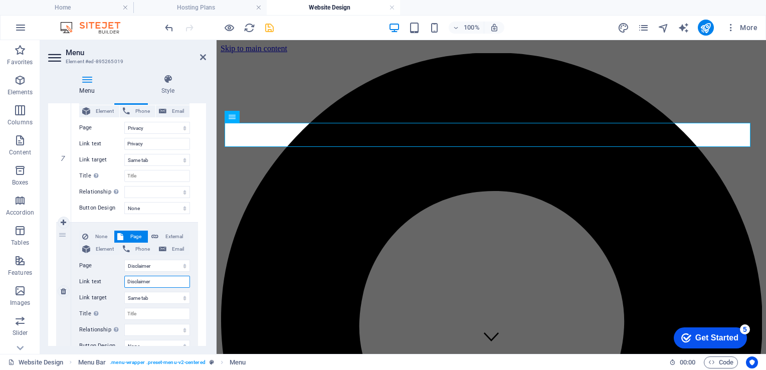
select select
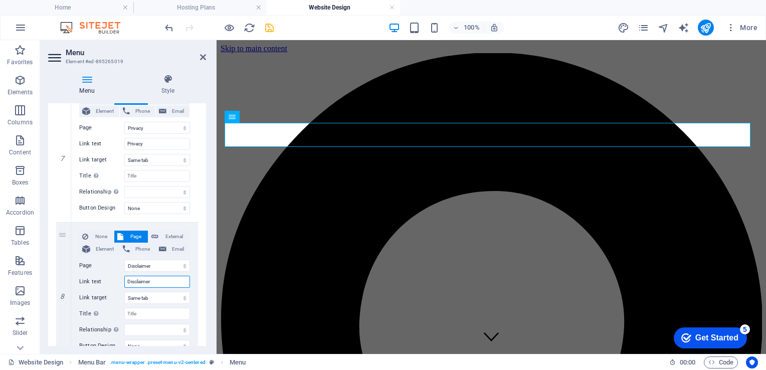
type input "Disclaimer"
click at [207, 93] on div "Menu Style Menu Auto Custom Create custom menu items for this menu. Recommended…" at bounding box center [127, 210] width 174 height 288
click at [270, 28] on icon "save" at bounding box center [270, 28] width 12 height 12
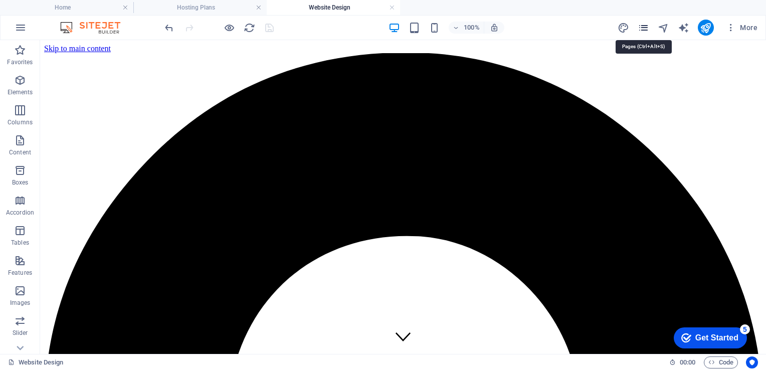
click at [646, 27] on icon "pages" at bounding box center [644, 28] width 12 height 12
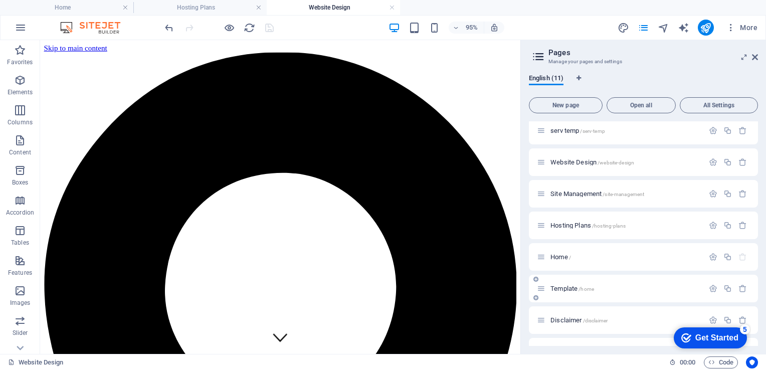
scroll to position [3, 0]
click at [594, 197] on span "Site Management /site-management" at bounding box center [598, 196] width 94 height 8
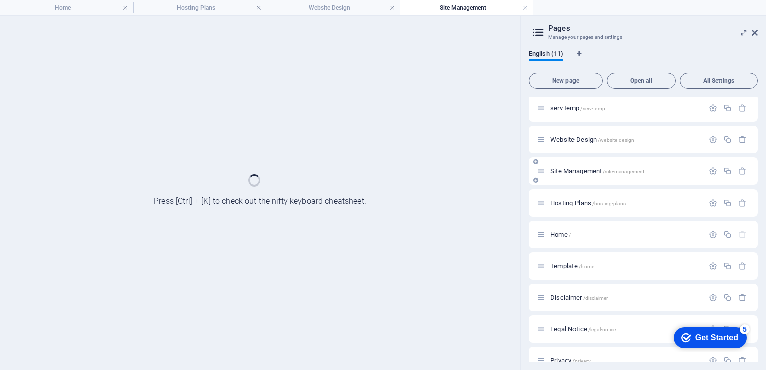
click at [594, 197] on div "Hosting Plans /hosting-plans" at bounding box center [620, 203] width 167 height 12
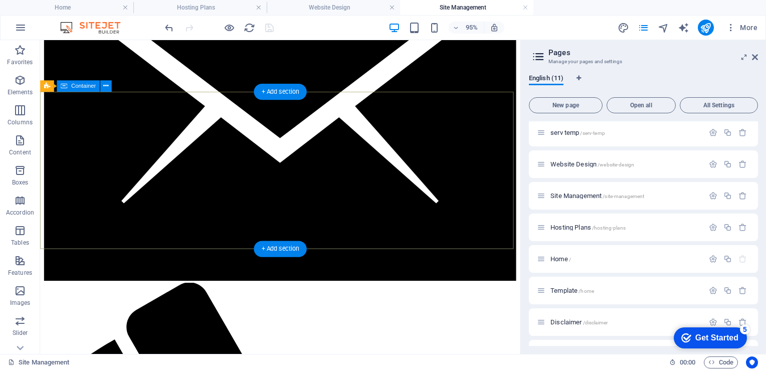
scroll to position [0, 0]
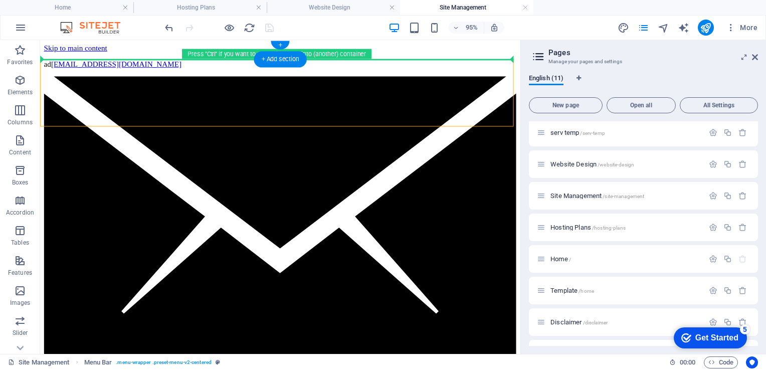
drag, startPoint x: 125, startPoint y: 100, endPoint x: 80, endPoint y: 58, distance: 62.1
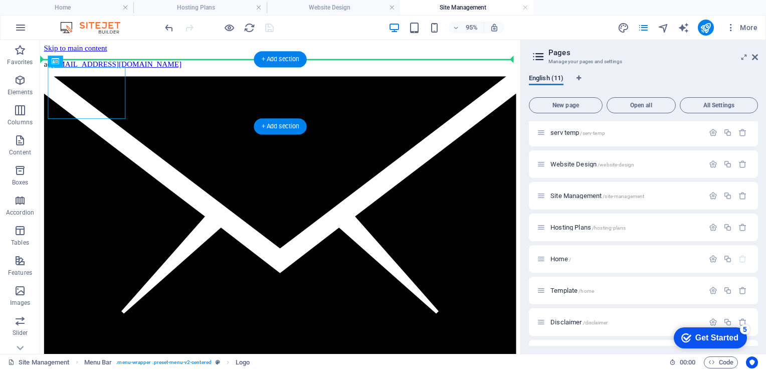
drag, startPoint x: 124, startPoint y: 104, endPoint x: 97, endPoint y: 60, distance: 51.4
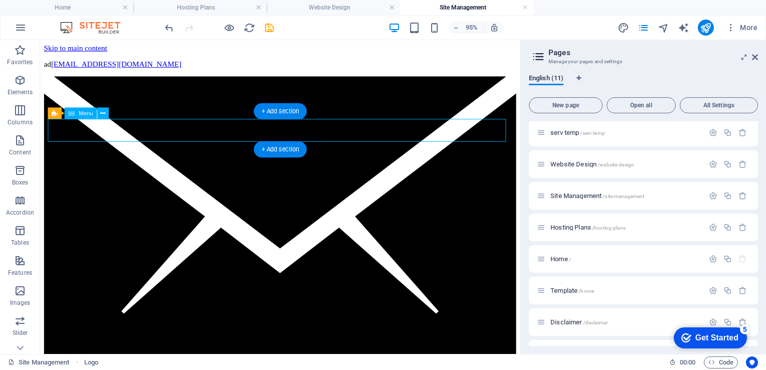
select select
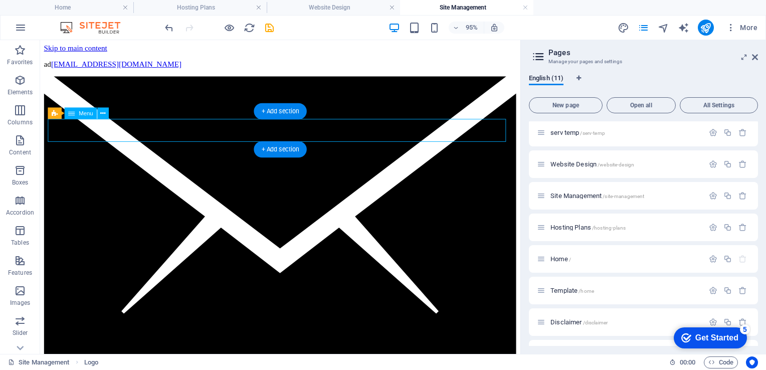
select select "5"
select select
select select "9"
select select
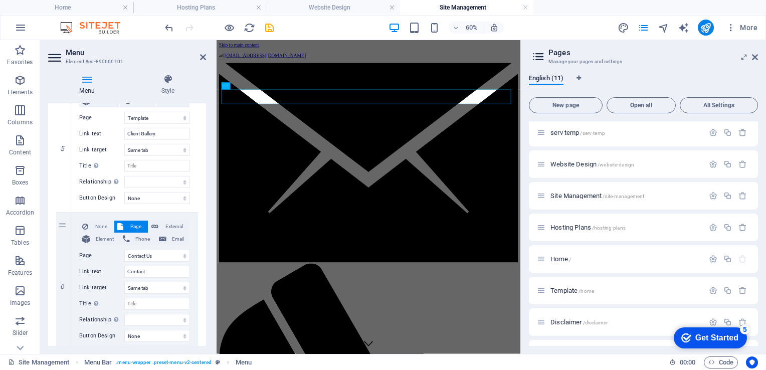
scroll to position [707, 0]
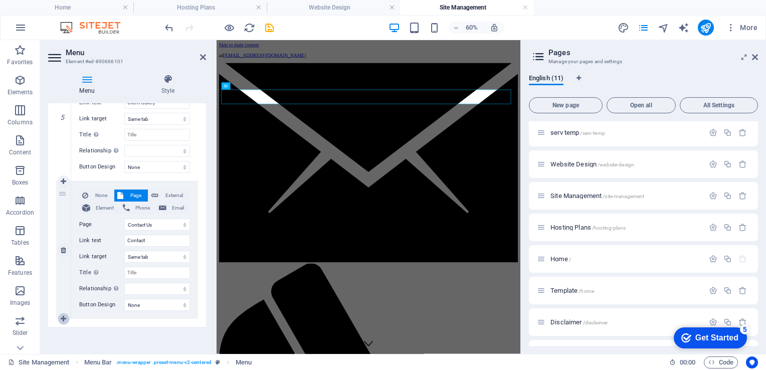
click at [64, 316] on icon at bounding box center [64, 319] width 6 height 7
select select
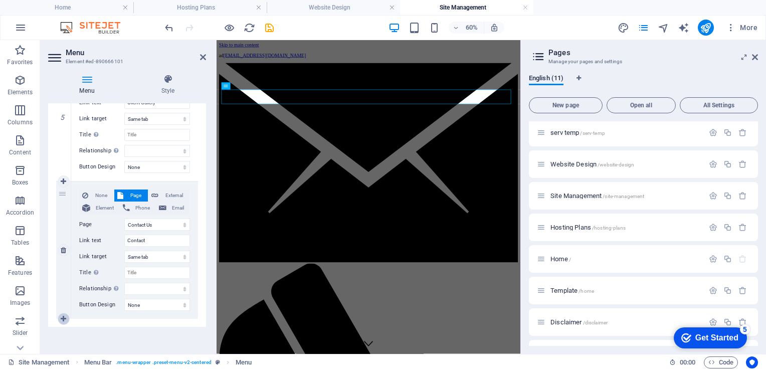
select select
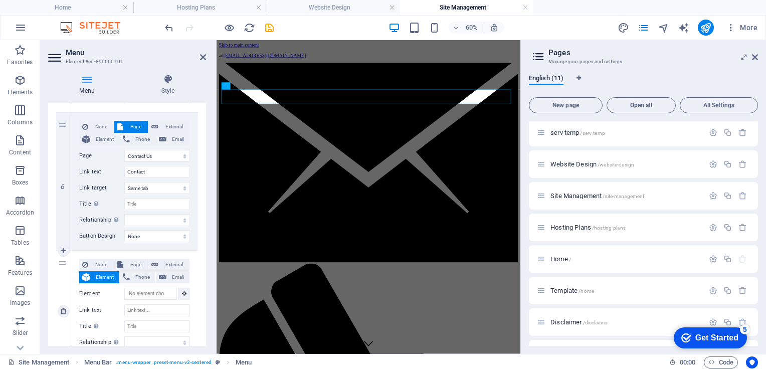
scroll to position [781, 0]
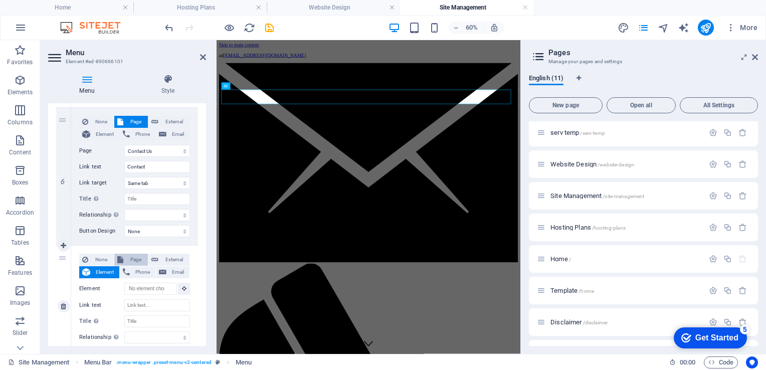
click at [132, 256] on span "Page" at bounding box center [135, 260] width 19 height 12
select select
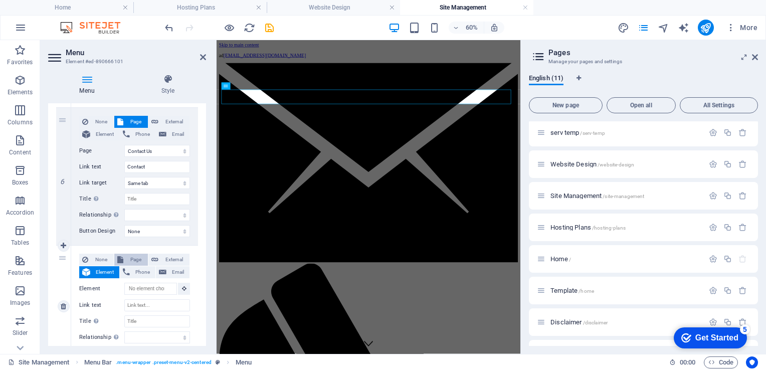
select select
click at [162, 291] on select "serv temp Website Design Site Management Hosting Plans Home Template Disclaimer…" at bounding box center [157, 289] width 66 height 12
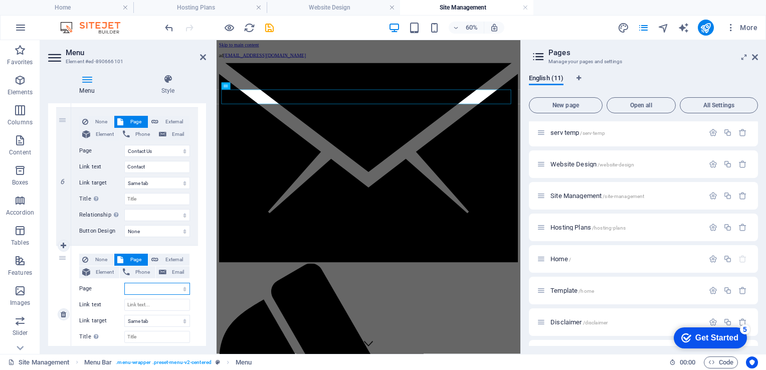
select select "8"
click at [124, 283] on select "serv temp Website Design Site Management Hosting Plans Home Template Disclaimer…" at bounding box center [157, 289] width 66 height 12
select select
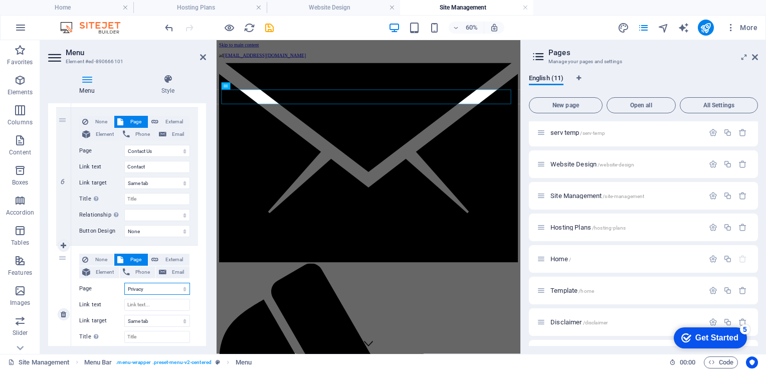
select select
click at [155, 308] on input "Link text" at bounding box center [157, 305] width 66 height 12
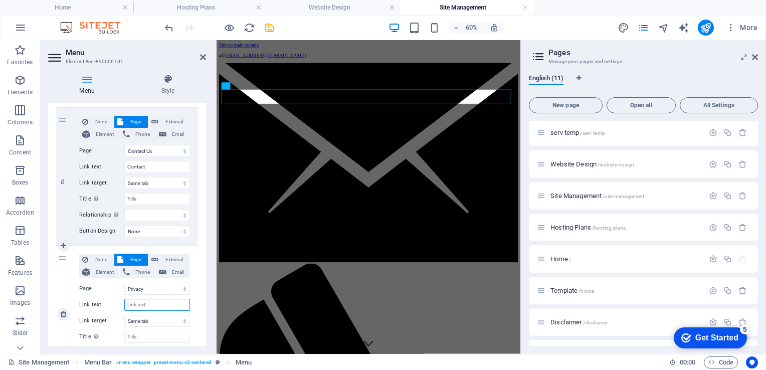
type input "O"
type input "Privac"
select select
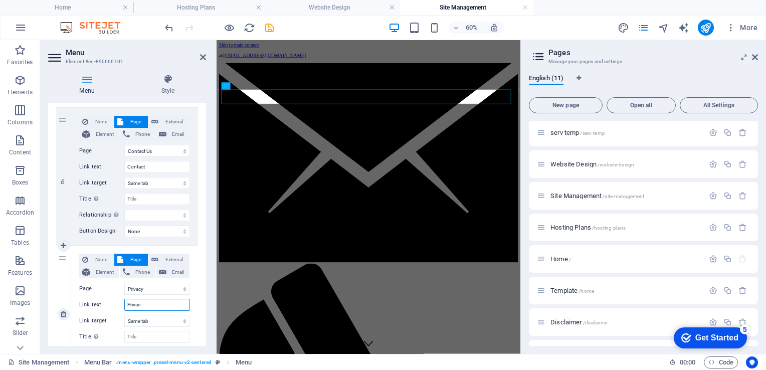
select select
type input "Privacy"
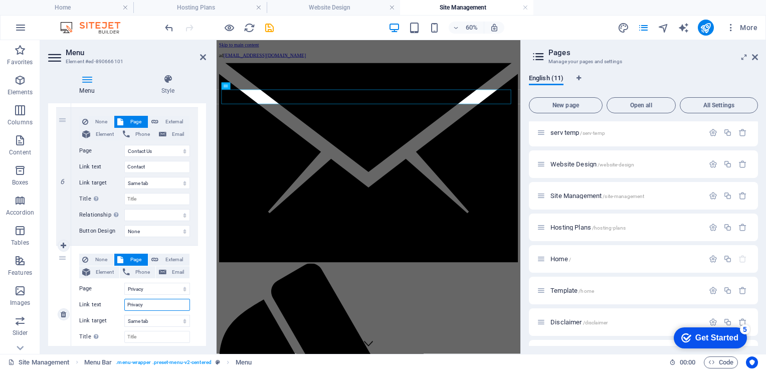
select select
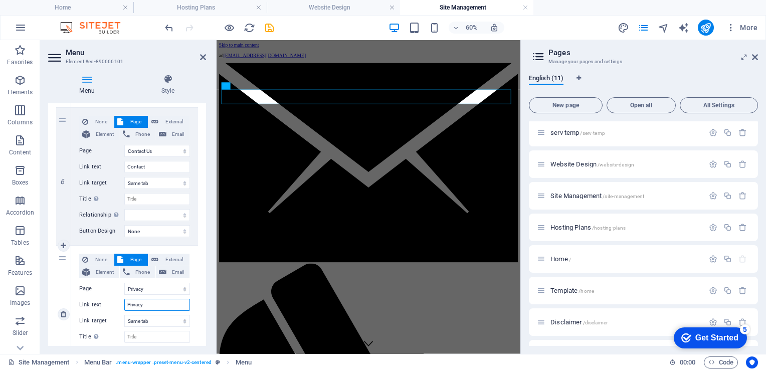
select select
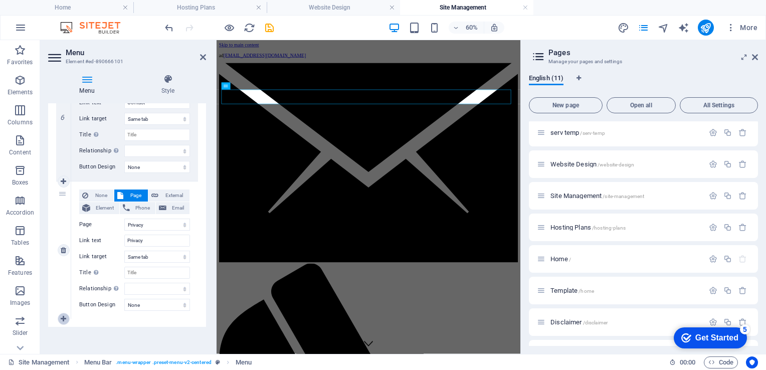
click at [64, 316] on icon at bounding box center [64, 319] width 6 height 7
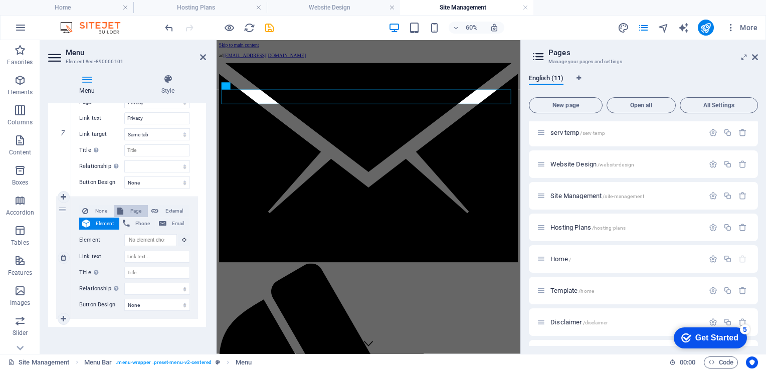
click at [132, 210] on span "Page" at bounding box center [135, 211] width 19 height 12
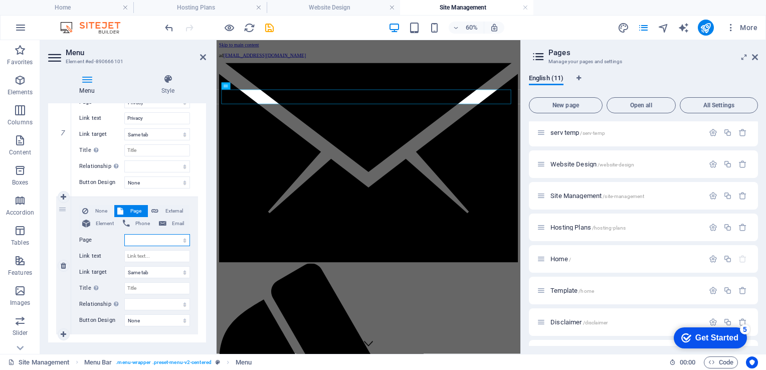
click at [153, 240] on select "serv temp Website Design Site Management Hosting Plans Home Template Disclaimer…" at bounding box center [157, 240] width 66 height 12
click at [124, 234] on select "serv temp Website Design Site Management Hosting Plans Home Template Disclaimer…" at bounding box center [157, 240] width 66 height 12
click at [142, 252] on input "Link text" at bounding box center [157, 256] width 66 height 12
click at [268, 25] on icon "save" at bounding box center [270, 28] width 12 height 12
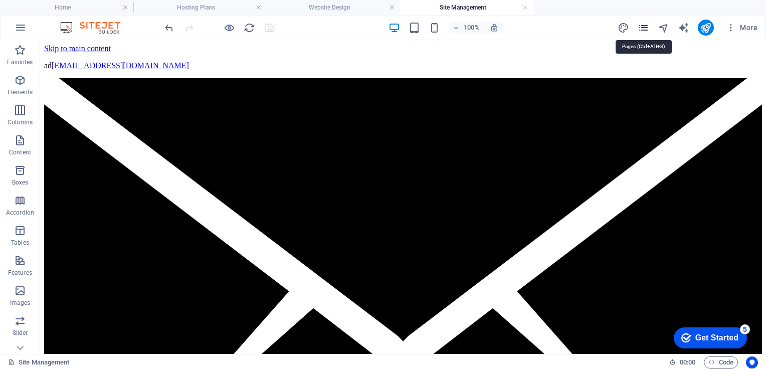
click at [644, 24] on icon "pages" at bounding box center [644, 28] width 12 height 12
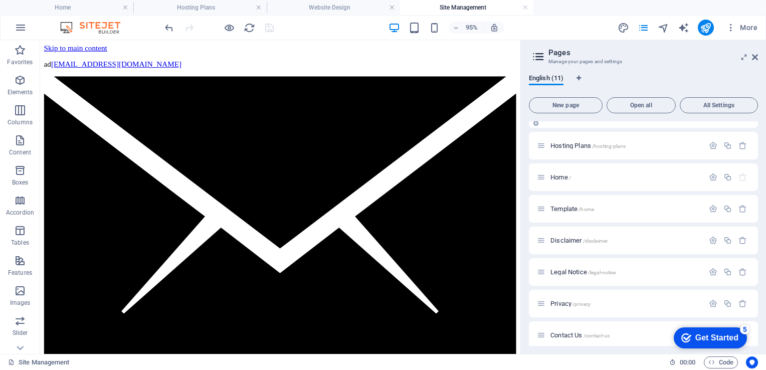
scroll to position [85, 0]
click at [563, 236] on span "Disclaimer /disclaimer" at bounding box center [579, 240] width 57 height 8
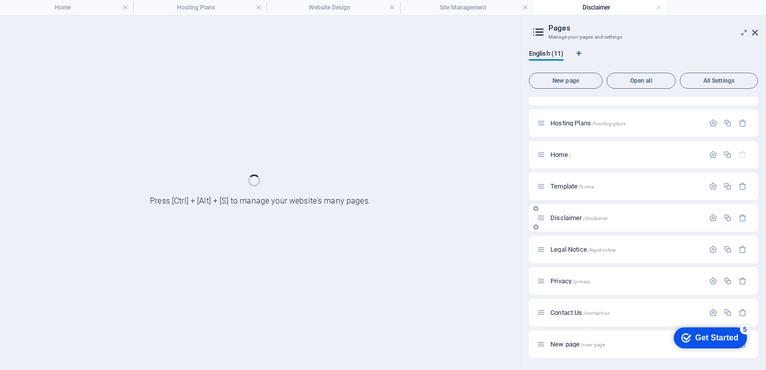
scroll to position [82, 0]
click at [563, 236] on div "Legal Notice /legal-notice" at bounding box center [643, 250] width 229 height 28
click at [562, 220] on span "Disclaimer /disclaimer" at bounding box center [579, 219] width 57 height 8
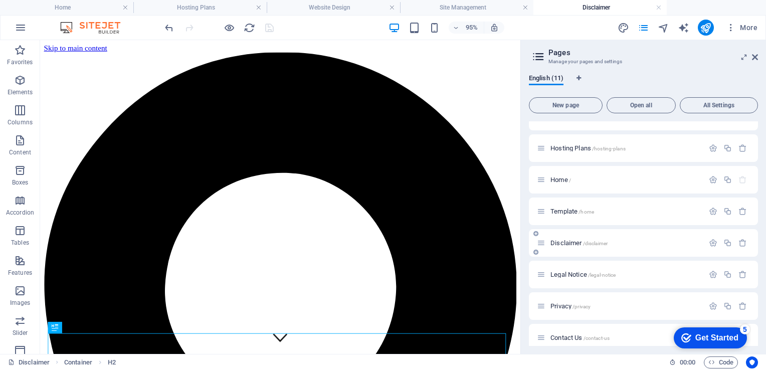
scroll to position [0, 0]
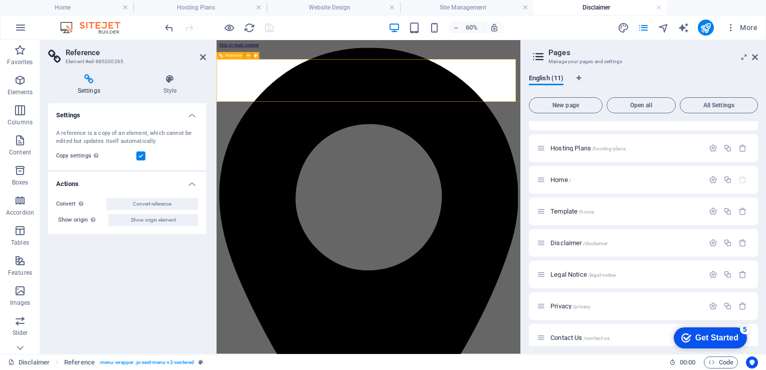
click at [175, 84] on icon at bounding box center [170, 79] width 72 height 10
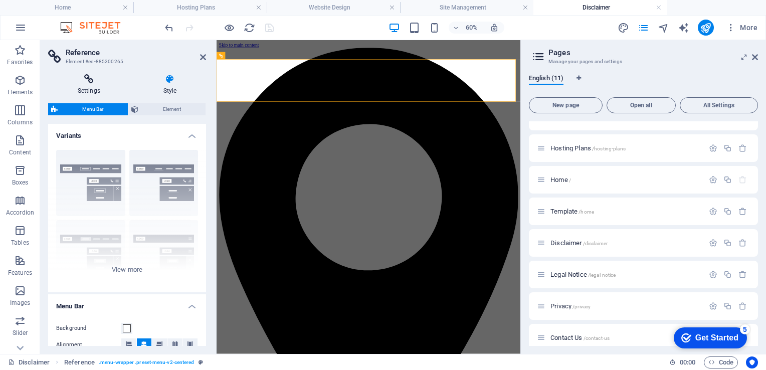
click at [74, 84] on icon at bounding box center [89, 79] width 82 height 10
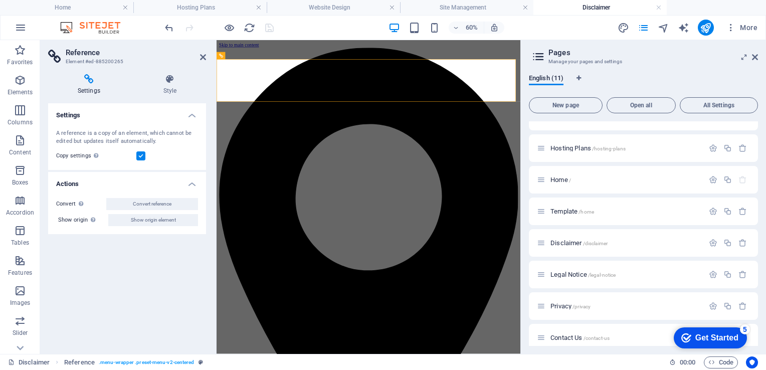
click at [193, 186] on h4 "Actions" at bounding box center [127, 181] width 158 height 18
click at [86, 83] on icon at bounding box center [89, 79] width 82 height 10
click at [202, 57] on icon at bounding box center [203, 57] width 6 height 8
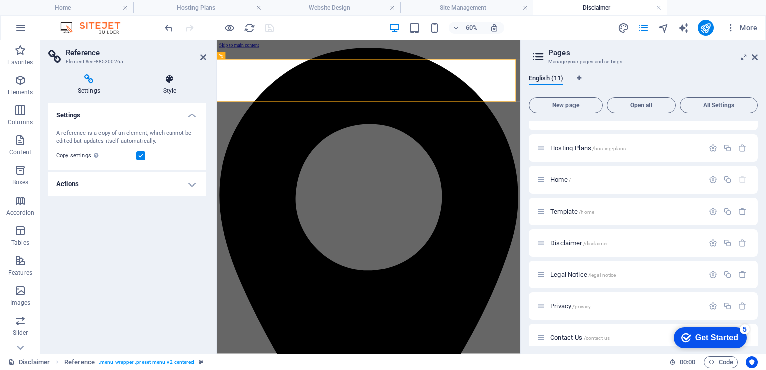
click at [182, 84] on icon at bounding box center [170, 79] width 72 height 10
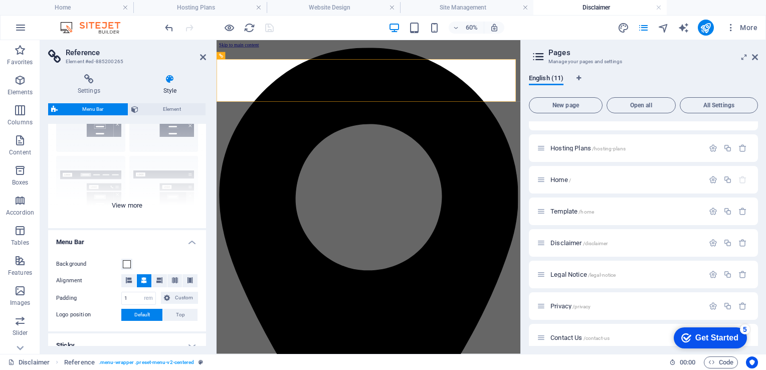
scroll to position [63, 0]
click at [160, 105] on span "Element" at bounding box center [171, 109] width 61 height 12
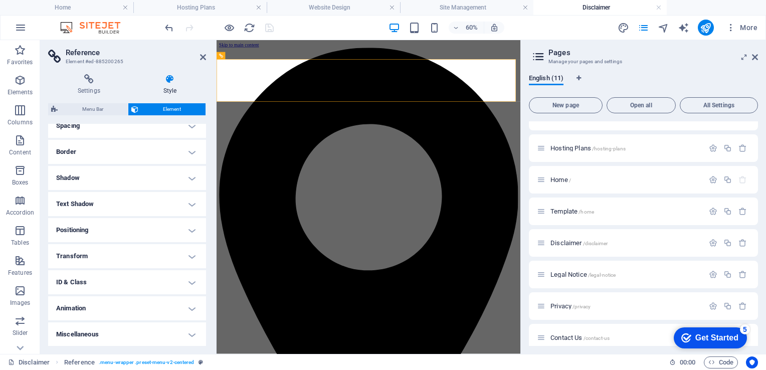
scroll to position [0, 0]
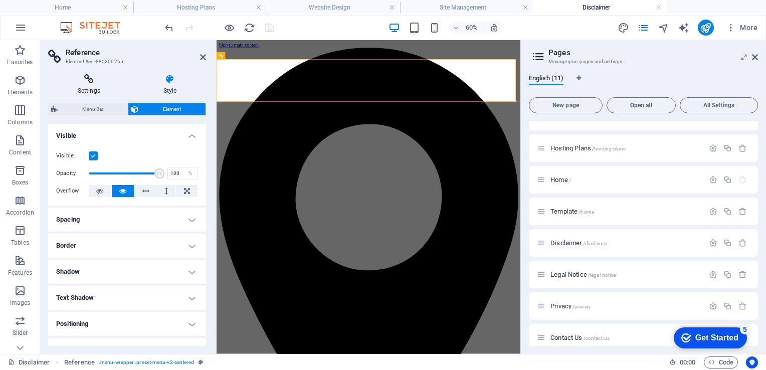
click at [91, 88] on h4 "Settings" at bounding box center [91, 84] width 86 height 21
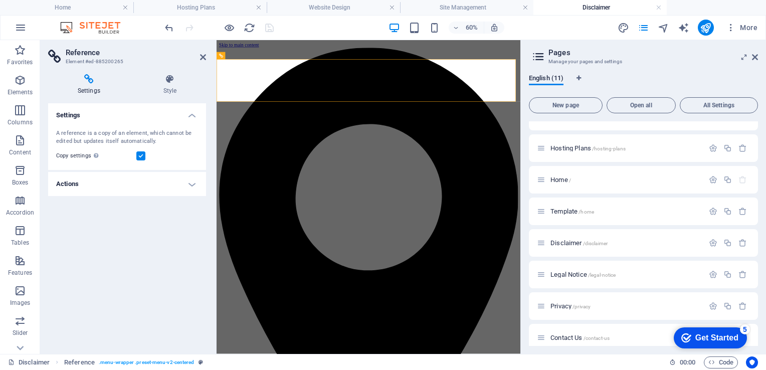
click at [192, 186] on h4 "Actions" at bounding box center [127, 184] width 158 height 24
click at [173, 85] on h4 "Style" at bounding box center [170, 84] width 72 height 21
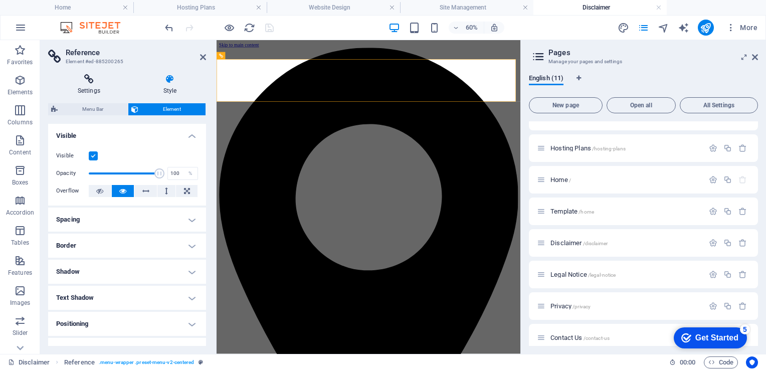
click at [89, 85] on h4 "Settings" at bounding box center [91, 84] width 86 height 21
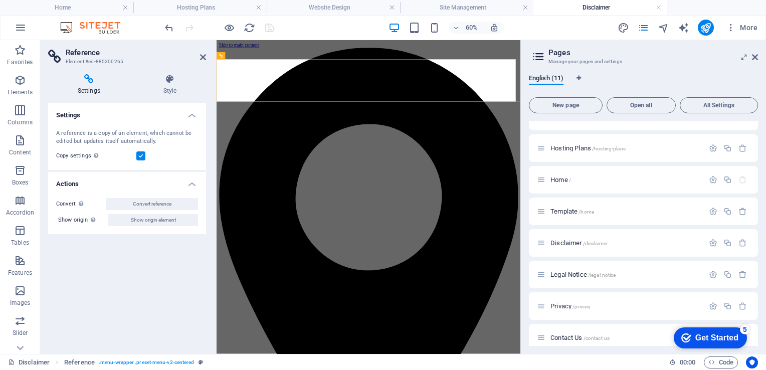
click at [191, 119] on h4 "Settings" at bounding box center [127, 112] width 158 height 18
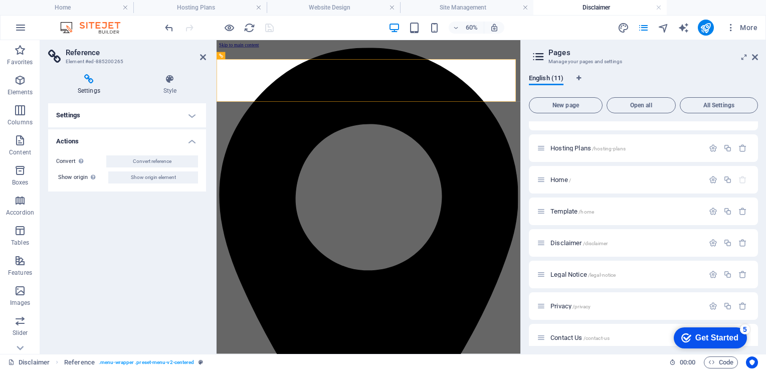
click at [193, 143] on h4 "Actions" at bounding box center [127, 138] width 158 height 18
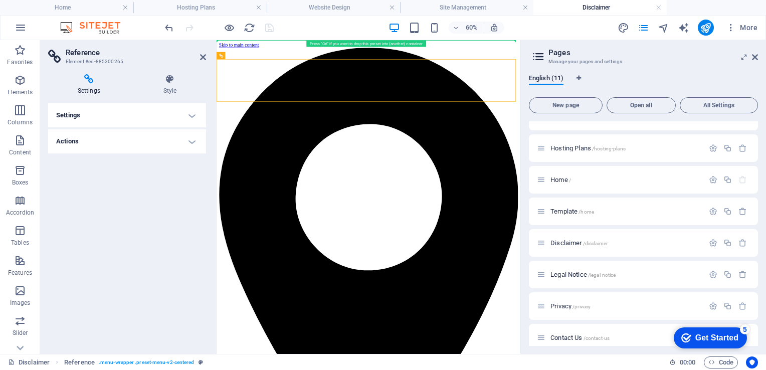
drag, startPoint x: 254, startPoint y: 108, endPoint x: 447, endPoint y: 70, distance: 196.8
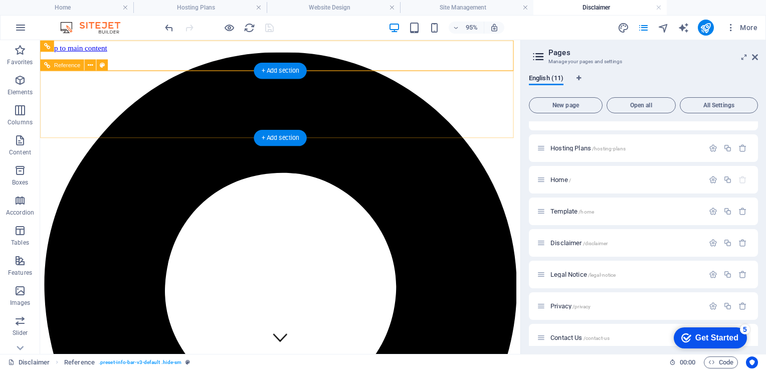
drag, startPoint x: 108, startPoint y: 104, endPoint x: 102, endPoint y: 76, distance: 28.8
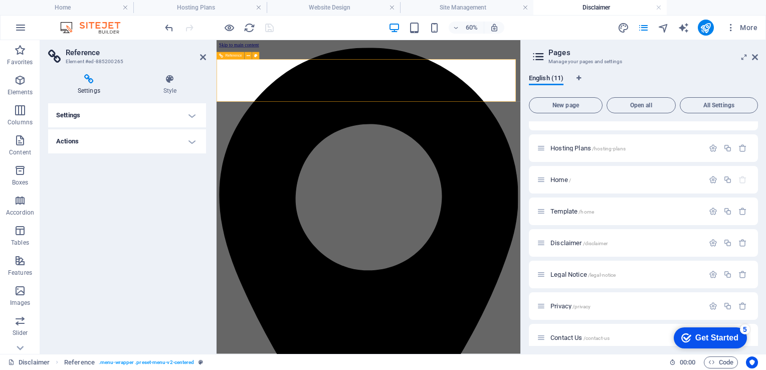
click at [179, 79] on icon at bounding box center [170, 79] width 72 height 10
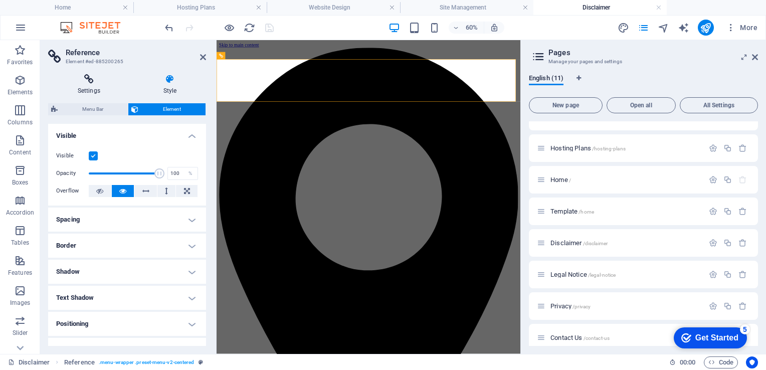
click at [89, 91] on h4 "Settings" at bounding box center [91, 84] width 86 height 21
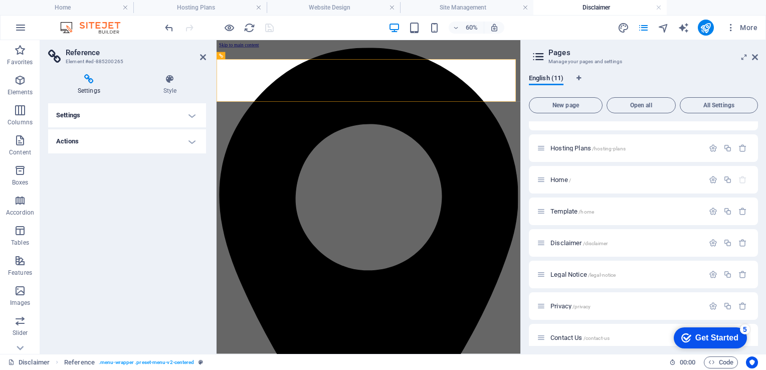
click at [76, 142] on h4 "Actions" at bounding box center [127, 141] width 158 height 24
click at [662, 78] on div "English (11)" at bounding box center [643, 83] width 229 height 19
click at [560, 53] on h2 "Pages" at bounding box center [654, 52] width 210 height 9
click at [569, 306] on span "Privacy /privacy" at bounding box center [571, 306] width 40 height 8
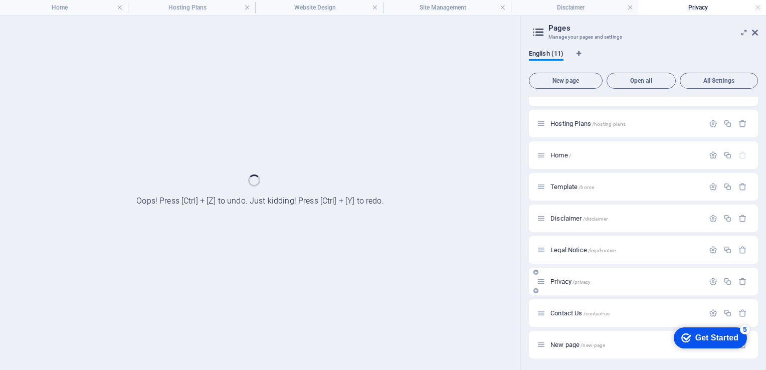
click at [569, 306] on div "Contact Us /contact-us" at bounding box center [643, 313] width 229 height 28
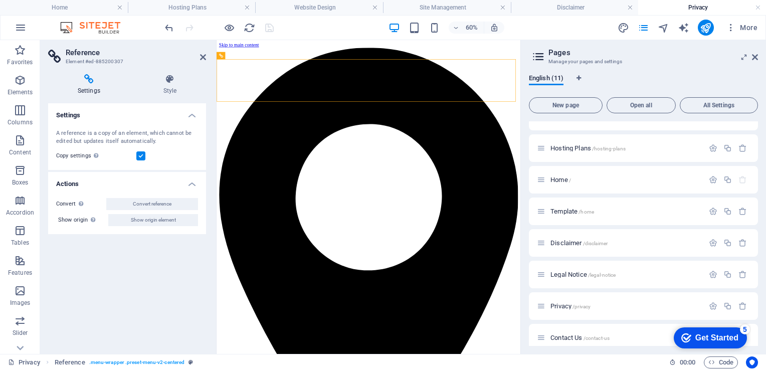
drag, startPoint x: 257, startPoint y: 113, endPoint x: 237, endPoint y: 65, distance: 52.0
drag, startPoint x: 249, startPoint y: 93, endPoint x: 243, endPoint y: 73, distance: 21.1
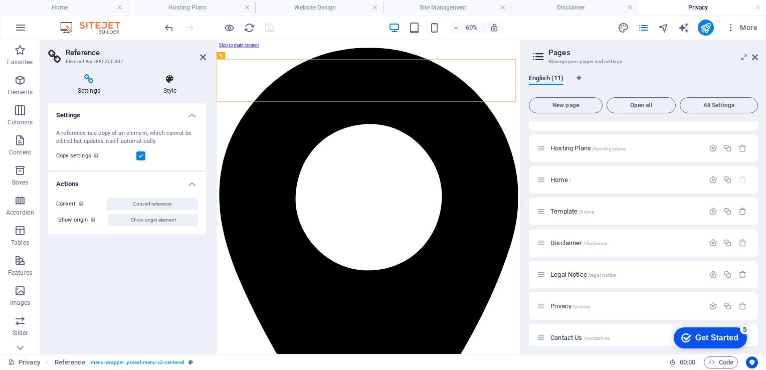
click at [173, 83] on icon at bounding box center [170, 79] width 72 height 10
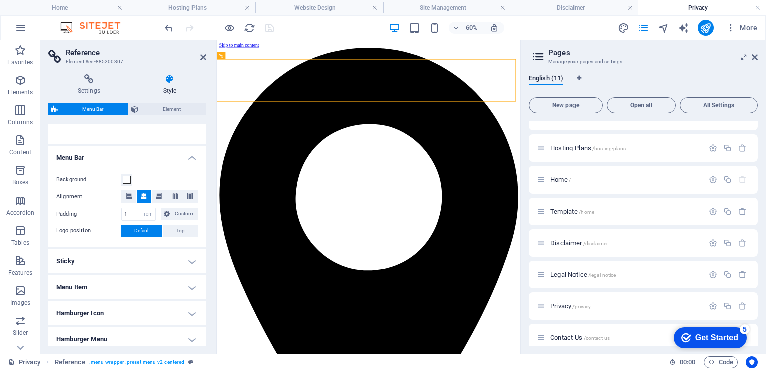
scroll to position [219, 0]
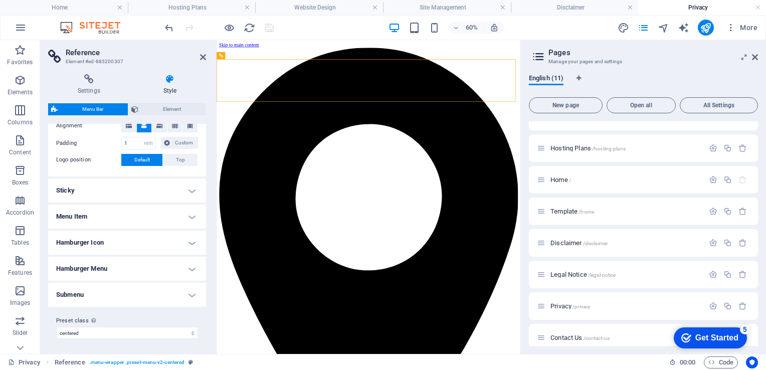
click at [121, 216] on h4 "Menu Item" at bounding box center [127, 217] width 158 height 24
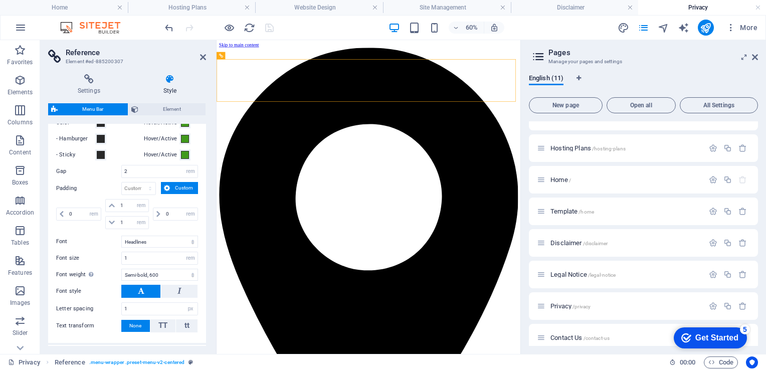
scroll to position [481, 0]
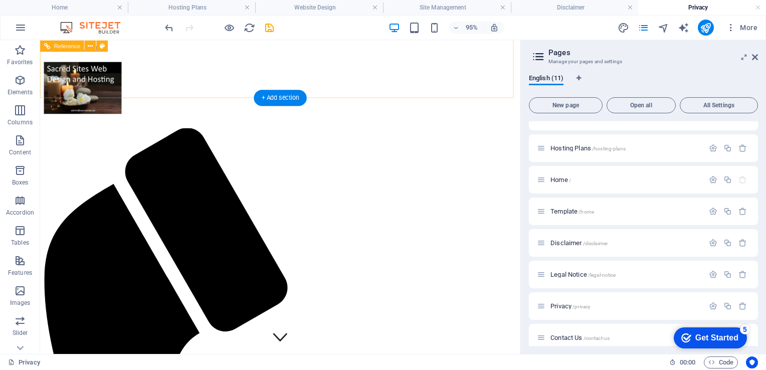
scroll to position [0, 0]
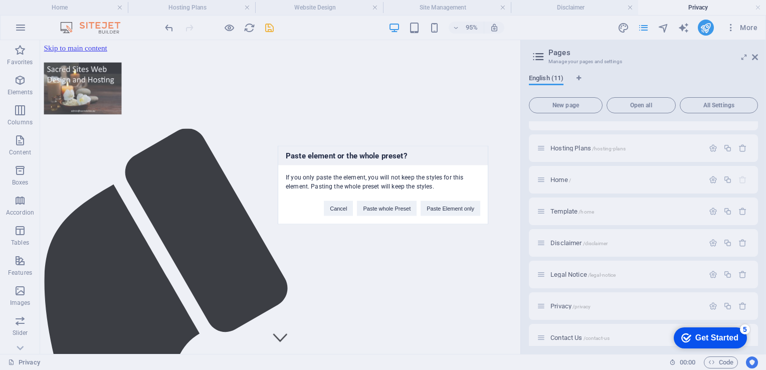
click at [432, 241] on div "Paste element or the whole preset? If you only paste the element, you will not …" at bounding box center [383, 185] width 766 height 370
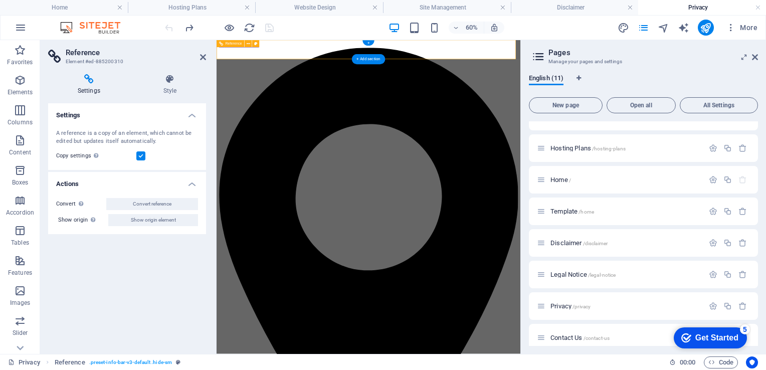
click at [166, 81] on icon at bounding box center [170, 79] width 72 height 10
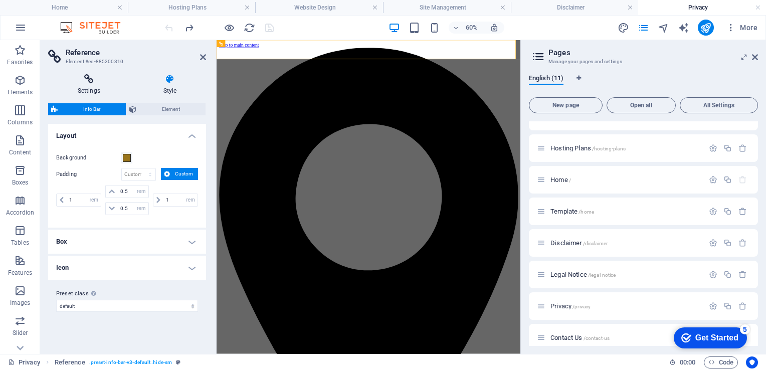
click at [92, 85] on h4 "Settings" at bounding box center [91, 84] width 86 height 21
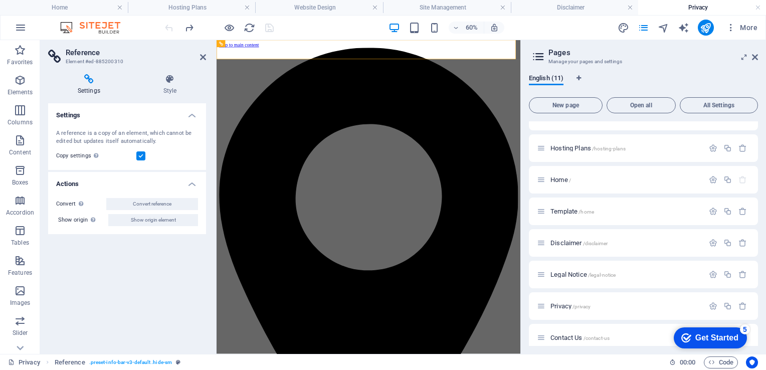
click at [308, 17] on div "60% More" at bounding box center [383, 28] width 765 height 24
click at [600, 143] on div "Hosting Plans /hosting-plans" at bounding box center [620, 148] width 167 height 12
click at [26, 140] on icon "button" at bounding box center [20, 140] width 12 height 12
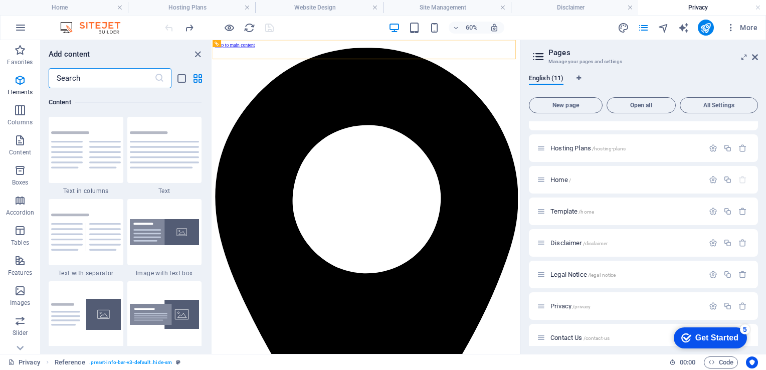
scroll to position [1755, 0]
click at [710, 28] on icon "publish" at bounding box center [706, 28] width 12 height 12
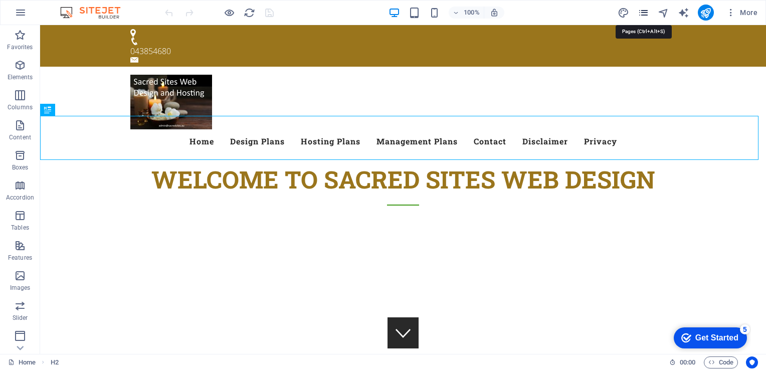
click at [643, 12] on icon "pages" at bounding box center [644, 13] width 12 height 12
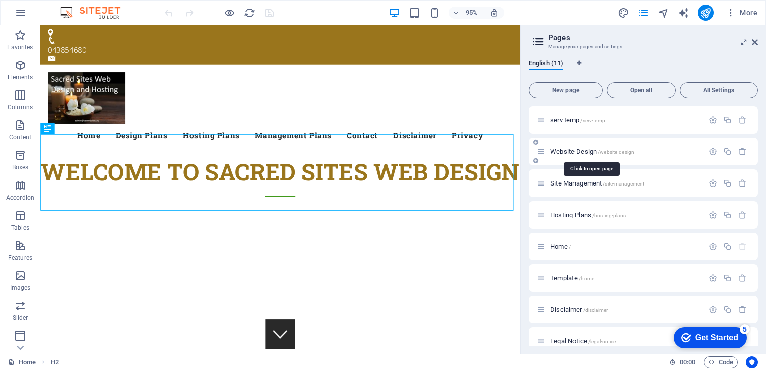
click at [565, 151] on span "Website Design /website-design" at bounding box center [593, 152] width 84 height 8
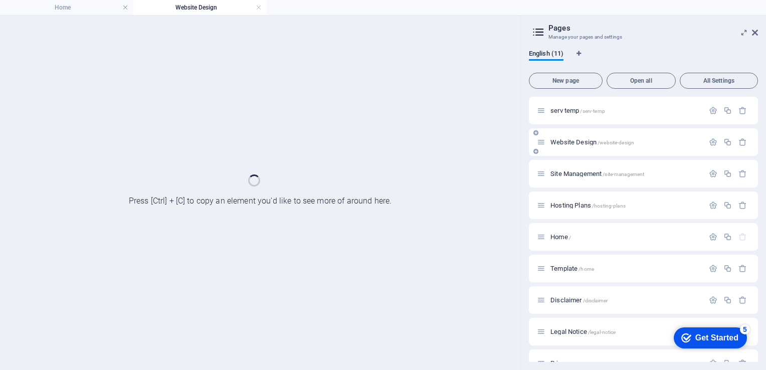
click at [565, 151] on div "Website Design /website-design" at bounding box center [643, 142] width 229 height 28
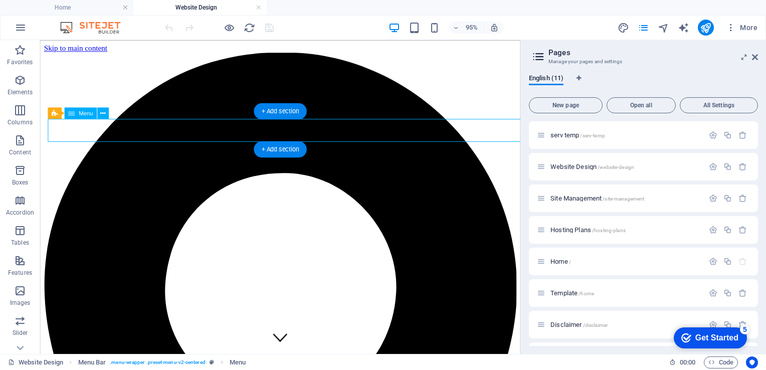
select select "4"
select select
select select "1"
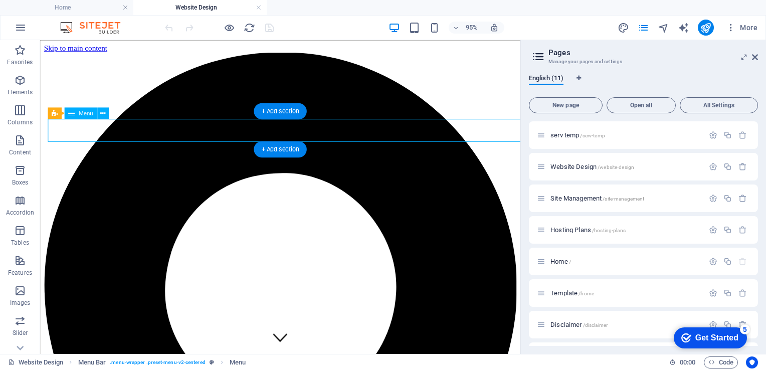
select select
select select "5"
select select
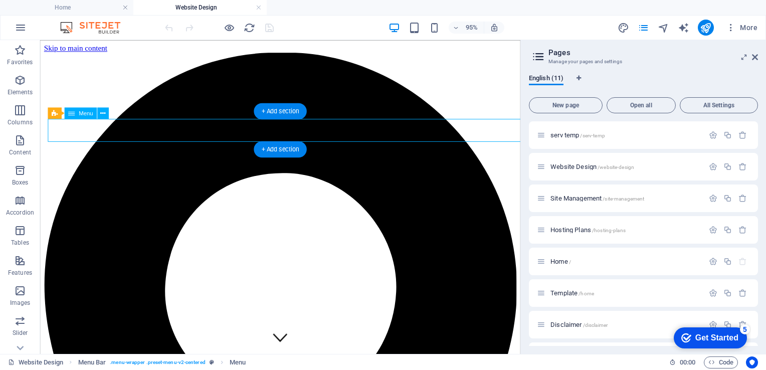
select select "9"
select select
select select "8"
select select
select select "6"
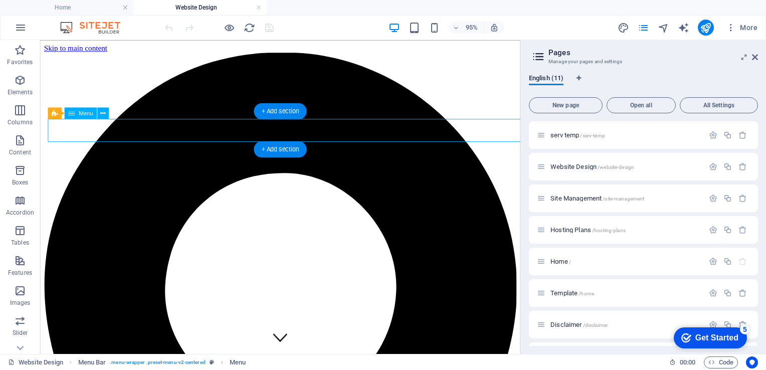
select select
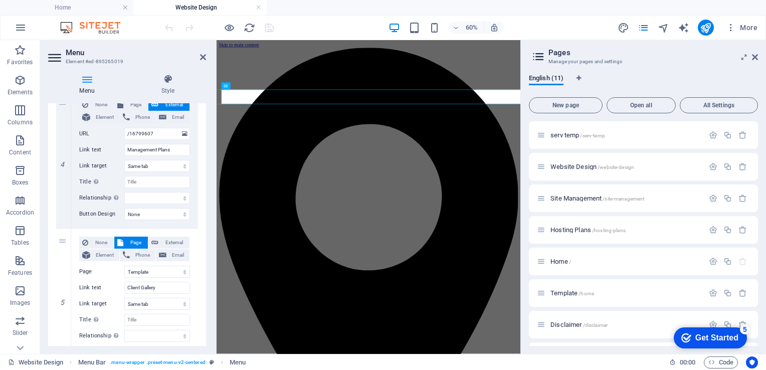
scroll to position [532, 0]
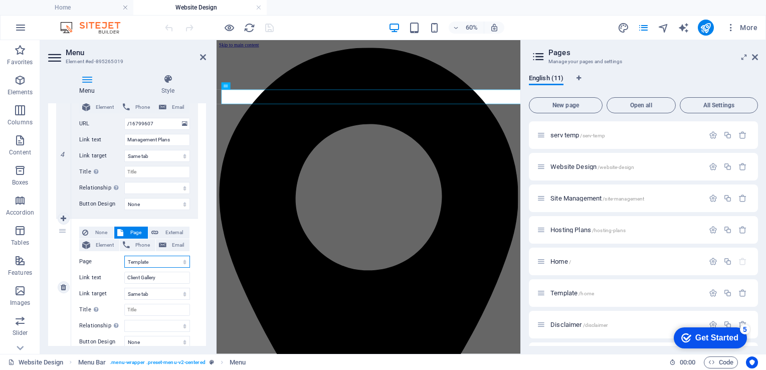
click at [183, 259] on select "serv temp Website Design Site Management Hosting Plans Home Template Disclaimer…" at bounding box center [157, 262] width 66 height 12
click at [66, 285] on link at bounding box center [64, 287] width 12 height 12
select select
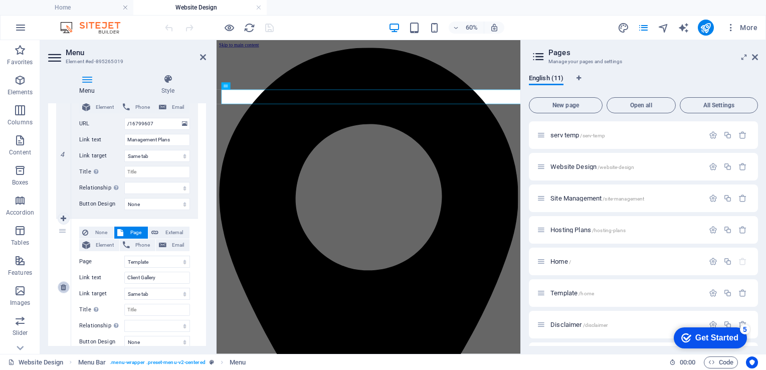
select select
select select "9"
type input "Contact"
select select
select select "8"
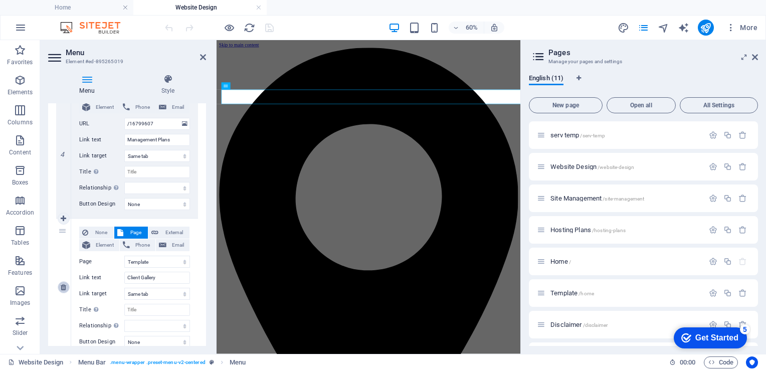
type input "Privacy"
select select
select select "6"
type input "Disclaimer"
select select
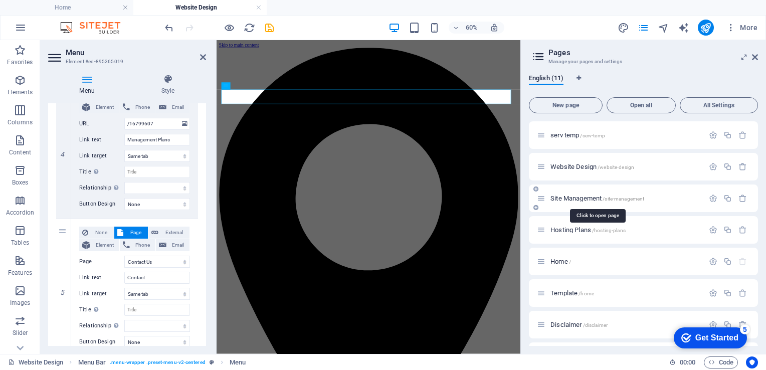
click at [567, 196] on span "Site Management /site-management" at bounding box center [598, 199] width 94 height 8
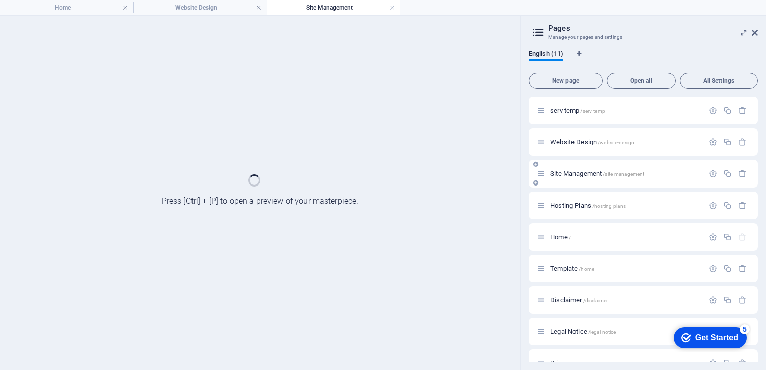
click at [567, 196] on div "Hosting Plans /hosting-plans" at bounding box center [643, 206] width 229 height 28
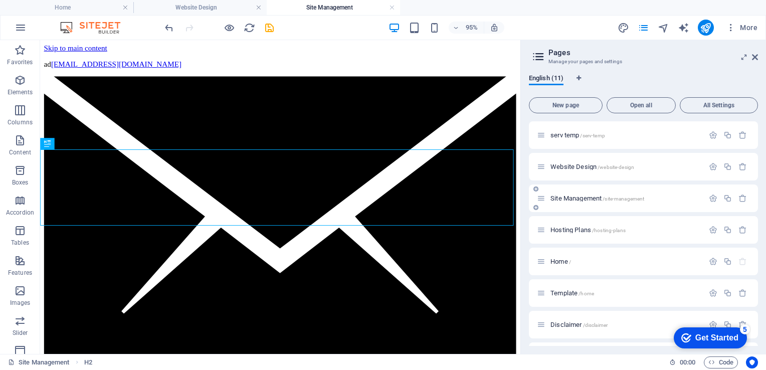
scroll to position [0, 0]
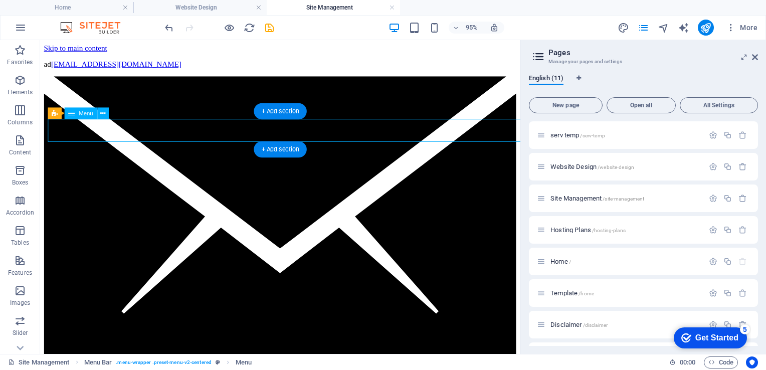
select select
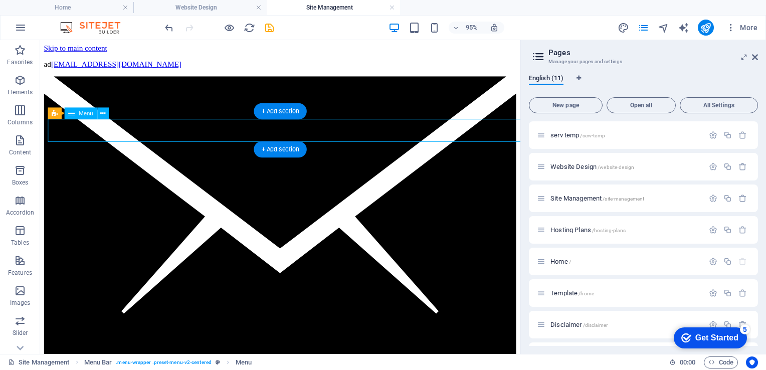
select select
select select "5"
select select
select select "9"
select select
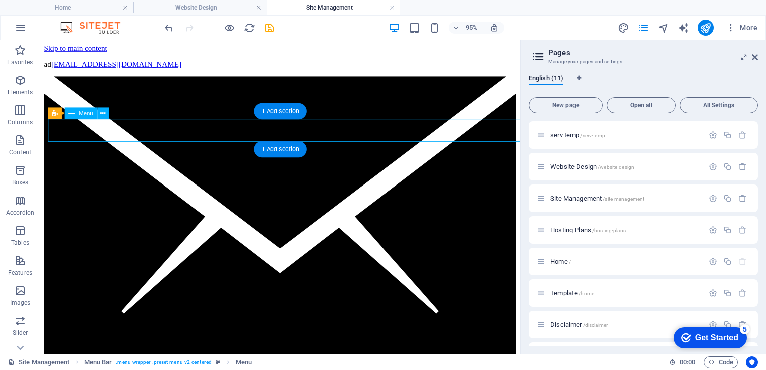
select select "8"
select select
select select "6"
select select
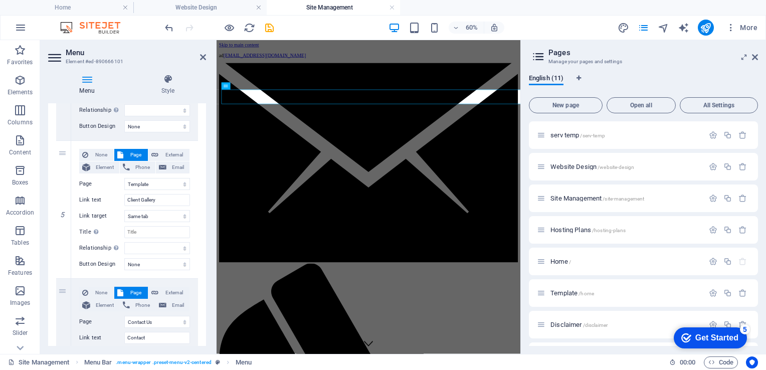
scroll to position [610, 0]
click at [62, 209] on icon at bounding box center [64, 209] width 6 height 7
select select
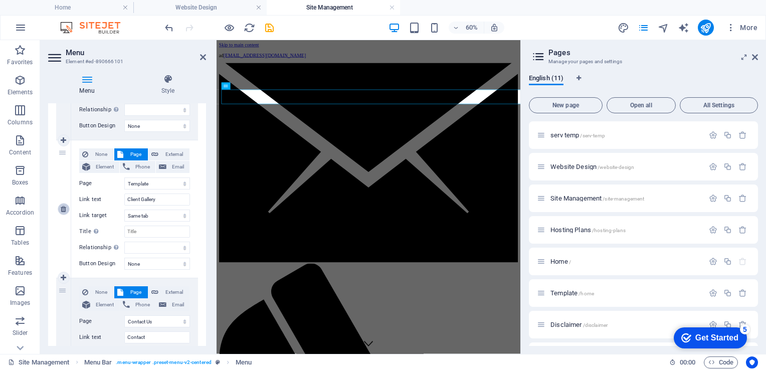
select select
select select "9"
type input "Contact"
select select
select select "8"
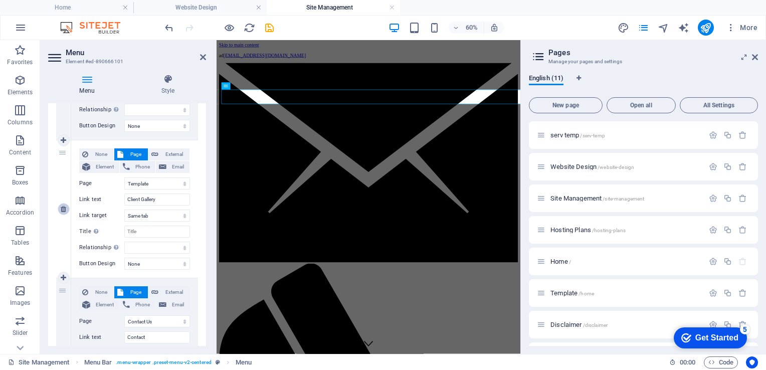
type input "Privacy"
select select
select select "6"
type input "Disclaimer"
select select
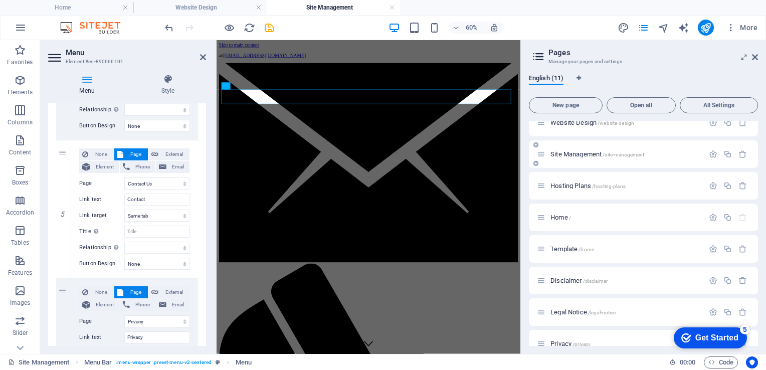
scroll to position [44, 0]
click at [572, 182] on span "Hosting Plans /hosting-plans" at bounding box center [588, 186] width 75 height 8
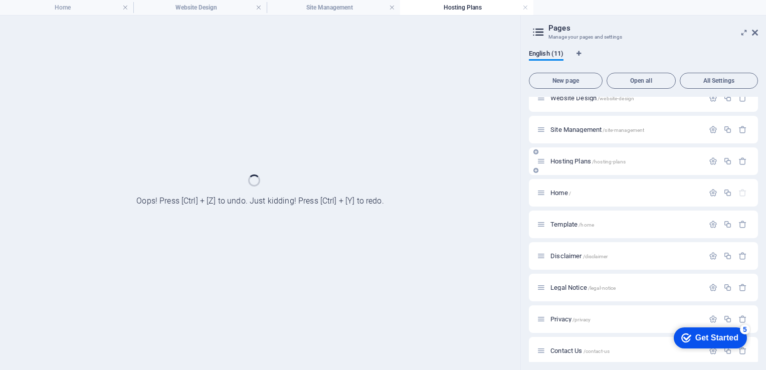
click at [572, 182] on div "Home /" at bounding box center [643, 193] width 229 height 28
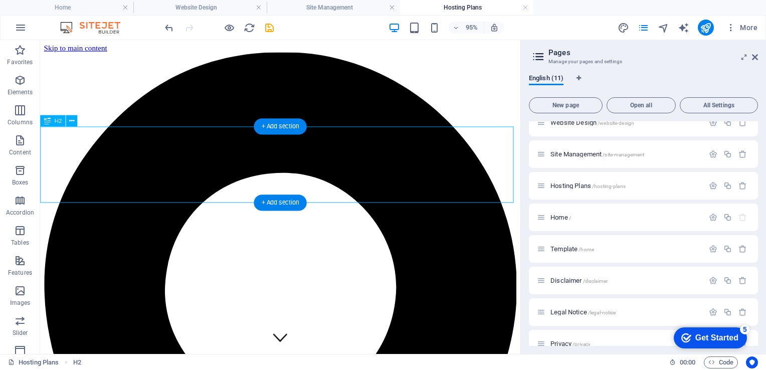
scroll to position [0, 0]
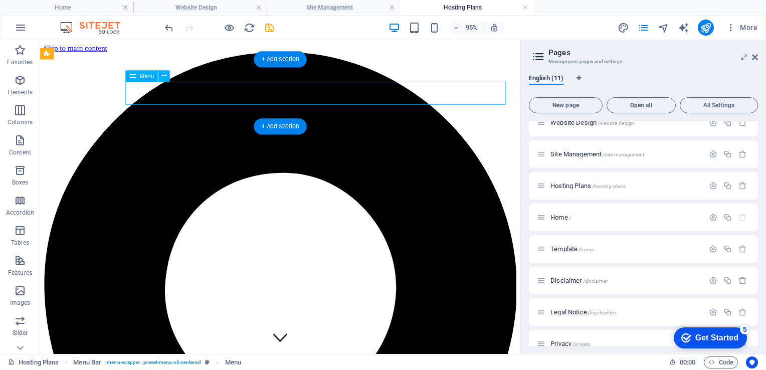
select select "2"
select select
select select "3"
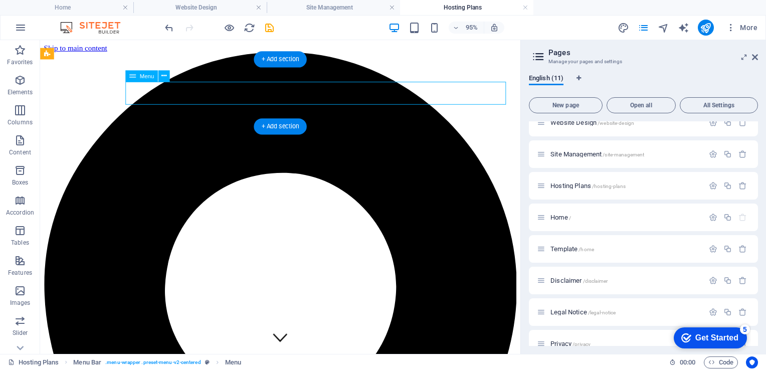
select select
select select "5"
select select
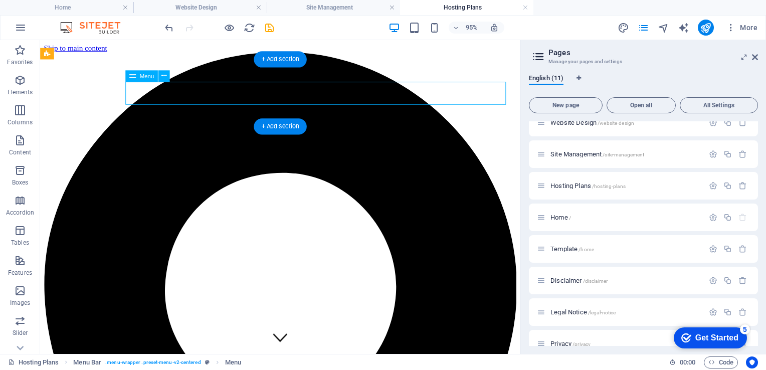
select select "9"
select select
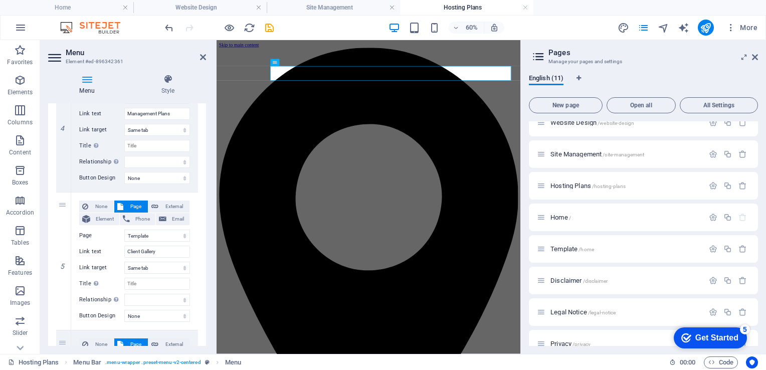
scroll to position [558, 0]
click at [63, 261] on icon at bounding box center [64, 261] width 6 height 7
select select
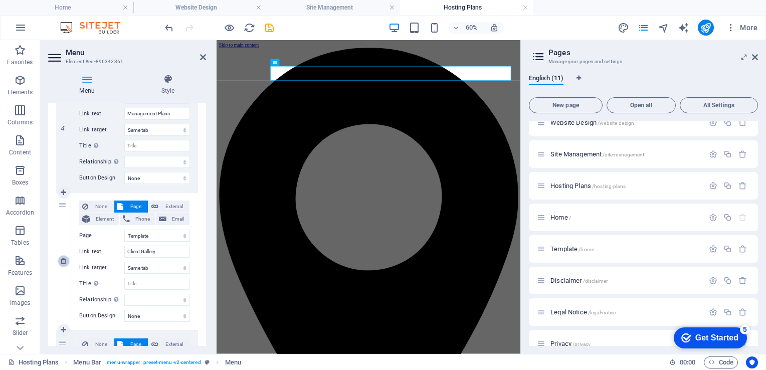
select select
select select "9"
type input "Contact"
select select
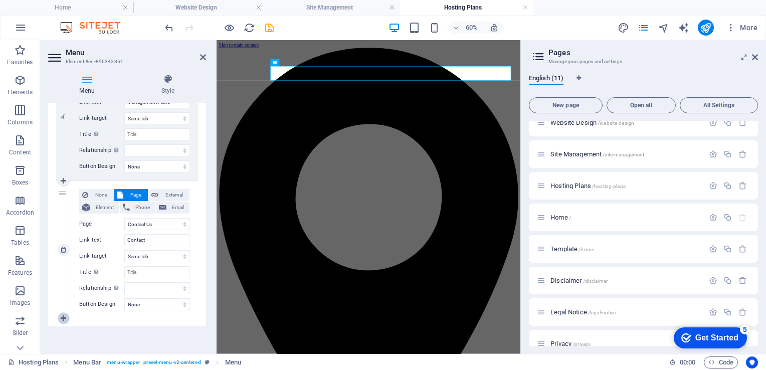
click at [63, 317] on icon at bounding box center [64, 318] width 6 height 7
select select
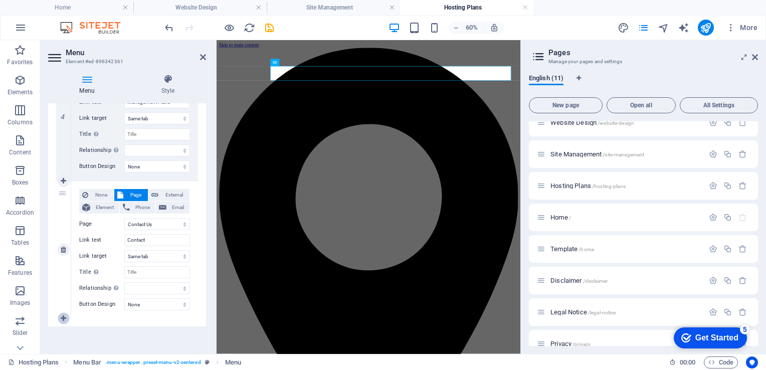
select select
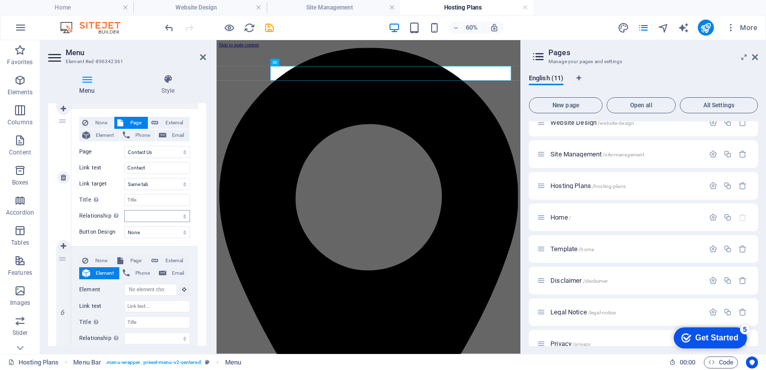
scroll to position [642, 0]
click at [132, 259] on span "Page" at bounding box center [135, 260] width 19 height 12
select select
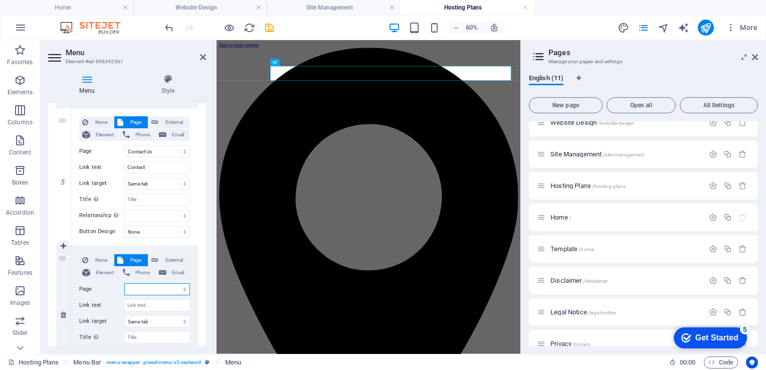
select select
click at [183, 288] on select "serv temp Website Design Site Management Hosting Plans Home Template Disclaimer…" at bounding box center [157, 289] width 66 height 12
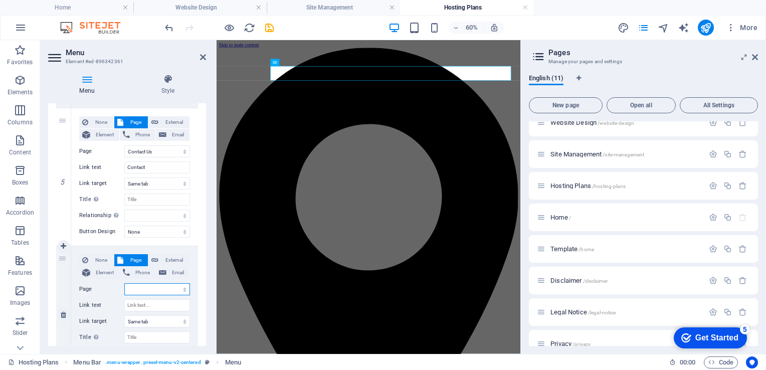
select select "8"
click at [124, 283] on select "serv temp Website Design Site Management Hosting Plans Home Template Disclaimer…" at bounding box center [157, 289] width 66 height 12
select select
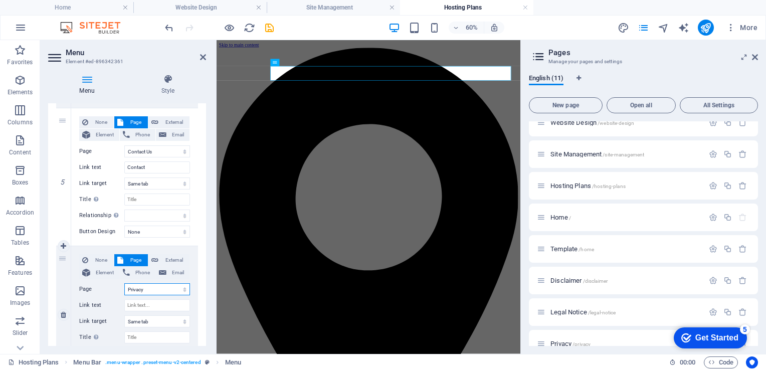
select select
click at [154, 304] on input "Link text" at bounding box center [157, 305] width 66 height 12
type input "Priva"
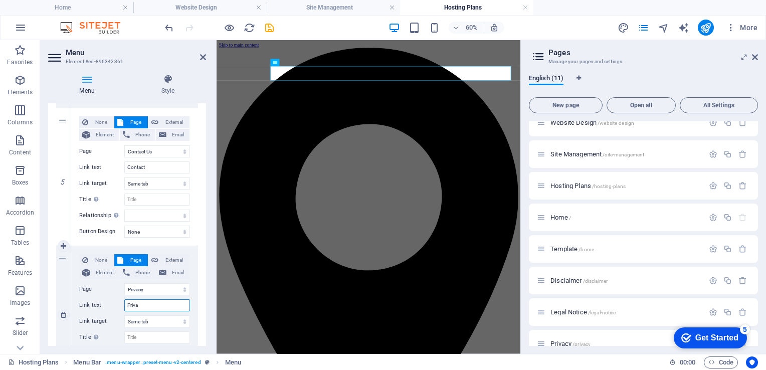
select select
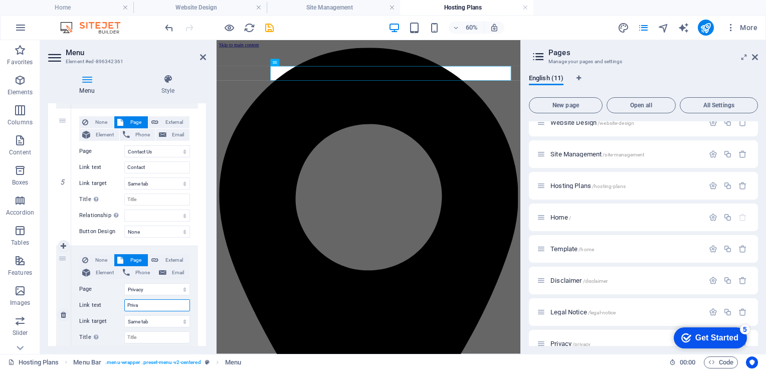
select select
type input "Privacy"
select select
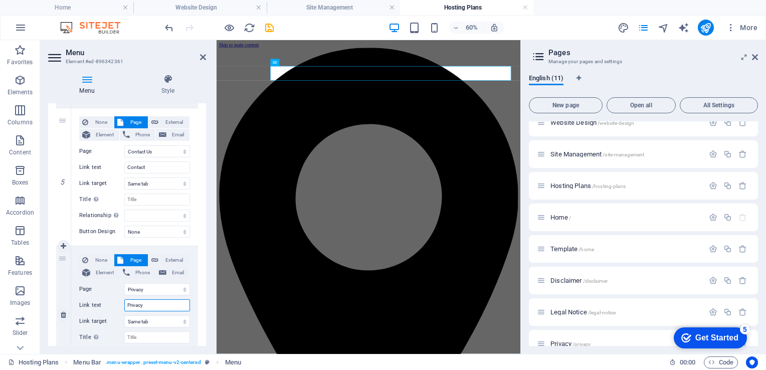
select select
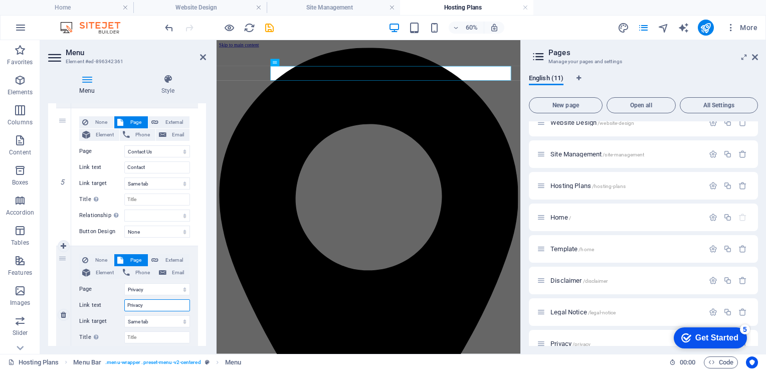
select select
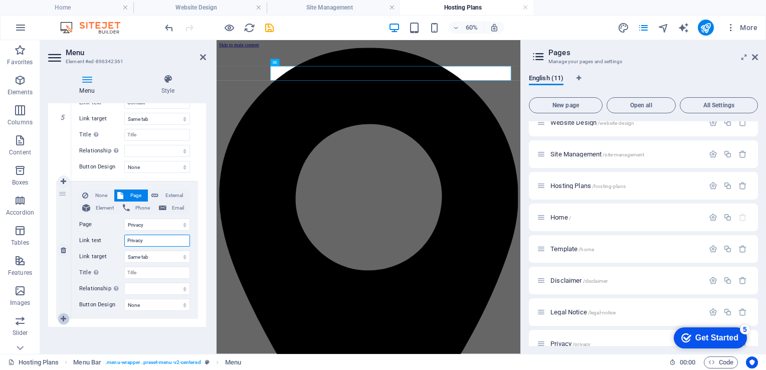
type input "Privacy"
click at [63, 319] on icon at bounding box center [64, 319] width 6 height 7
select select
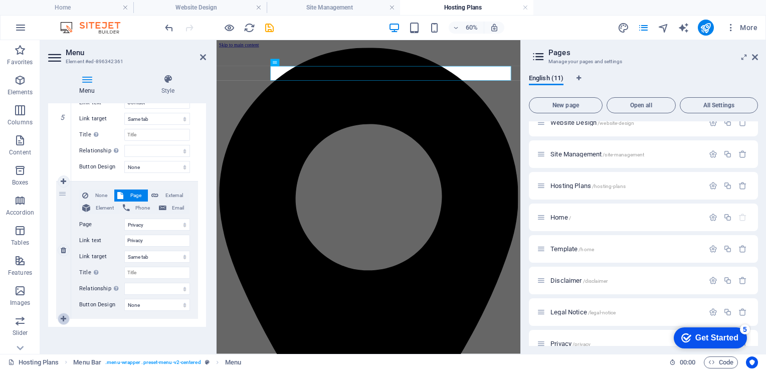
select select
click at [128, 329] on span "Page" at bounding box center [135, 334] width 19 height 12
select select
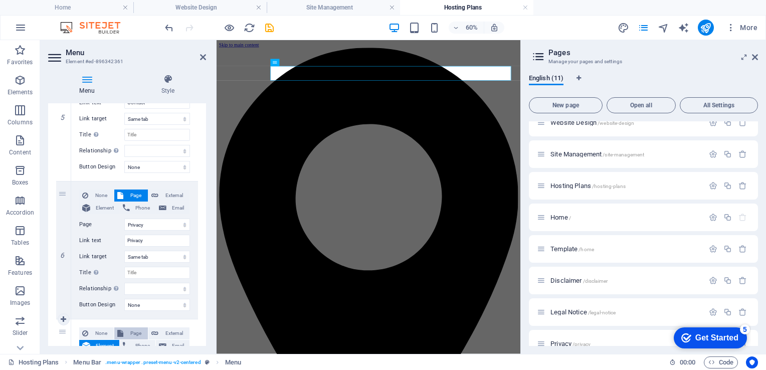
select select
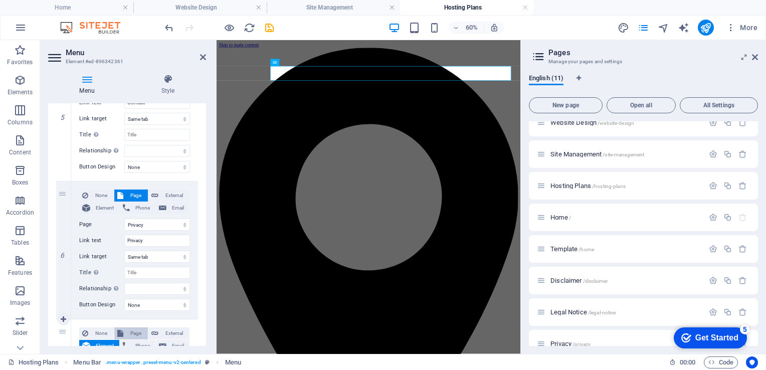
select select
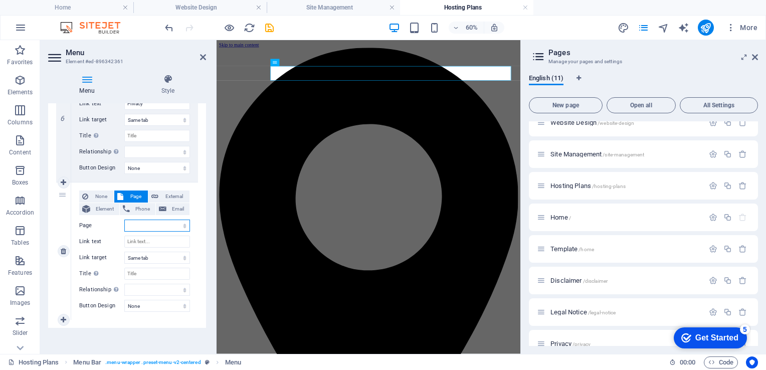
scroll to position [845, 0]
click at [183, 224] on select "serv temp Website Design Site Management Hosting Plans Home Template Disclaimer…" at bounding box center [157, 225] width 66 height 12
select select "6"
click at [124, 219] on select "serv temp Website Design Site Management Hosting Plans Home Template Disclaimer…" at bounding box center [157, 225] width 66 height 12
select select
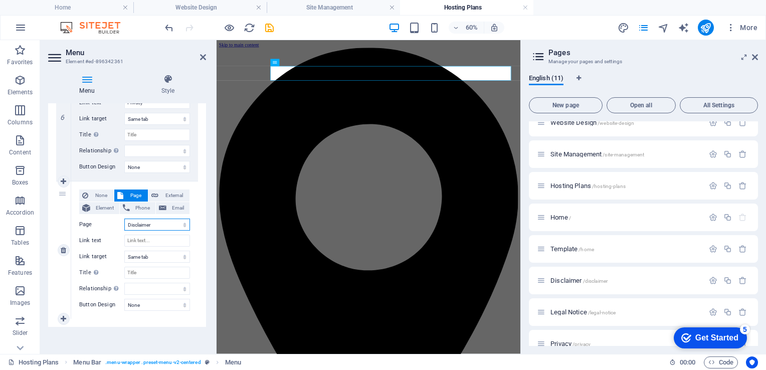
select select
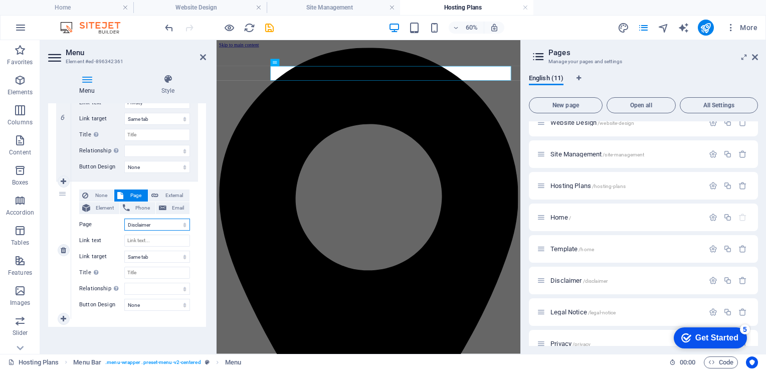
select select
click at [152, 236] on input "Link text" at bounding box center [157, 241] width 66 height 12
type input "Di"
select select
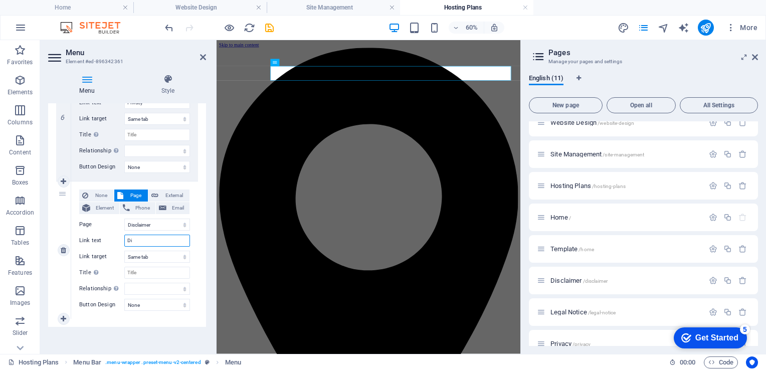
select select
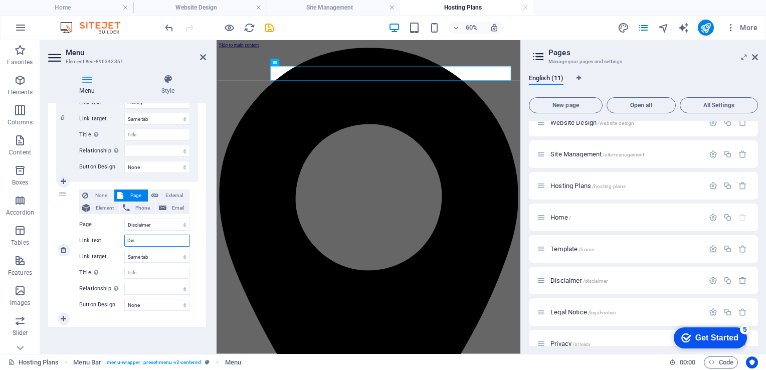
type input "Disc"
select select
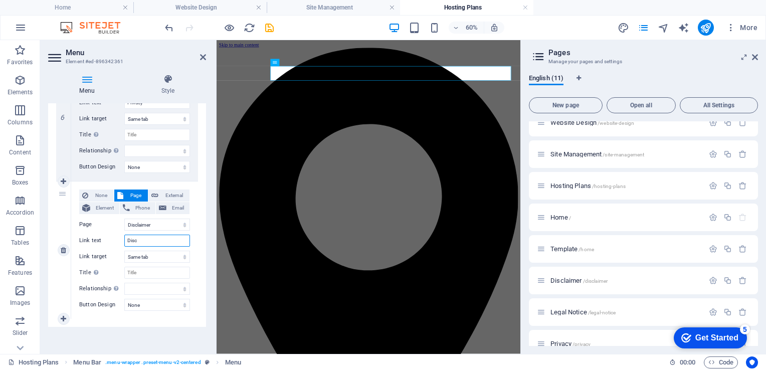
select select
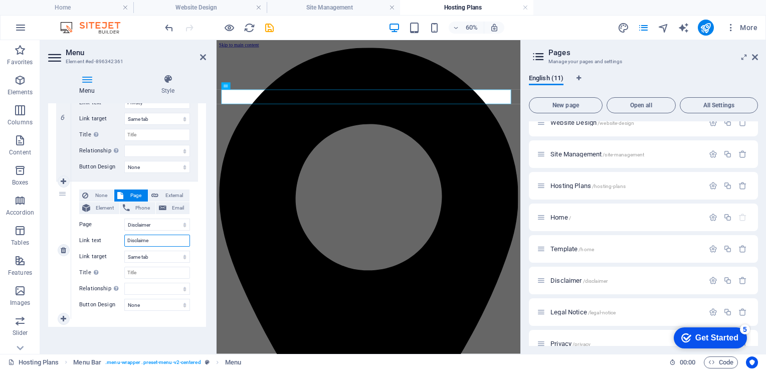
type input "Disclaimer"
select select
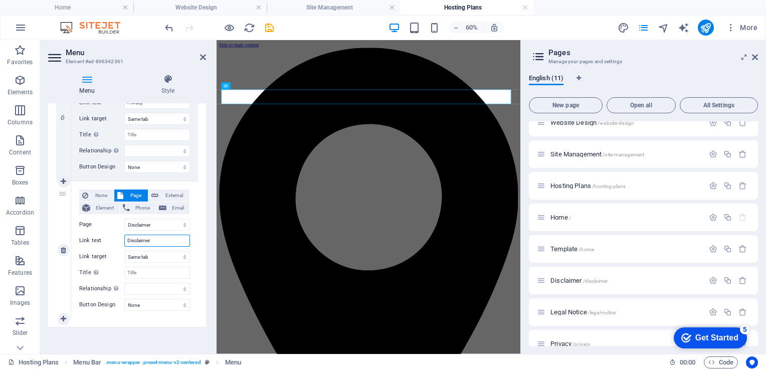
select select
type input "Disclaimer"
click at [146, 338] on div "Menu Auto Custom Create custom menu items for this menu. Recommended for one-pa…" at bounding box center [127, 224] width 158 height 243
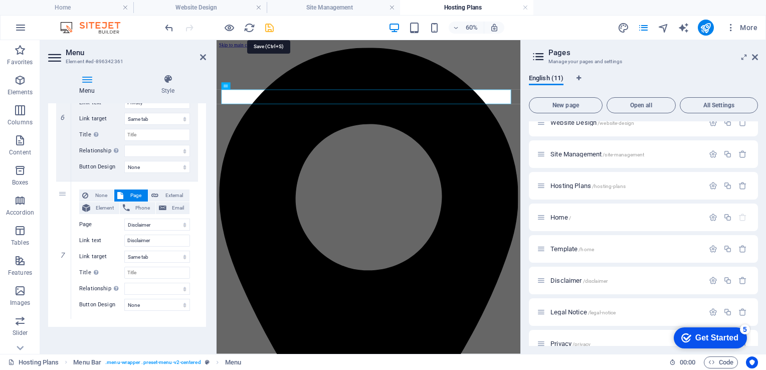
click at [270, 28] on icon "save" at bounding box center [270, 28] width 12 height 12
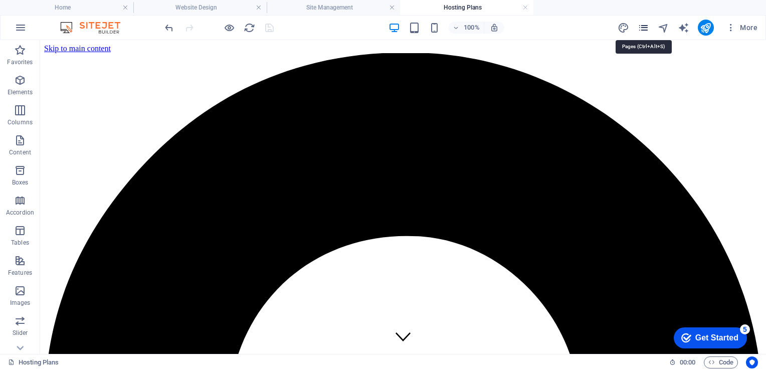
click at [646, 23] on icon "pages" at bounding box center [644, 28] width 12 height 12
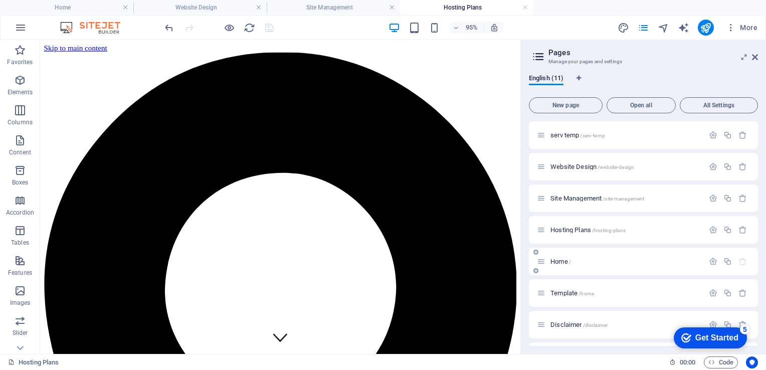
click at [544, 262] on icon at bounding box center [541, 261] width 9 height 9
click at [64, 8] on h4 "Home" at bounding box center [66, 7] width 133 height 11
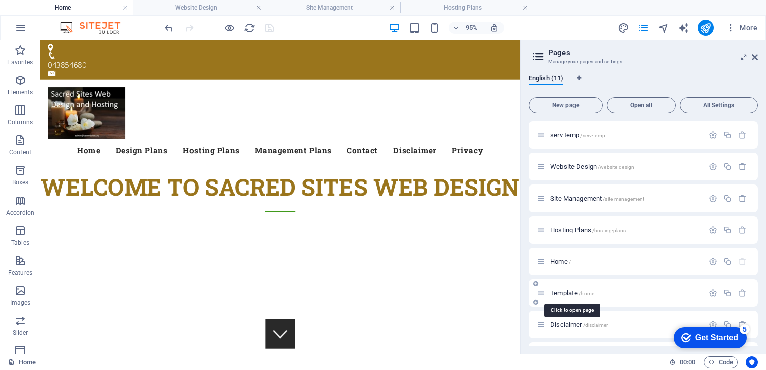
click at [562, 294] on span "Template /home" at bounding box center [573, 293] width 44 height 8
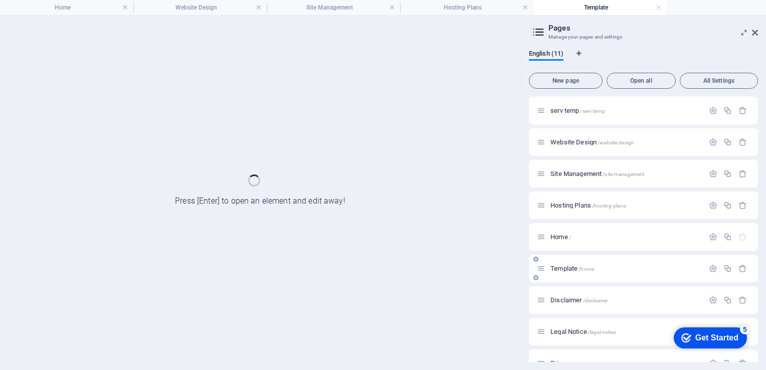
click at [562, 294] on div "Disclaimer /disclaimer" at bounding box center [643, 300] width 229 height 28
click at [567, 298] on span "Disclaimer /disclaimer" at bounding box center [579, 300] width 57 height 8
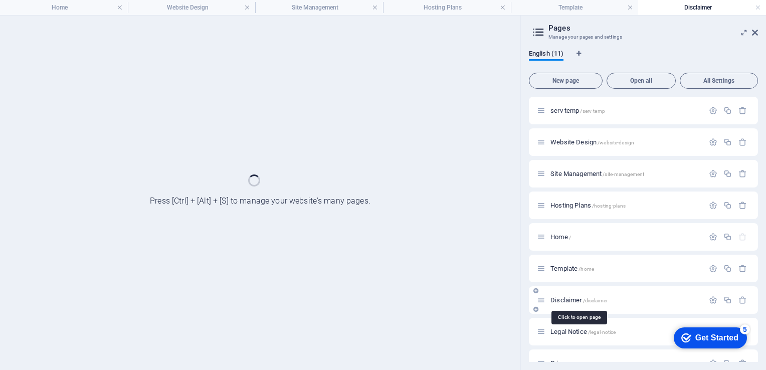
click at [567, 298] on span "Disclaimer /disclaimer" at bounding box center [579, 300] width 57 height 8
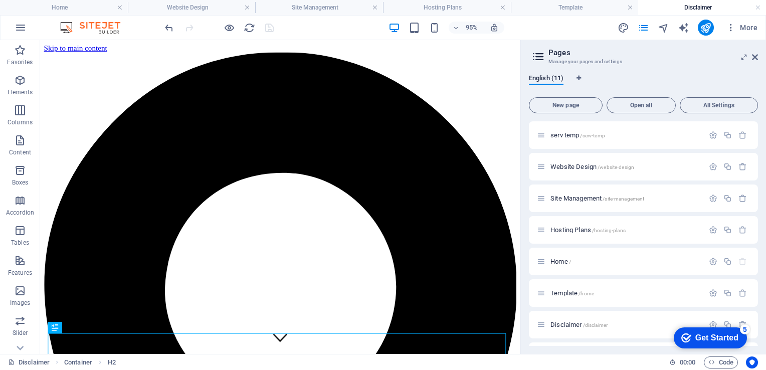
scroll to position [0, 0]
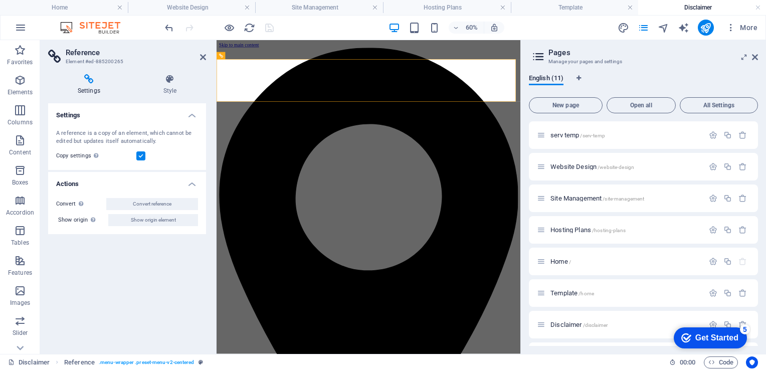
click at [89, 85] on h4 "Settings" at bounding box center [91, 84] width 86 height 21
click at [188, 182] on h4 "Actions" at bounding box center [127, 181] width 158 height 18
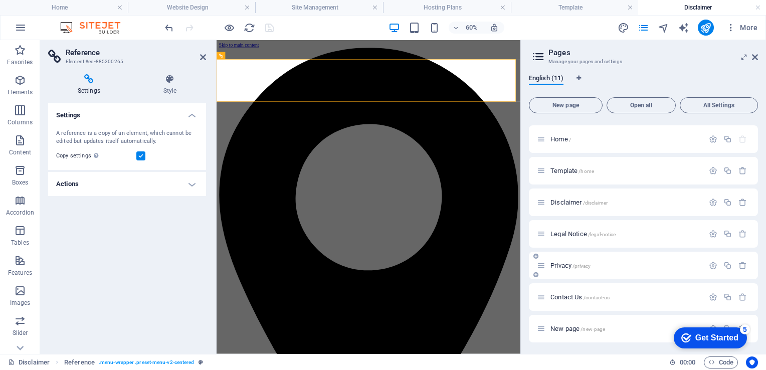
click at [558, 267] on span "Privacy /privacy" at bounding box center [571, 266] width 40 height 8
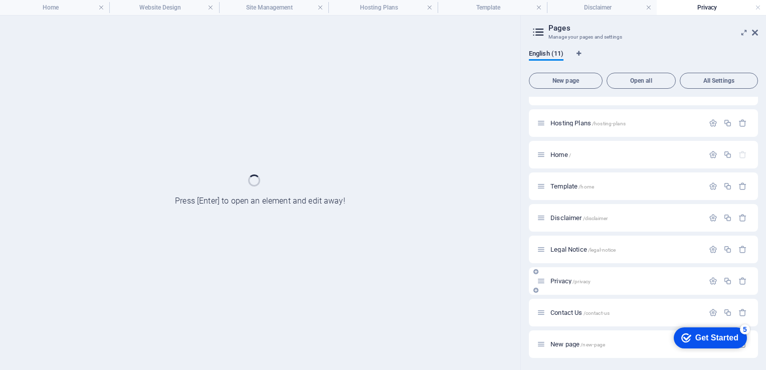
click at [558, 267] on div "serv temp /serv-temp Website Design /website-design Site Management /site-manag…" at bounding box center [643, 187] width 229 height 344
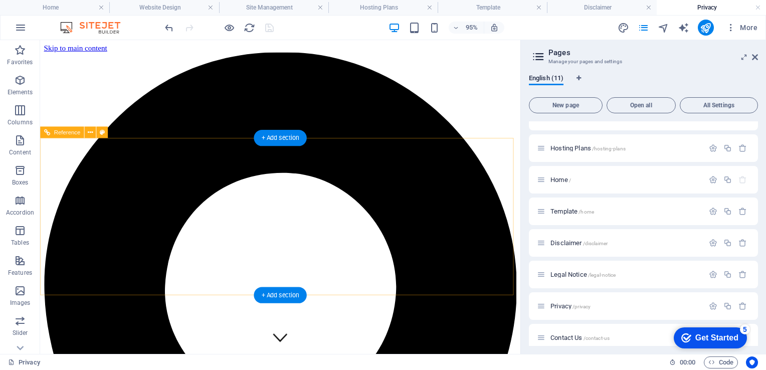
scroll to position [0, 0]
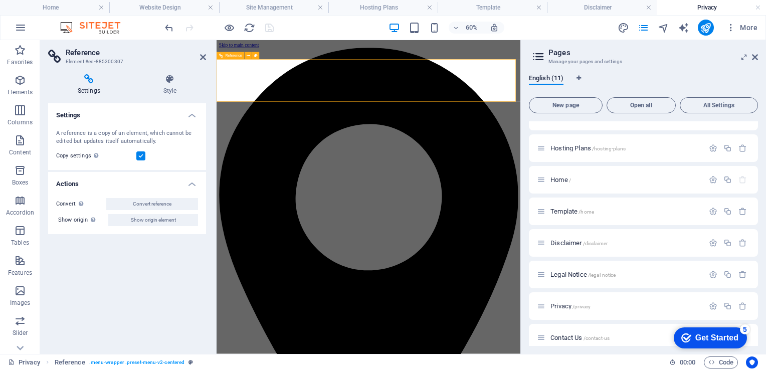
click at [169, 95] on h4 "Style" at bounding box center [170, 84] width 72 height 21
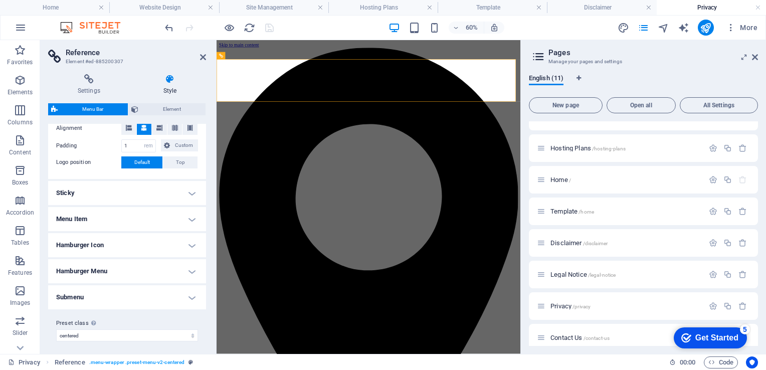
scroll to position [219, 0]
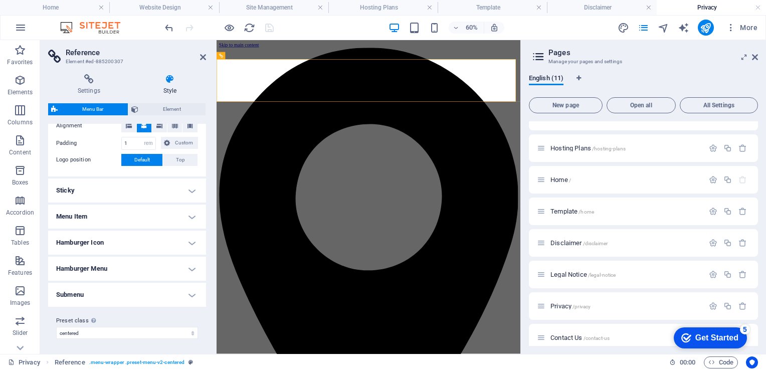
click at [118, 184] on h4 "Sticky" at bounding box center [127, 191] width 158 height 24
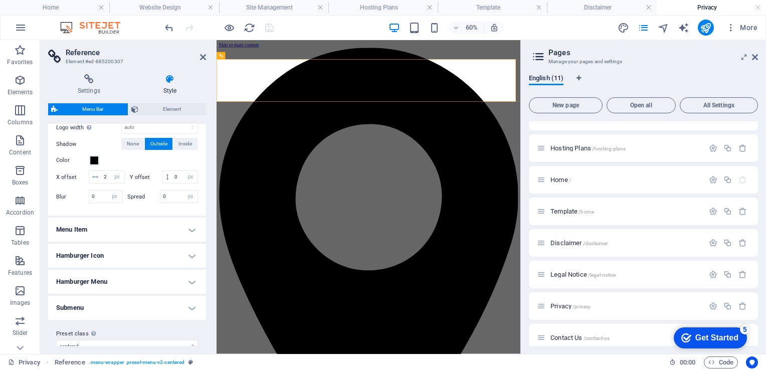
scroll to position [366, 0]
click at [188, 241] on h4 "Menu Item" at bounding box center [127, 229] width 158 height 24
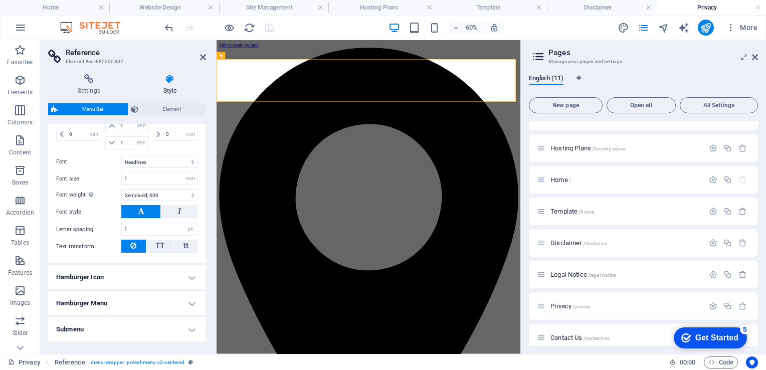
scroll to position [652, 0]
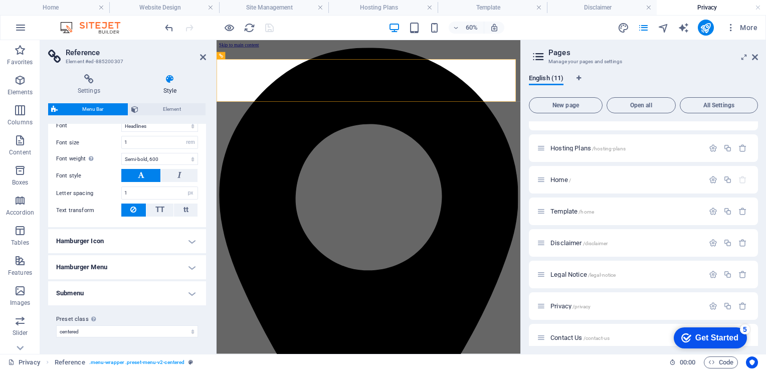
click at [80, 294] on h4 "Submenu" at bounding box center [127, 293] width 158 height 24
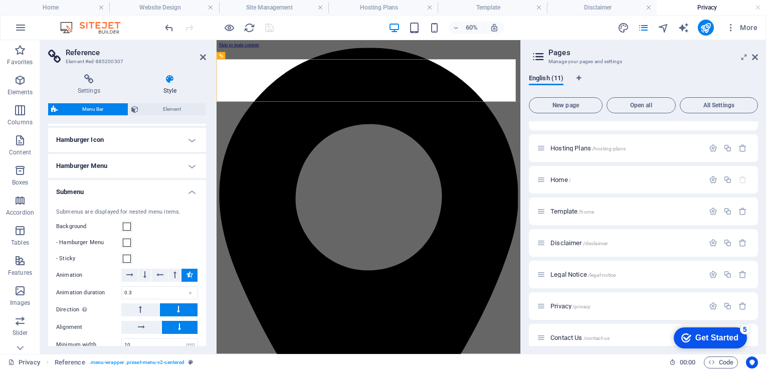
scroll to position [742, 0]
click at [187, 178] on h4 "Hamburger Menu" at bounding box center [127, 168] width 158 height 24
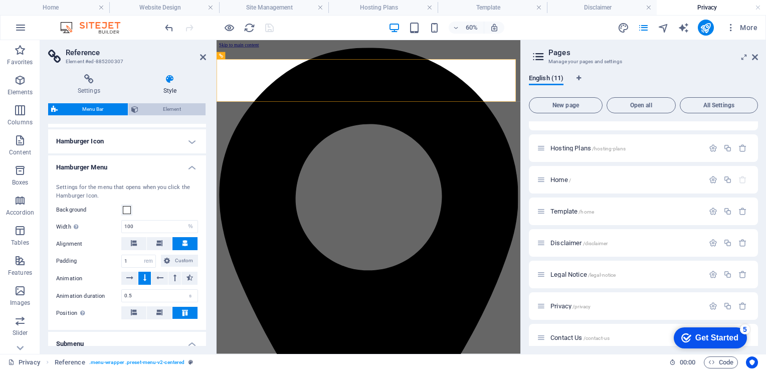
click at [161, 103] on span "Element" at bounding box center [171, 109] width 61 height 12
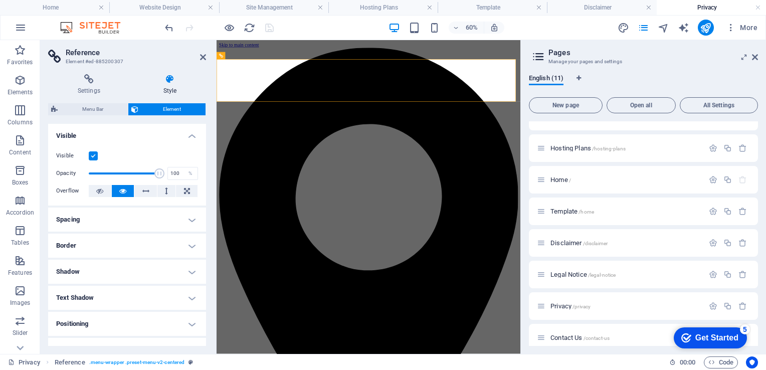
scroll to position [94, 0]
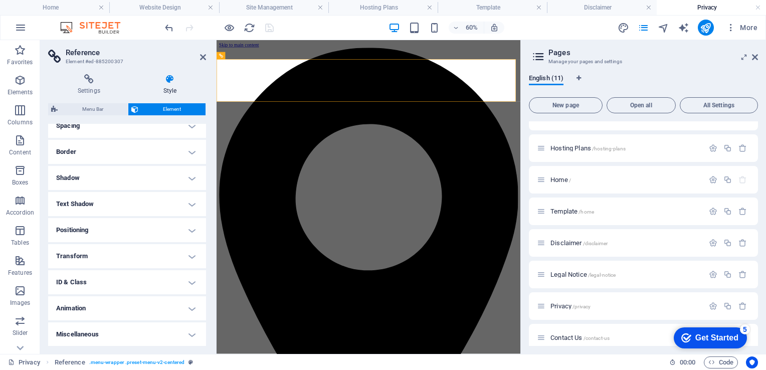
click at [176, 87] on h4 "Style" at bounding box center [170, 84] width 72 height 21
click at [80, 81] on icon at bounding box center [89, 79] width 82 height 10
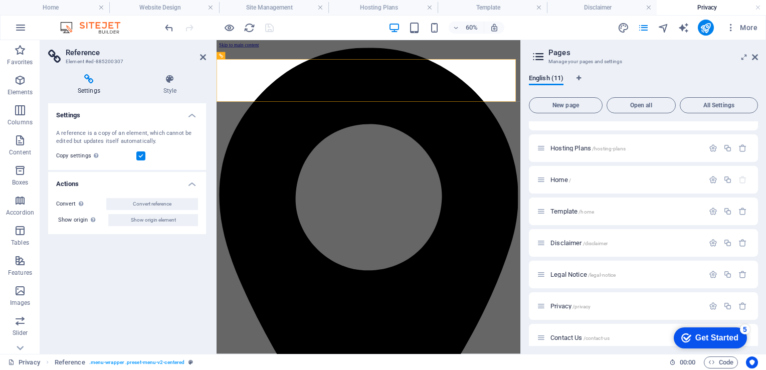
click at [80, 81] on icon at bounding box center [89, 79] width 82 height 10
click at [81, 82] on icon at bounding box center [89, 79] width 82 height 10
click at [89, 84] on h4 "Settings" at bounding box center [91, 84] width 86 height 21
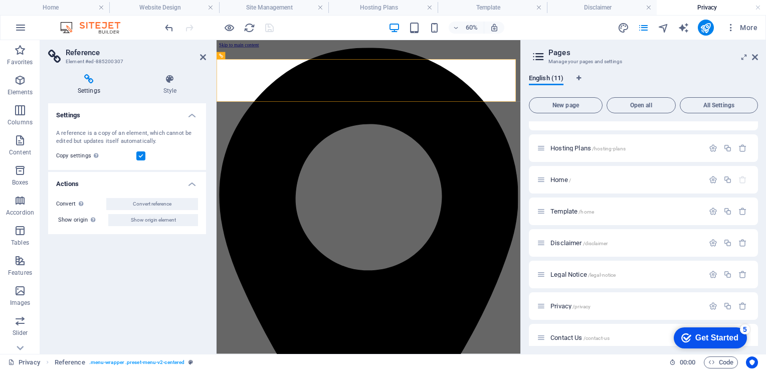
click at [672, 76] on div "English (11)" at bounding box center [643, 83] width 229 height 19
click at [704, 30] on icon "publish" at bounding box center [706, 28] width 12 height 12
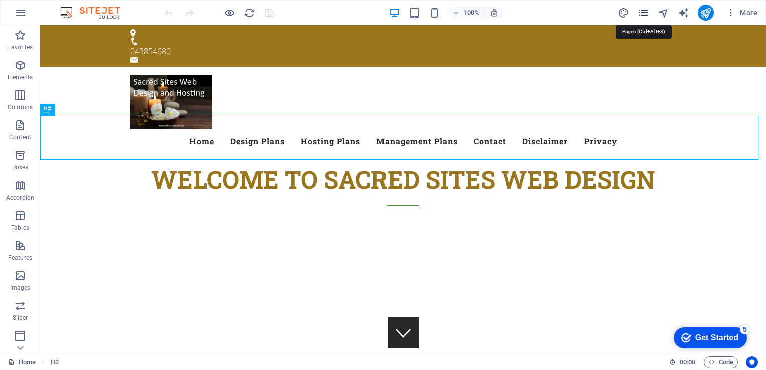
click at [649, 11] on icon "pages" at bounding box center [644, 13] width 12 height 12
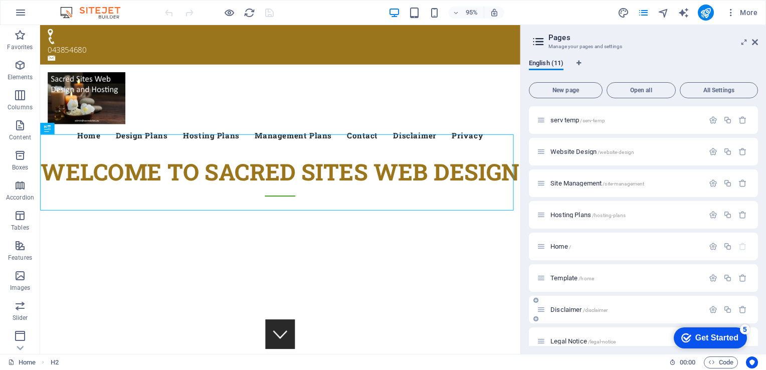
click at [557, 311] on span "Disclaimer /disclaimer" at bounding box center [579, 310] width 57 height 8
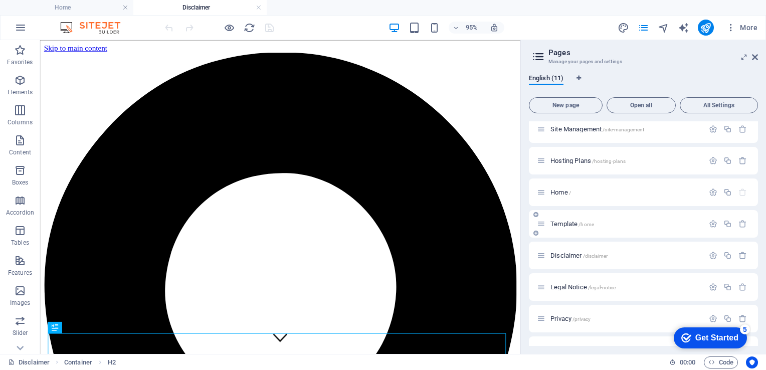
scroll to position [72, 0]
click at [567, 253] on span "Disclaimer /disclaimer" at bounding box center [579, 253] width 57 height 8
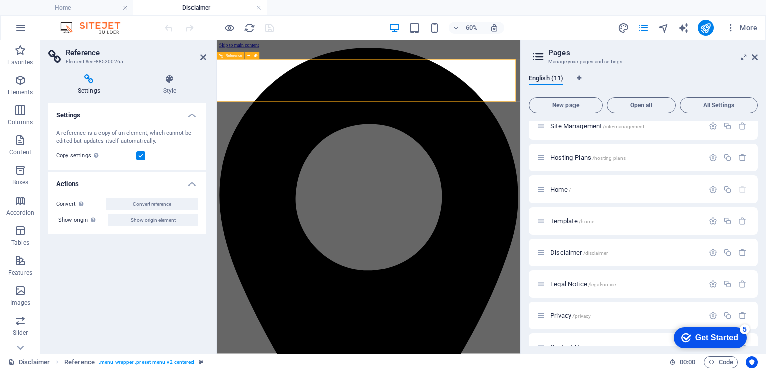
click at [93, 92] on h4 "Settings" at bounding box center [91, 84] width 86 height 21
click at [88, 79] on icon at bounding box center [89, 79] width 82 height 10
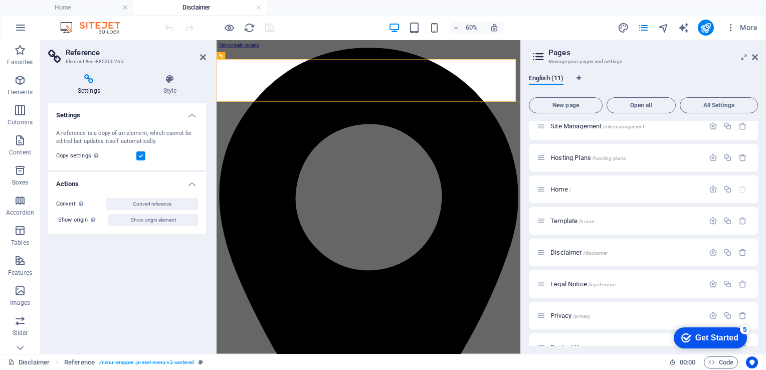
click at [88, 79] on icon at bounding box center [89, 79] width 82 height 10
click at [560, 126] on span "Site Management /site-management" at bounding box center [598, 126] width 94 height 8
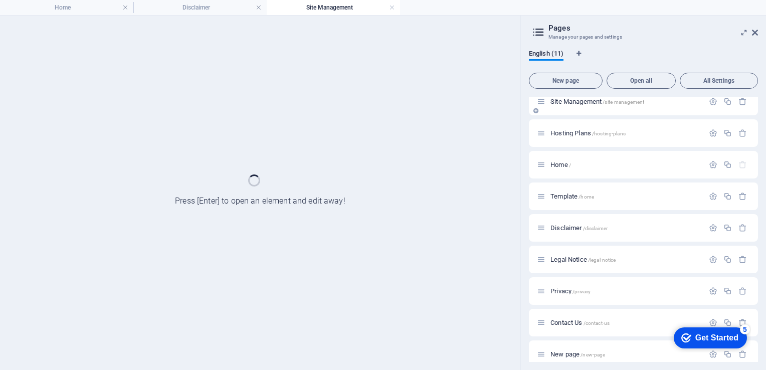
click at [560, 127] on div "Hosting Plans /hosting-plans" at bounding box center [620, 133] width 167 height 12
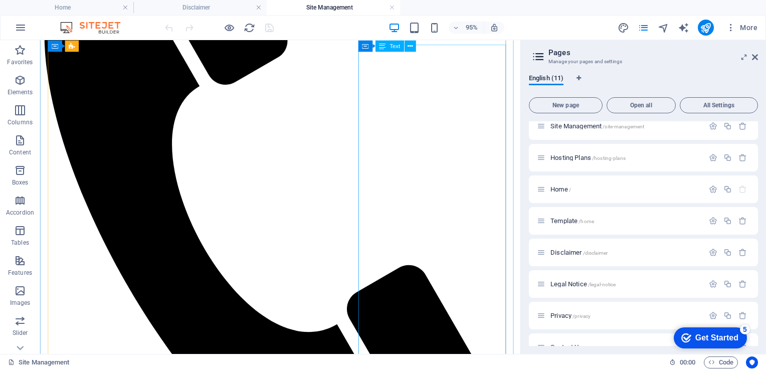
scroll to position [1305, 0]
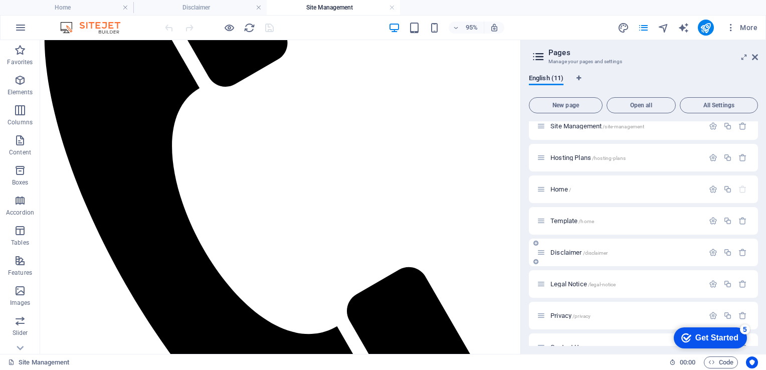
click at [566, 252] on span "Disclaimer /disclaimer" at bounding box center [579, 253] width 57 height 8
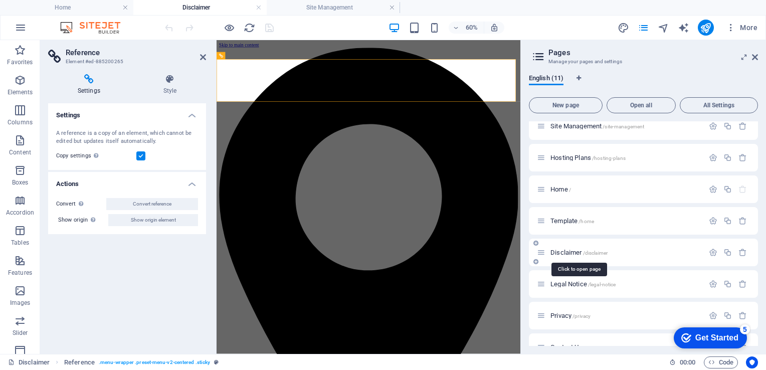
click at [566, 252] on span "Disclaimer /disclaimer" at bounding box center [579, 253] width 57 height 8
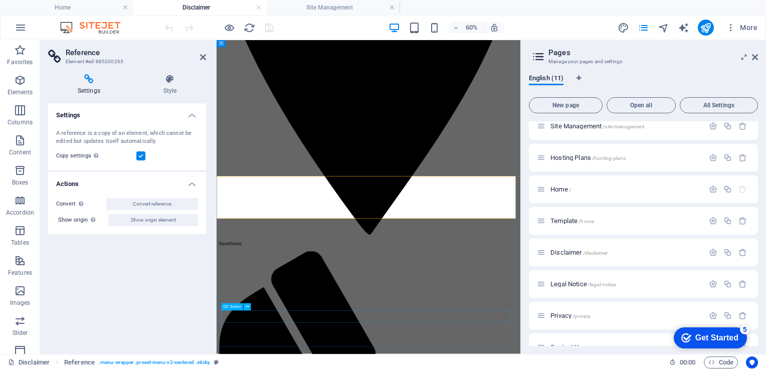
scroll to position [421, 0]
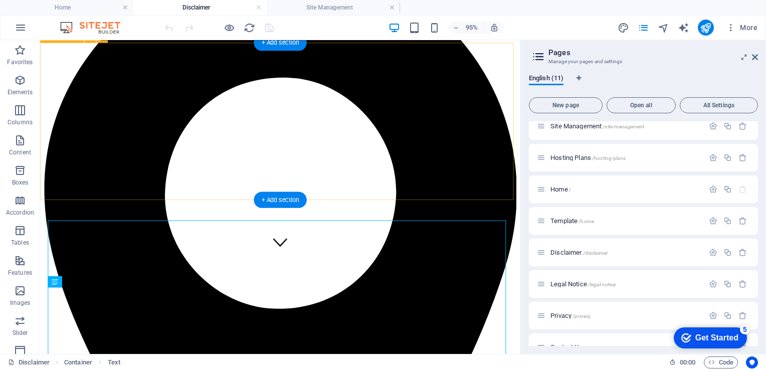
scroll to position [0, 0]
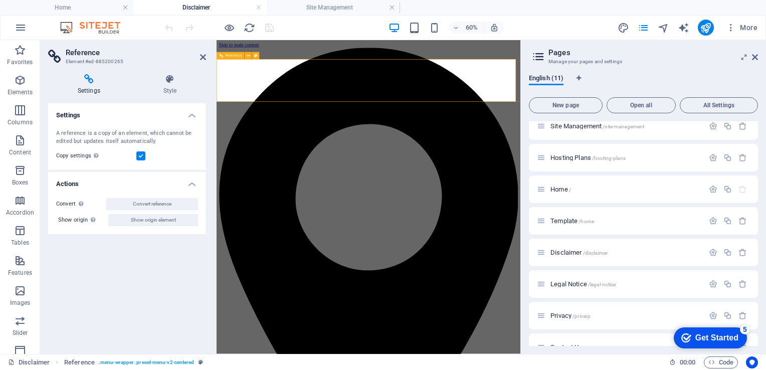
click at [230, 55] on span "Reference" at bounding box center [233, 56] width 17 height 4
click at [568, 124] on span "Site Management /site-management" at bounding box center [598, 126] width 94 height 8
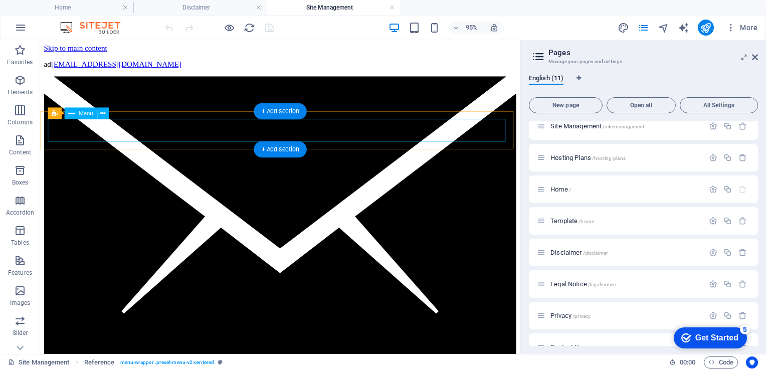
click at [81, 115] on span "Menu" at bounding box center [86, 113] width 15 height 6
click at [102, 114] on icon at bounding box center [102, 113] width 5 height 10
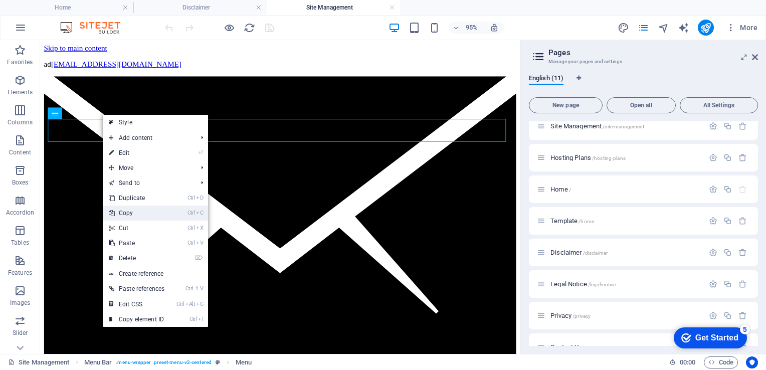
click at [126, 214] on link "Ctrl C Copy" at bounding box center [137, 213] width 68 height 15
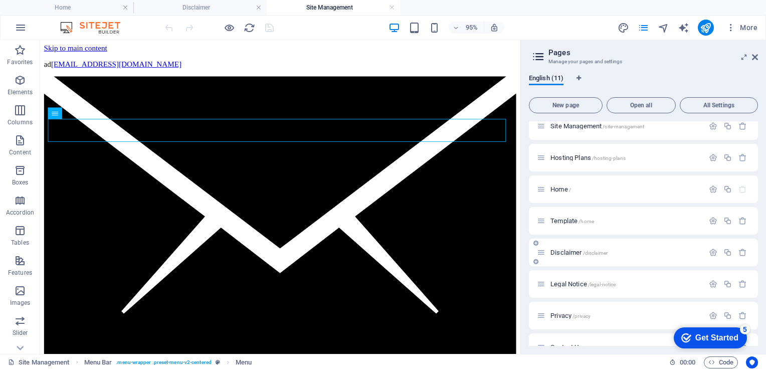
click at [560, 254] on span "Disclaimer /disclaimer" at bounding box center [579, 253] width 57 height 8
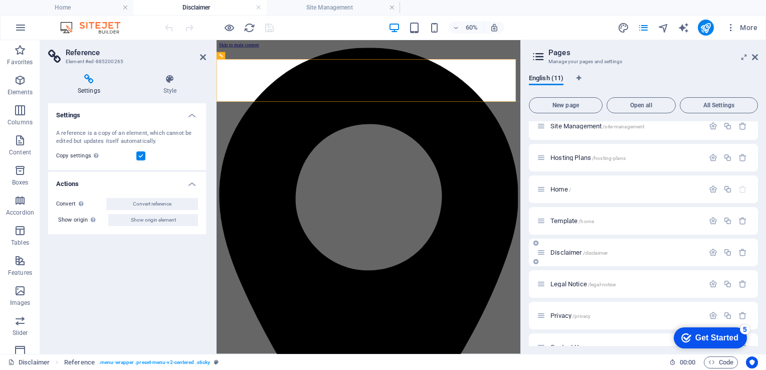
click at [560, 254] on span "Disclaimer /disclaimer" at bounding box center [579, 253] width 57 height 8
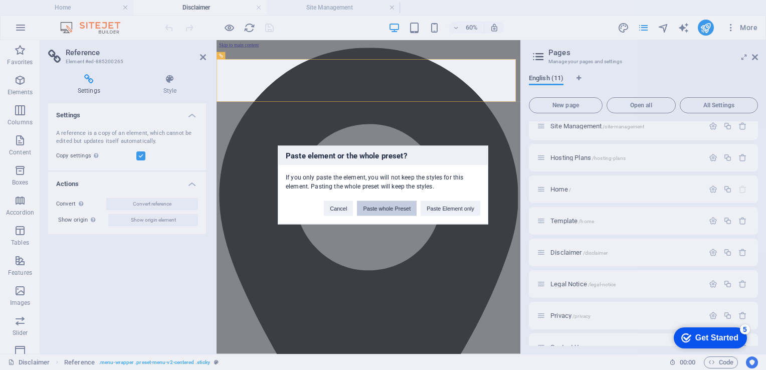
click at [388, 206] on button "Paste whole Preset" at bounding box center [387, 208] width 60 height 15
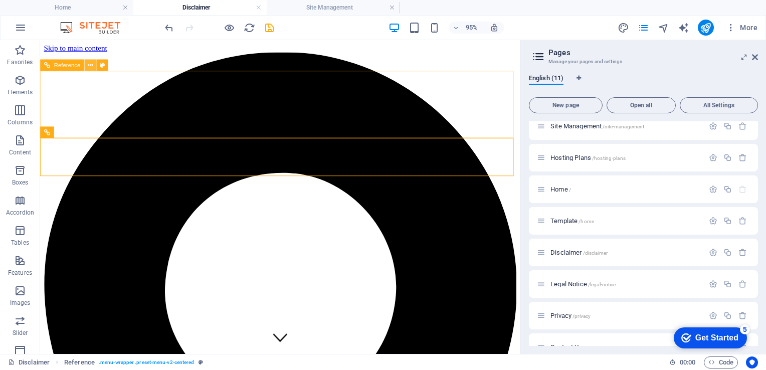
click at [90, 67] on icon at bounding box center [90, 65] width 5 height 10
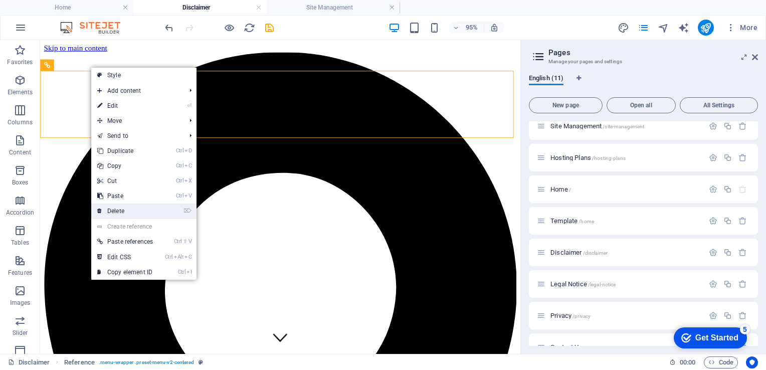
click at [132, 208] on link "⌦ Delete" at bounding box center [125, 211] width 68 height 15
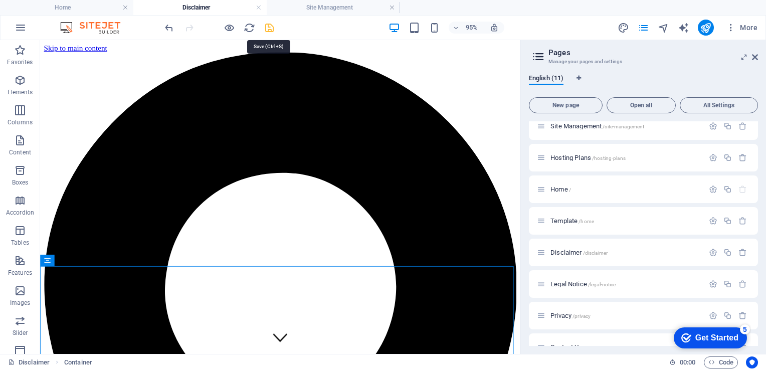
click at [269, 27] on icon "save" at bounding box center [270, 28] width 12 height 12
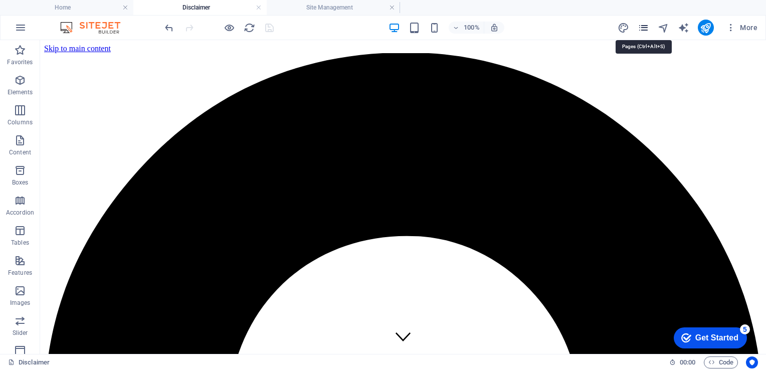
click at [644, 28] on icon "pages" at bounding box center [644, 28] width 12 height 12
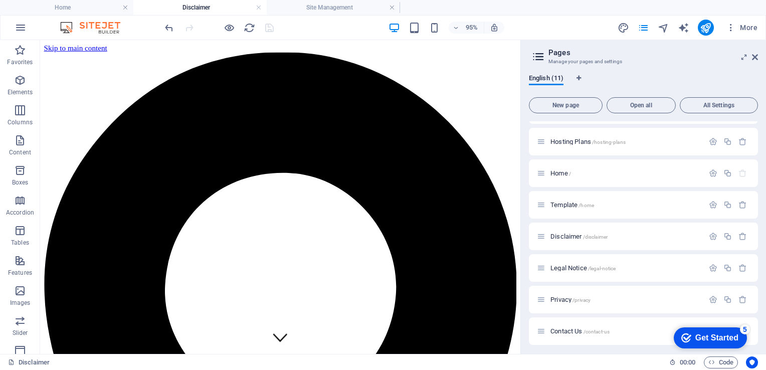
scroll to position [90, 0]
click at [560, 294] on span "Privacy /privacy" at bounding box center [571, 298] width 40 height 8
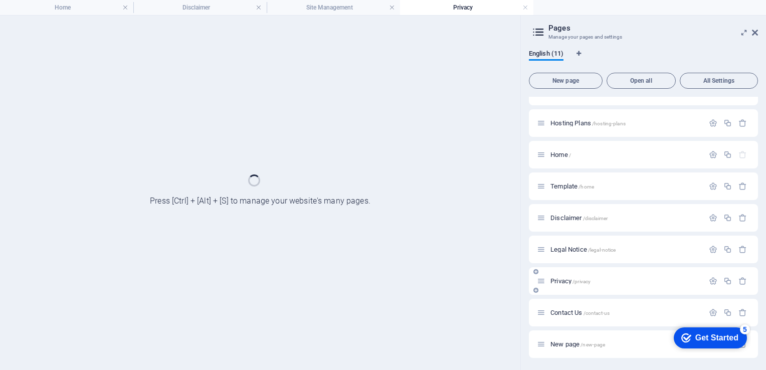
click at [560, 294] on div "Privacy /privacy" at bounding box center [643, 281] width 229 height 28
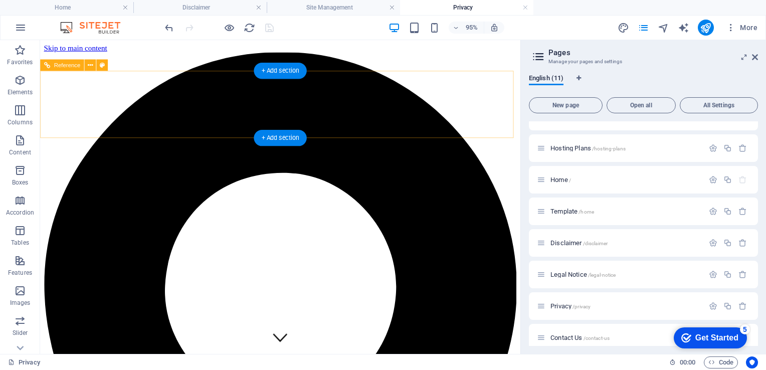
scroll to position [0, 0]
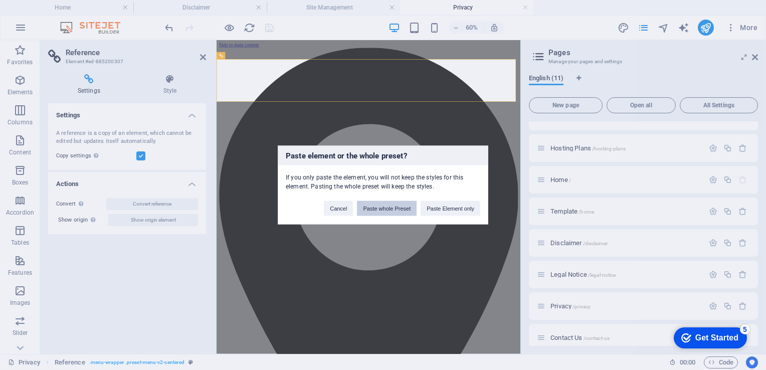
click at [390, 208] on button "Paste whole Preset" at bounding box center [387, 208] width 60 height 15
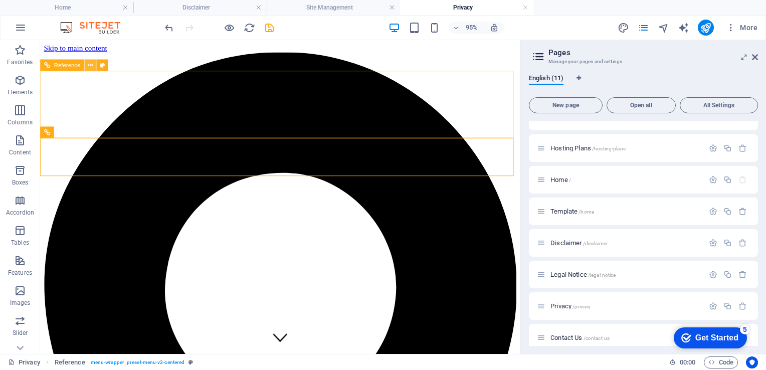
click at [91, 65] on icon at bounding box center [90, 65] width 5 height 10
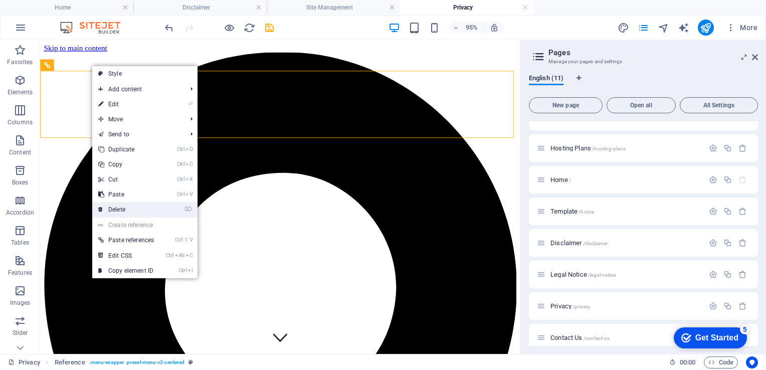
click at [118, 209] on link "⌦ Delete" at bounding box center [126, 209] width 68 height 15
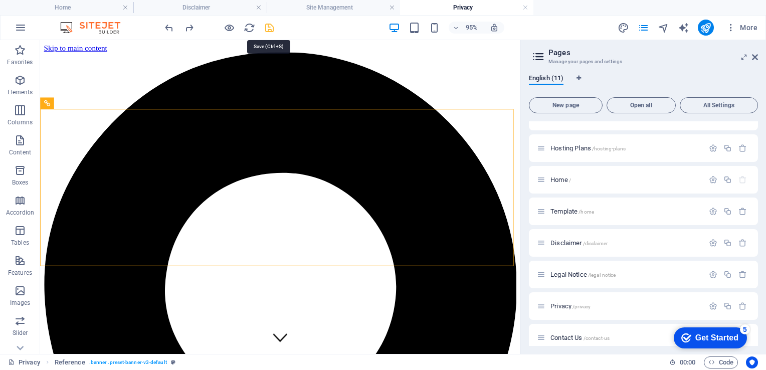
click at [268, 27] on icon "save" at bounding box center [270, 28] width 12 height 12
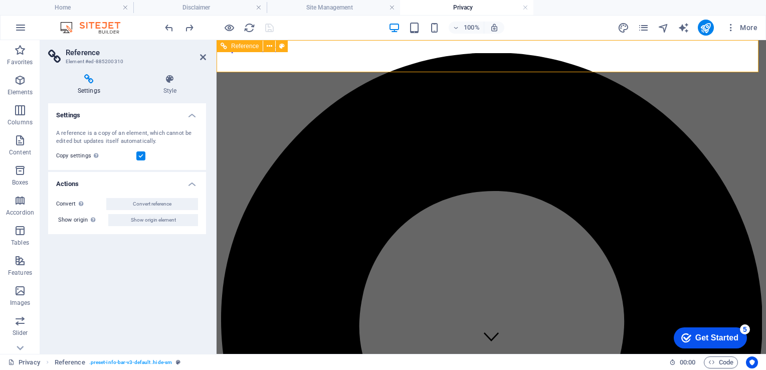
click at [205, 57] on icon at bounding box center [203, 57] width 6 height 8
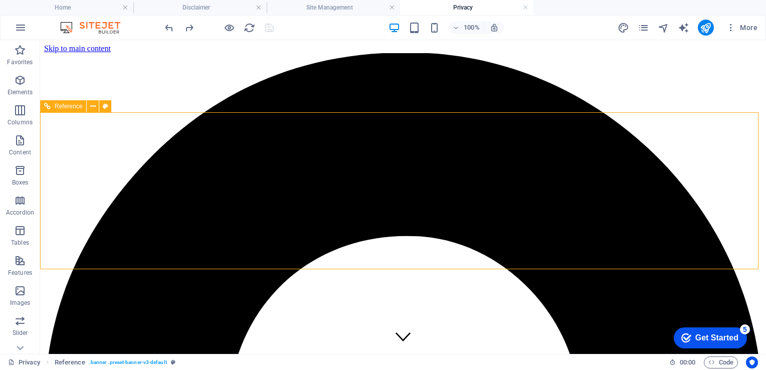
click at [407, 329] on figure at bounding box center [403, 337] width 15 height 17
click at [404, 329] on figure at bounding box center [403, 337] width 15 height 17
click at [708, 23] on icon "publish" at bounding box center [706, 28] width 12 height 12
